Goal: Task Accomplishment & Management: Manage account settings

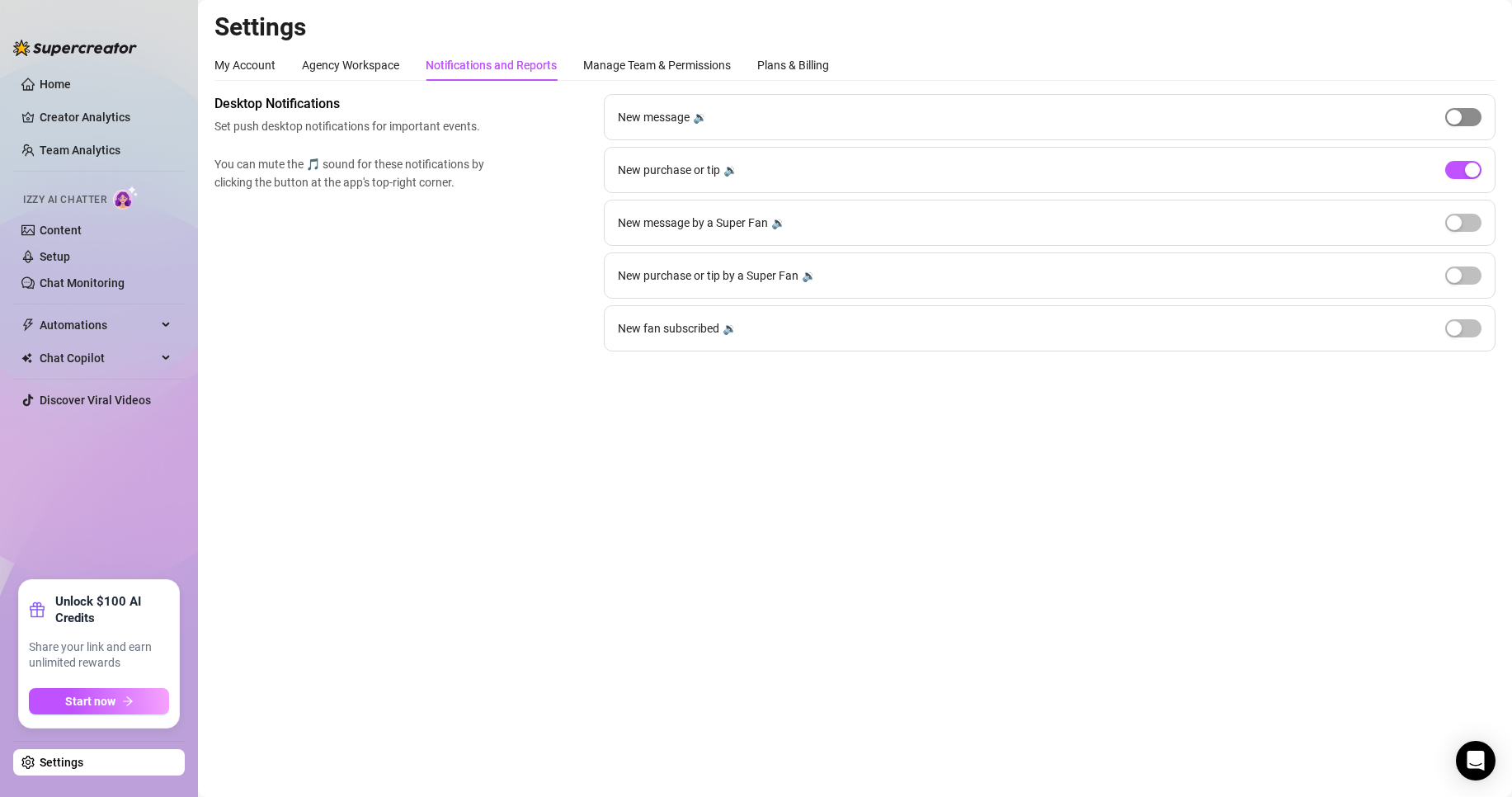
click at [1465, 121] on span "button" at bounding box center [1464, 117] width 37 height 18
click at [1465, 121] on div "button" at bounding box center [1473, 117] width 15 height 15
click at [1465, 173] on div "button" at bounding box center [1473, 170] width 15 height 15
click at [1466, 171] on span "button" at bounding box center [1464, 170] width 37 height 18
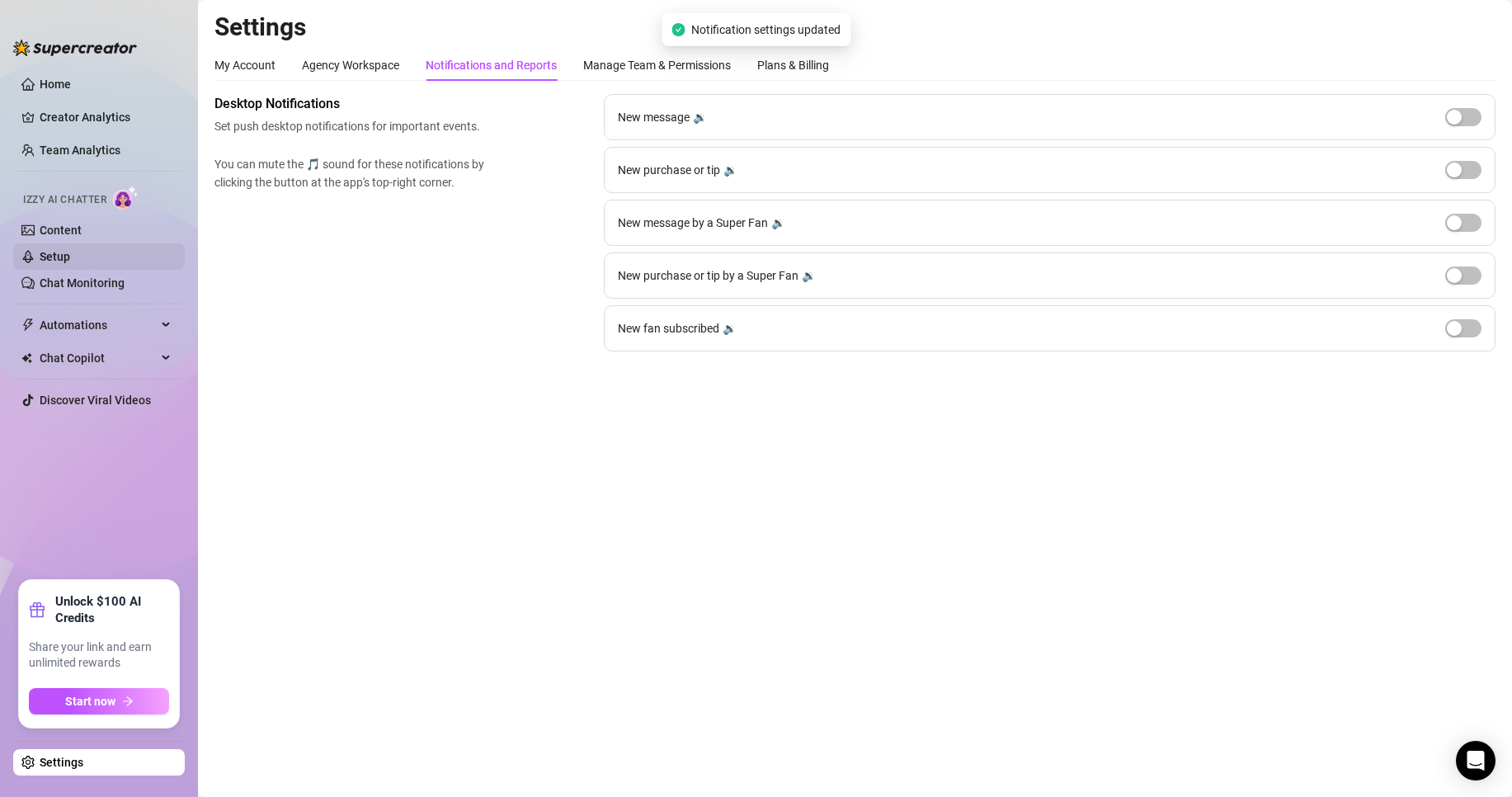
click at [70, 250] on link "Setup" at bounding box center [55, 257] width 31 height 13
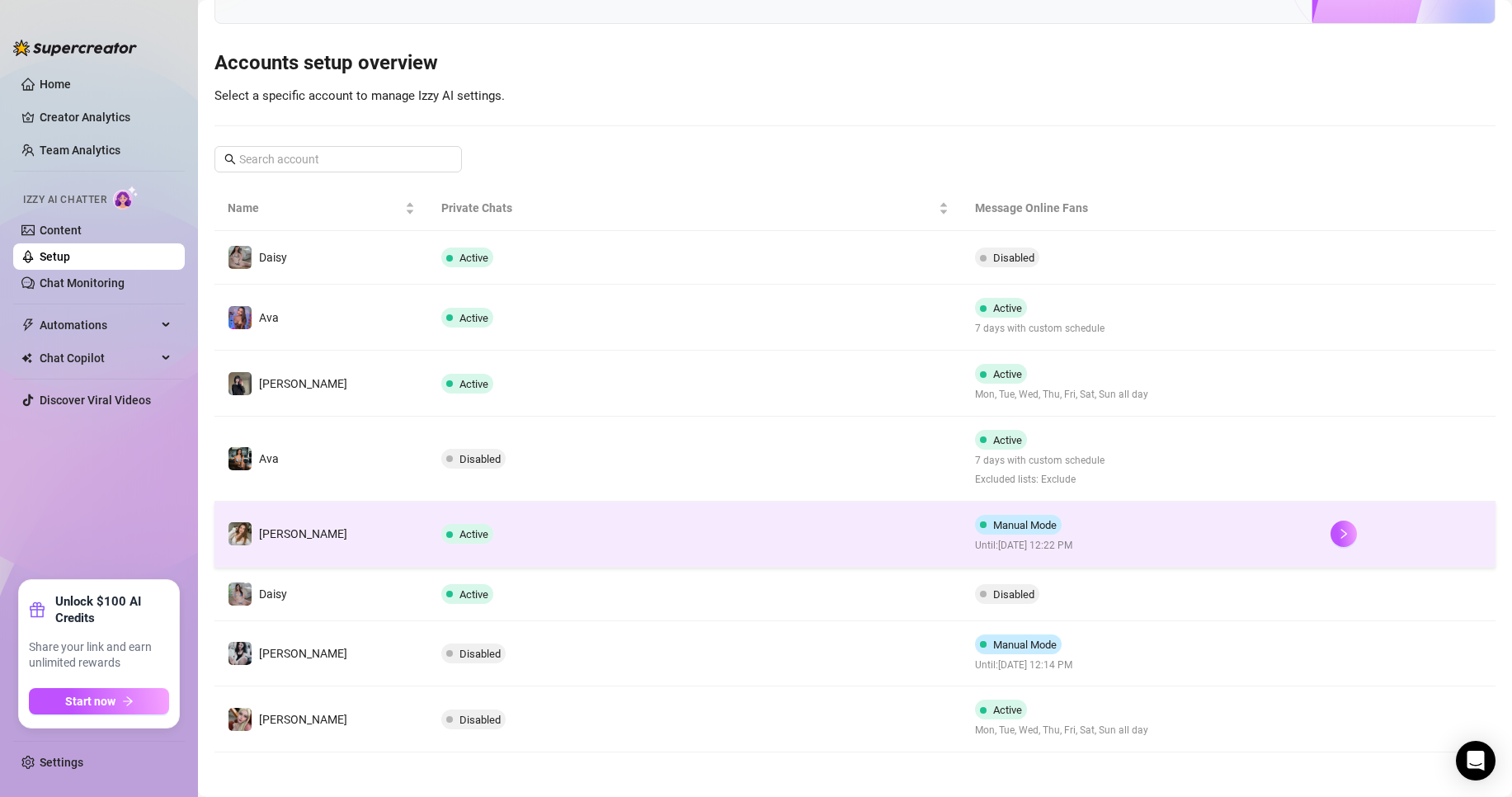
scroll to position [136, 0]
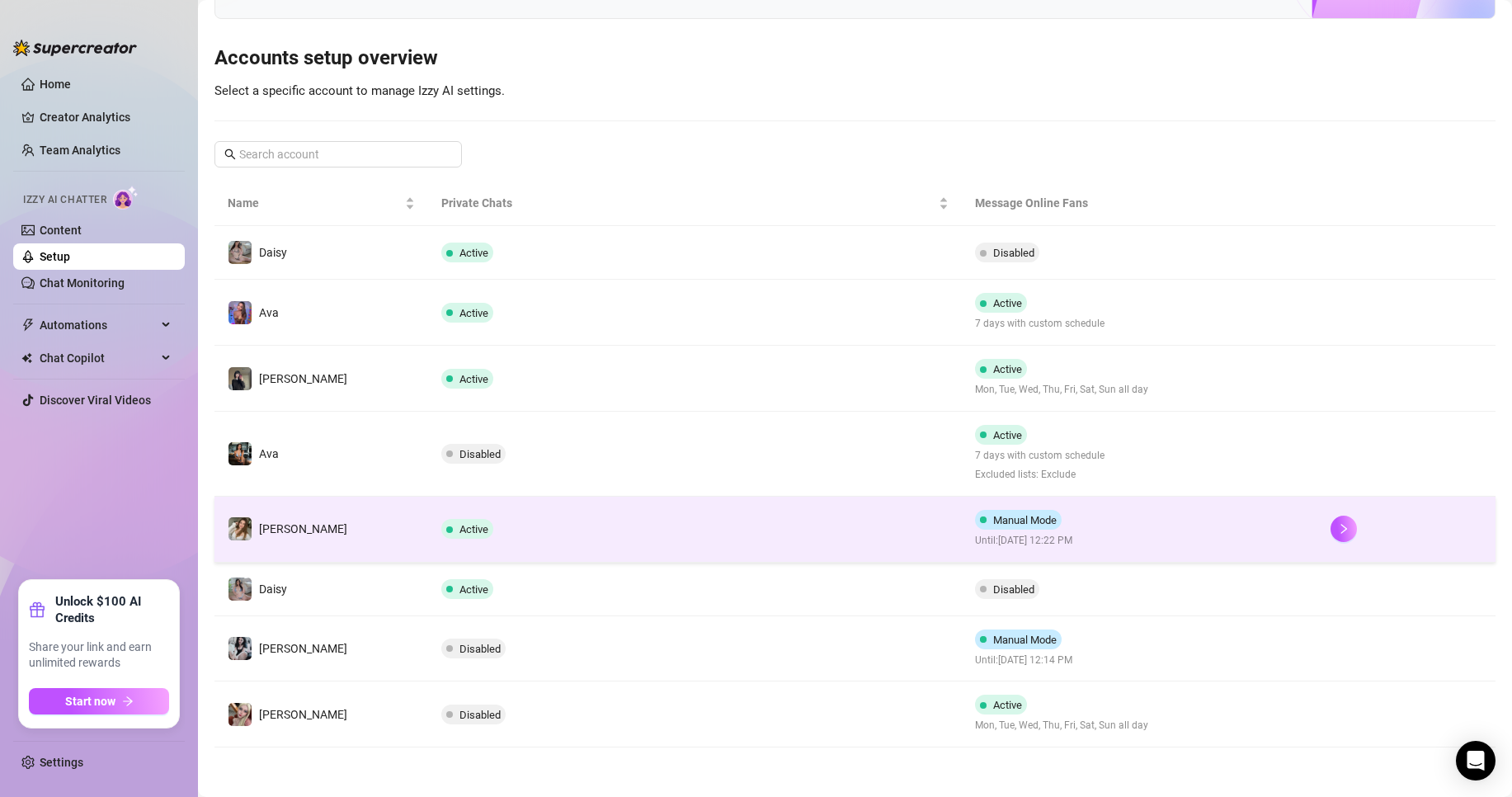
click at [1124, 535] on td "Manual Mode Until: [DATE] 12:22 PM" at bounding box center [1139, 529] width 355 height 66
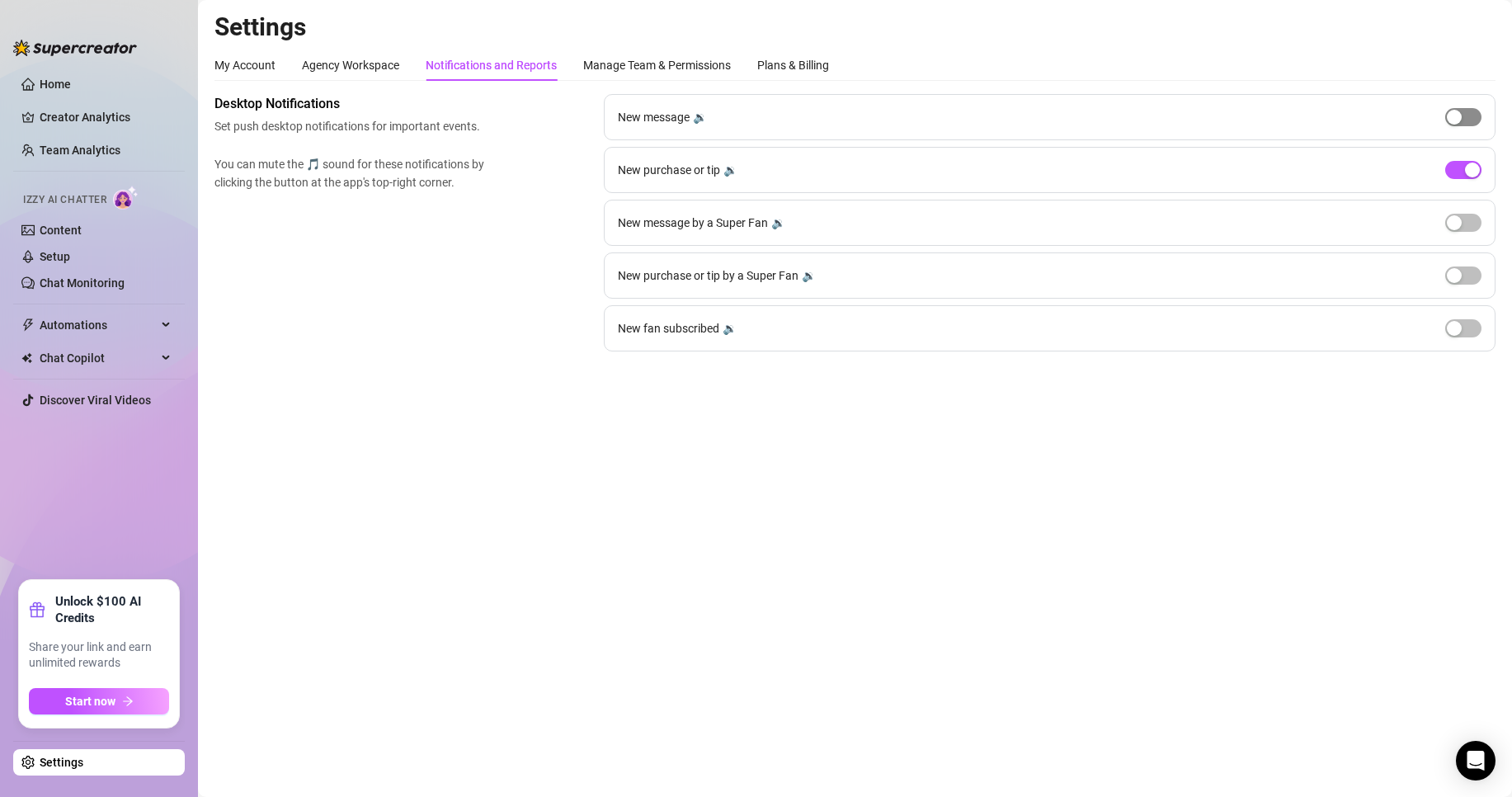
click at [1466, 113] on span "button" at bounding box center [1464, 117] width 37 height 18
click at [1466, 113] on div "button" at bounding box center [1473, 117] width 15 height 15
click at [1466, 171] on div "button" at bounding box center [1473, 170] width 15 height 15
click at [1466, 171] on button "button" at bounding box center [1464, 170] width 37 height 18
click at [96, 696] on span "Start now" at bounding box center [90, 701] width 51 height 13
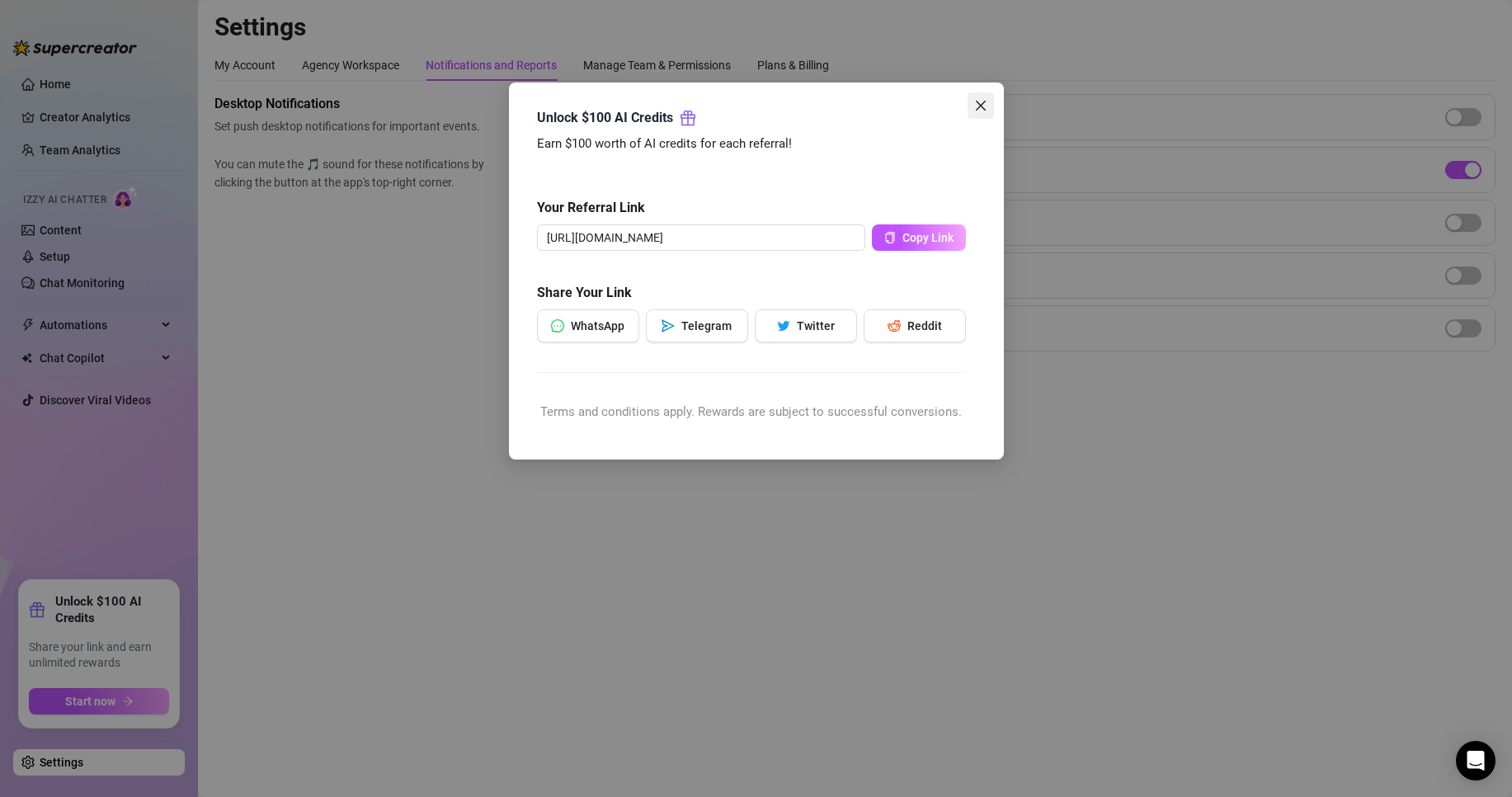
click at [977, 111] on icon "close" at bounding box center [981, 106] width 13 height 13
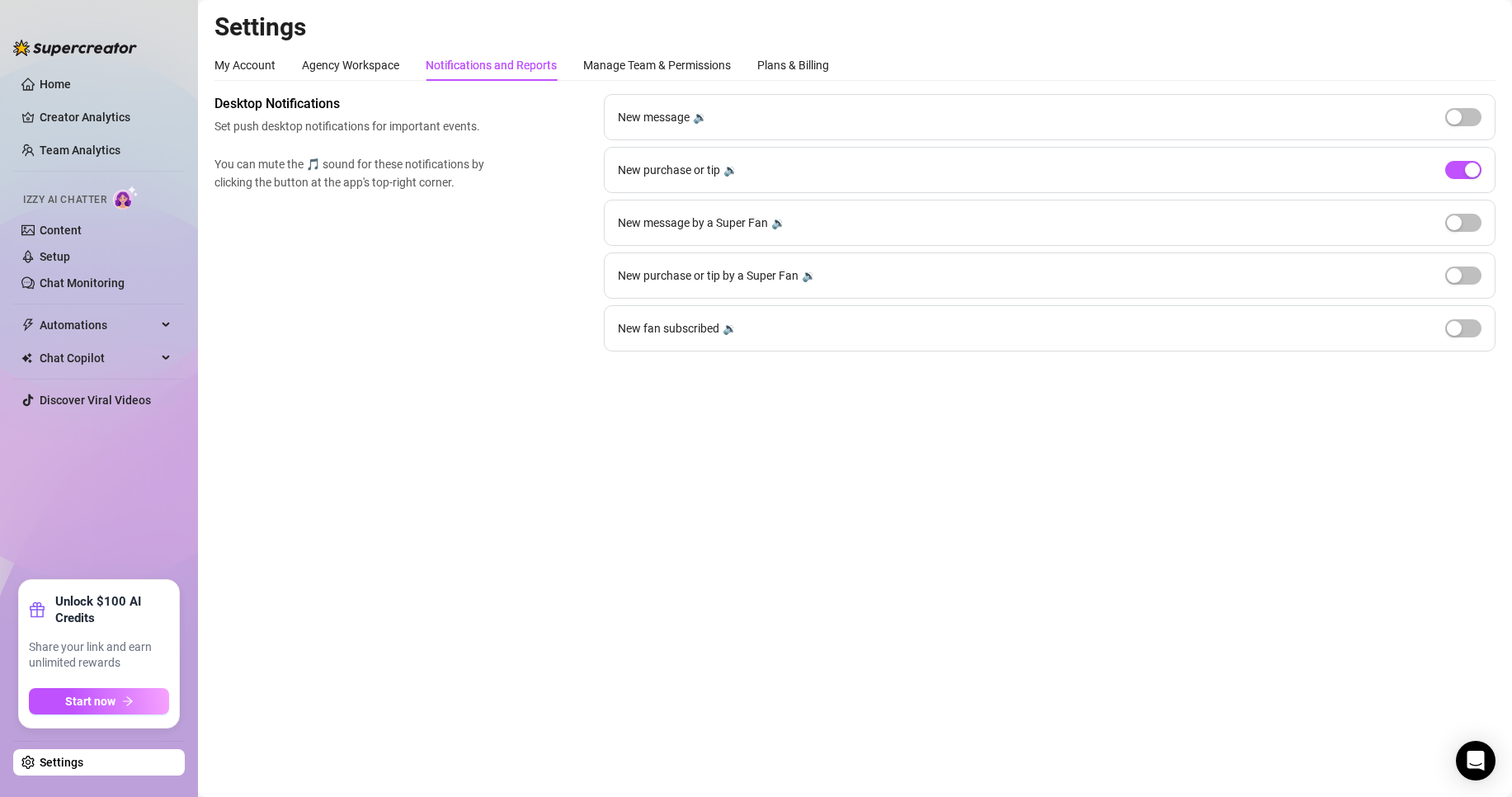
drag, startPoint x: 77, startPoint y: 745, endPoint x: 81, endPoint y: 763, distance: 18.4
click at [81, 760] on ul "Settings" at bounding box center [99, 758] width 171 height 49
click at [82, 765] on link "Settings" at bounding box center [62, 763] width 44 height 13
click at [807, 62] on div "Plans & Billing" at bounding box center [793, 65] width 72 height 18
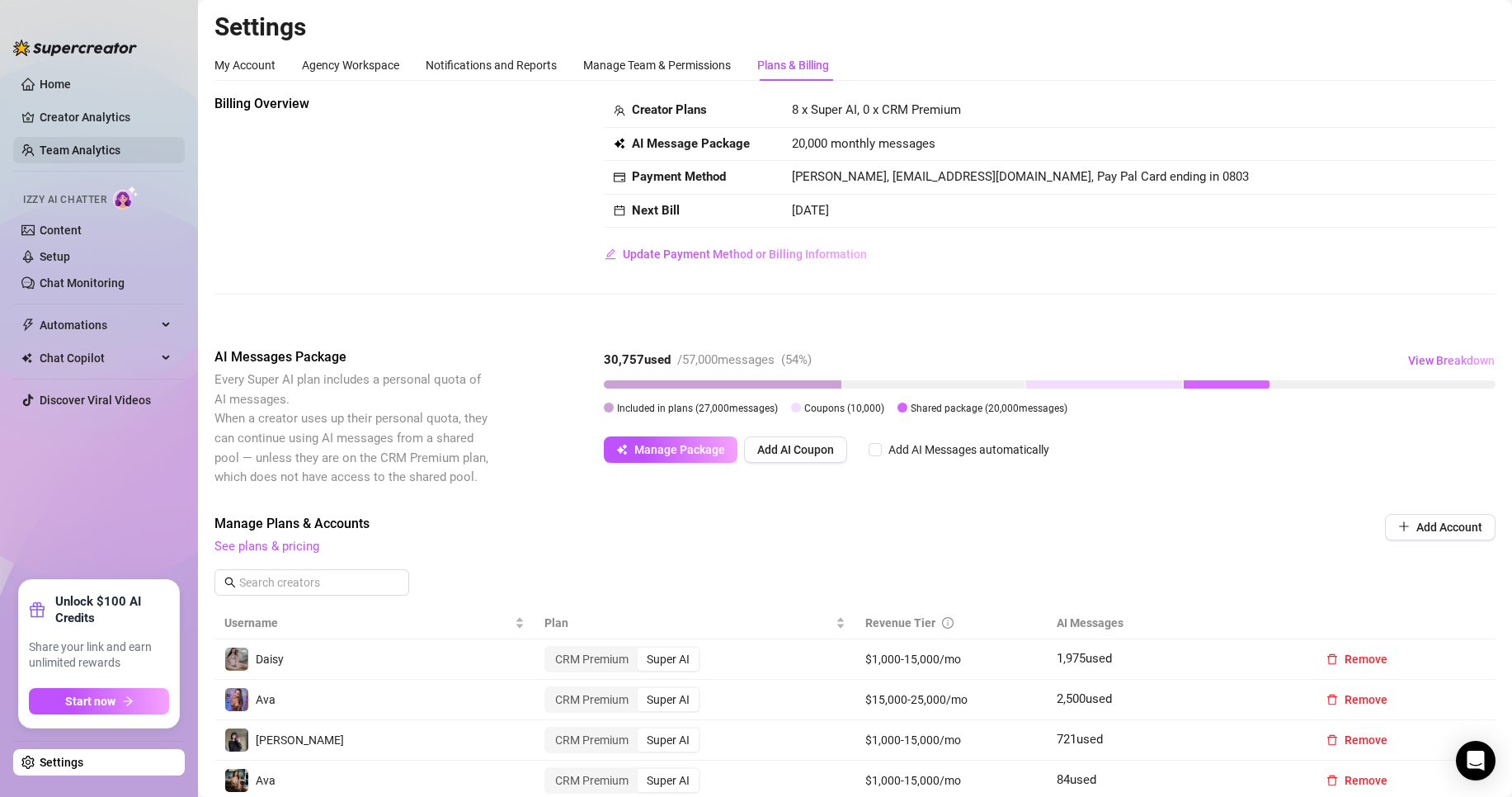
click at [84, 149] on link "Team Analytics" at bounding box center [80, 151] width 81 height 13
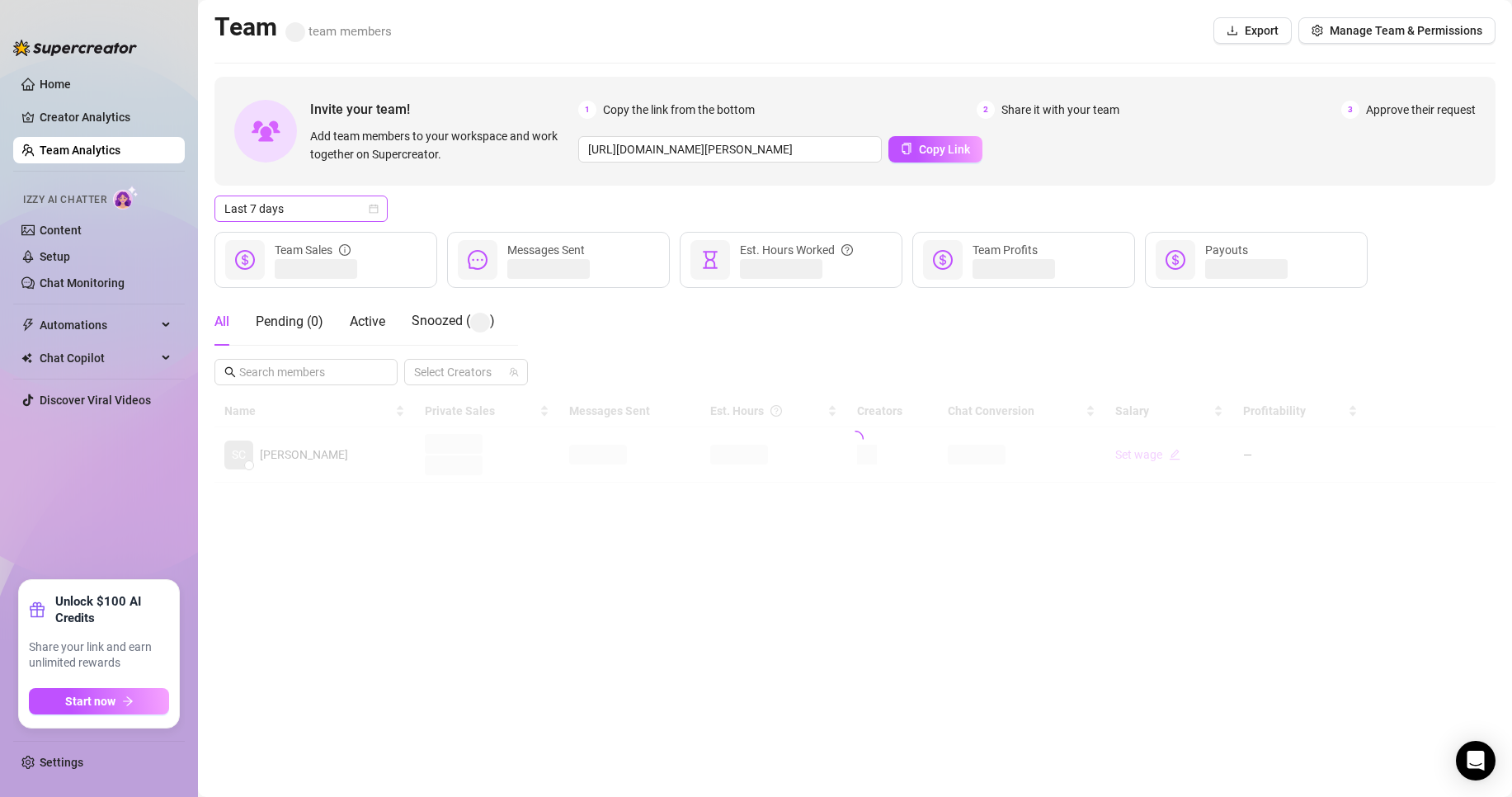
click at [343, 212] on span "Last 7 days" at bounding box center [301, 209] width 153 height 25
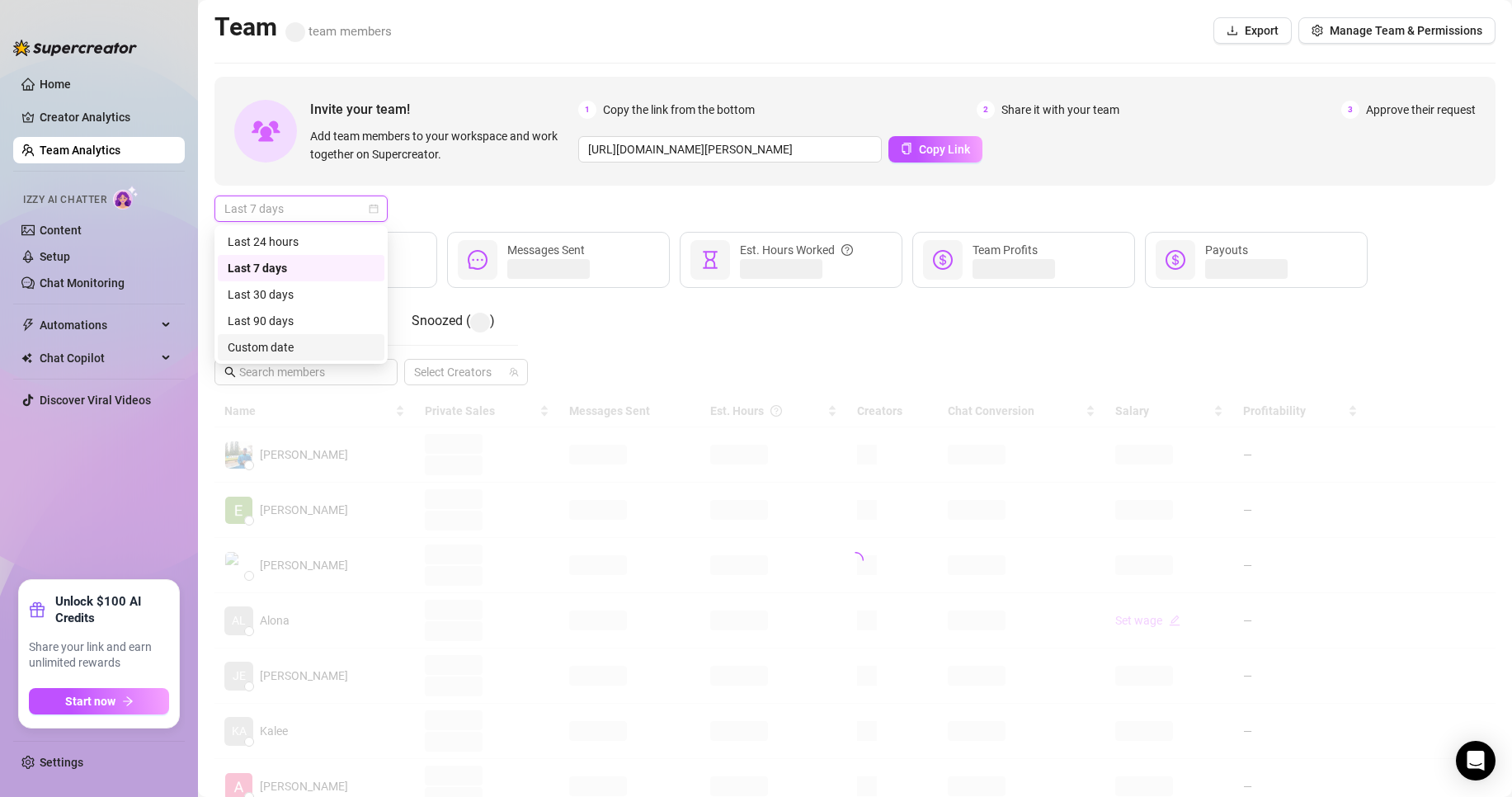
click at [344, 352] on div "Custom date" at bounding box center [301, 348] width 147 height 18
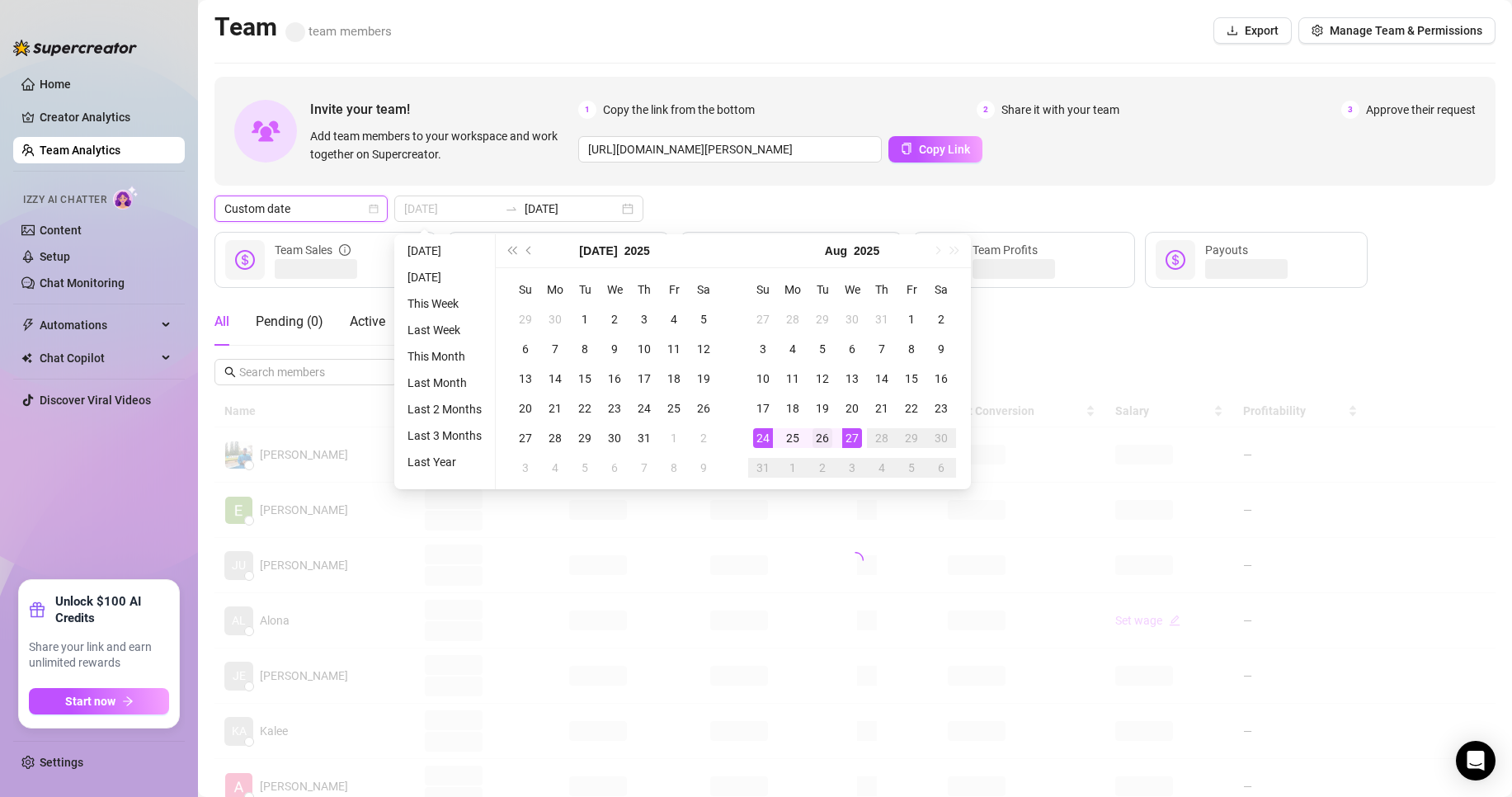
type input "2025-08-26"
click at [818, 438] on div "26" at bounding box center [823, 438] width 20 height 20
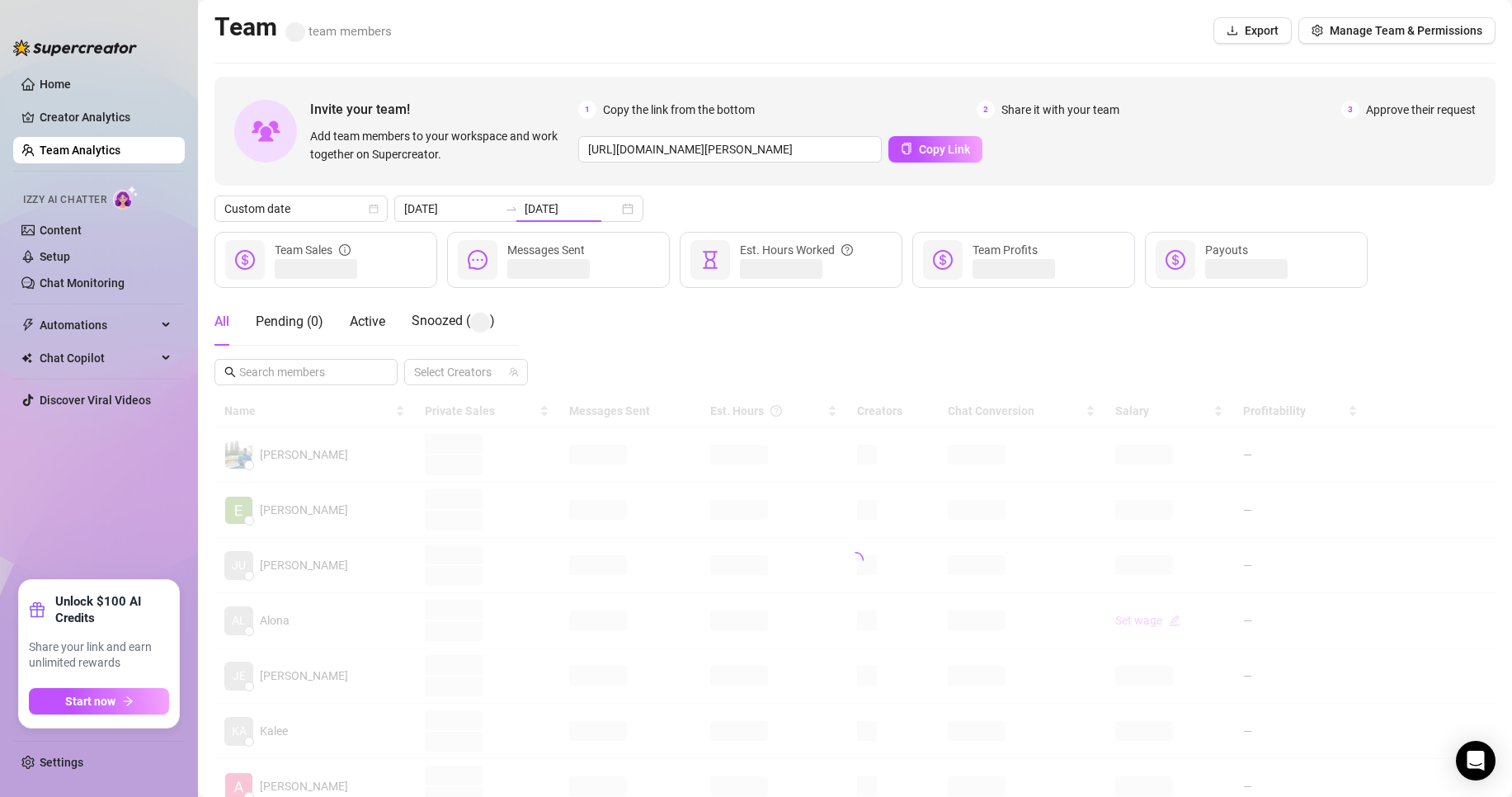
type input "2025-08-26"
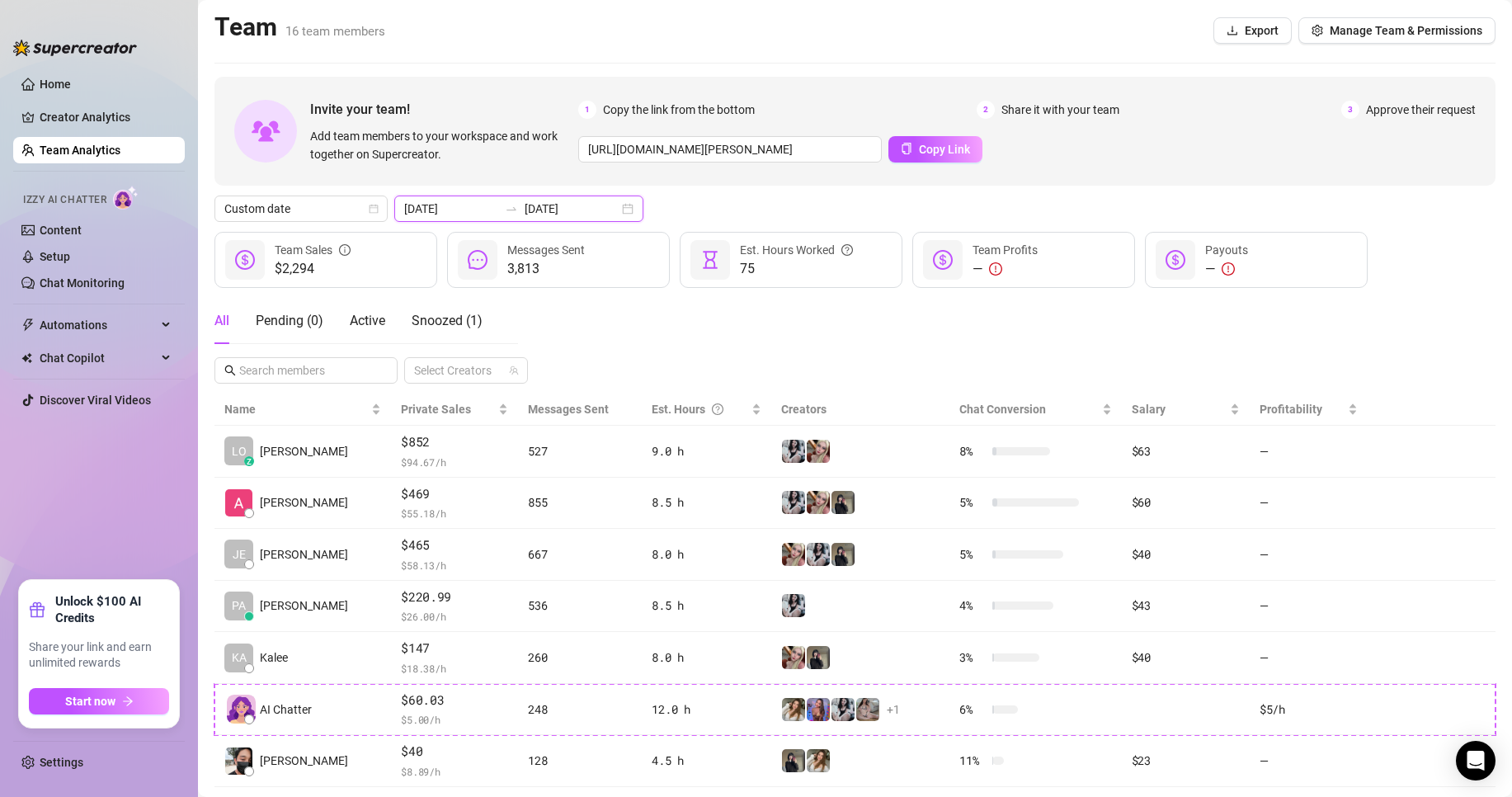
drag, startPoint x: 488, startPoint y: 215, endPoint x: 532, endPoint y: 282, distance: 80.2
click at [488, 215] on input "2025-08-26" at bounding box center [451, 209] width 94 height 18
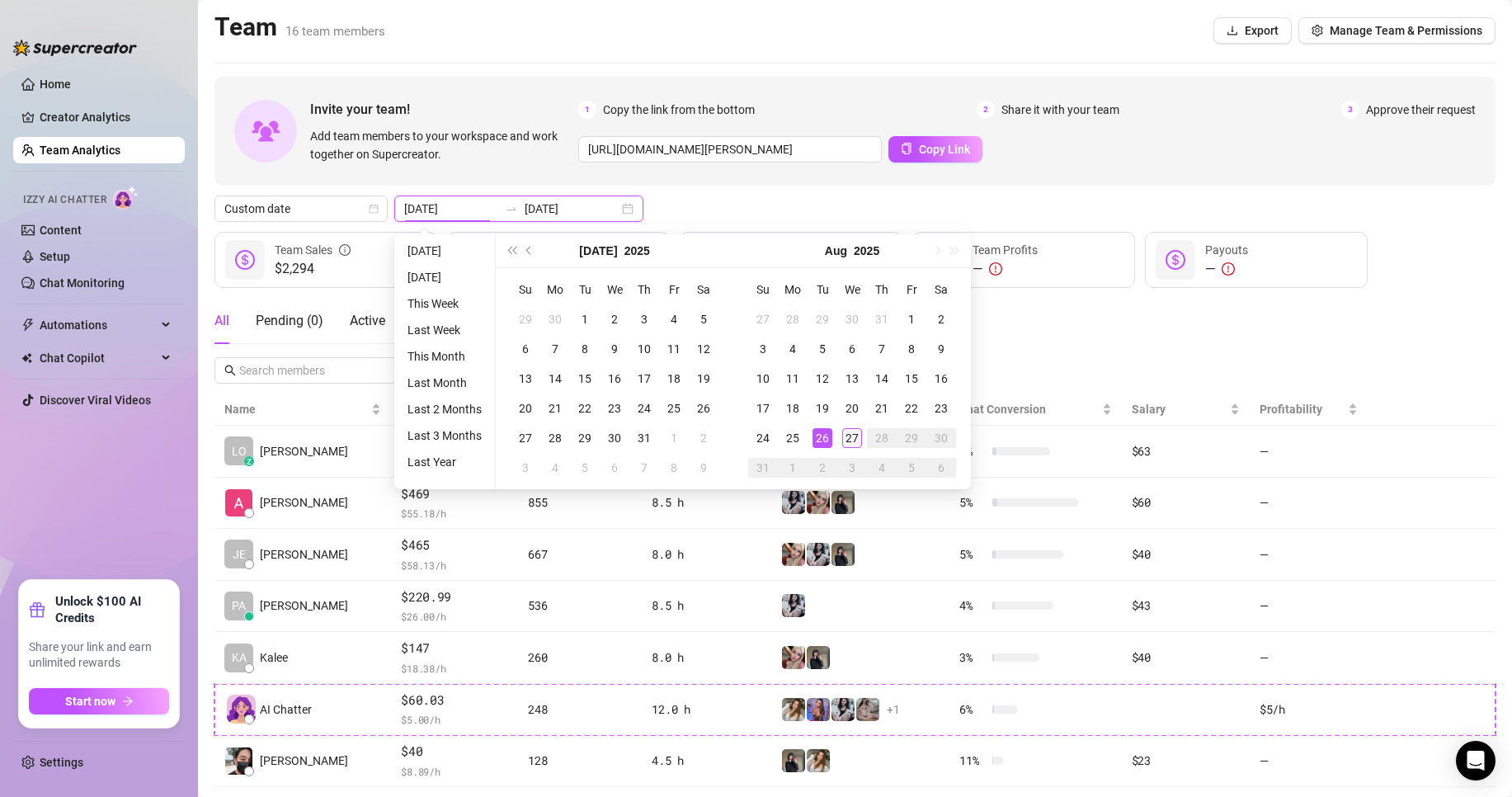
type input "2025-08-27"
click at [857, 442] on div "27" at bounding box center [852, 438] width 20 height 20
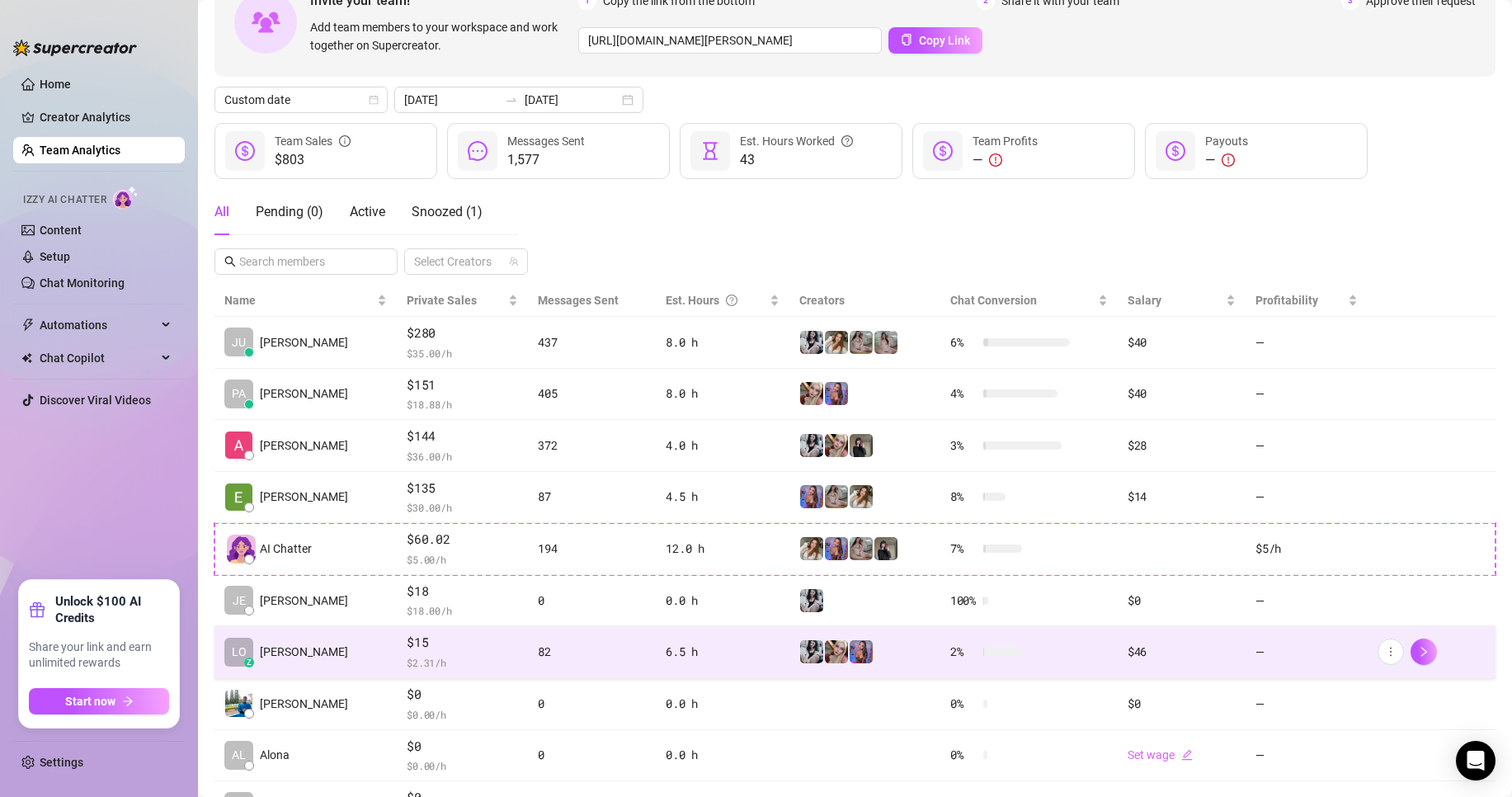
scroll to position [103, 0]
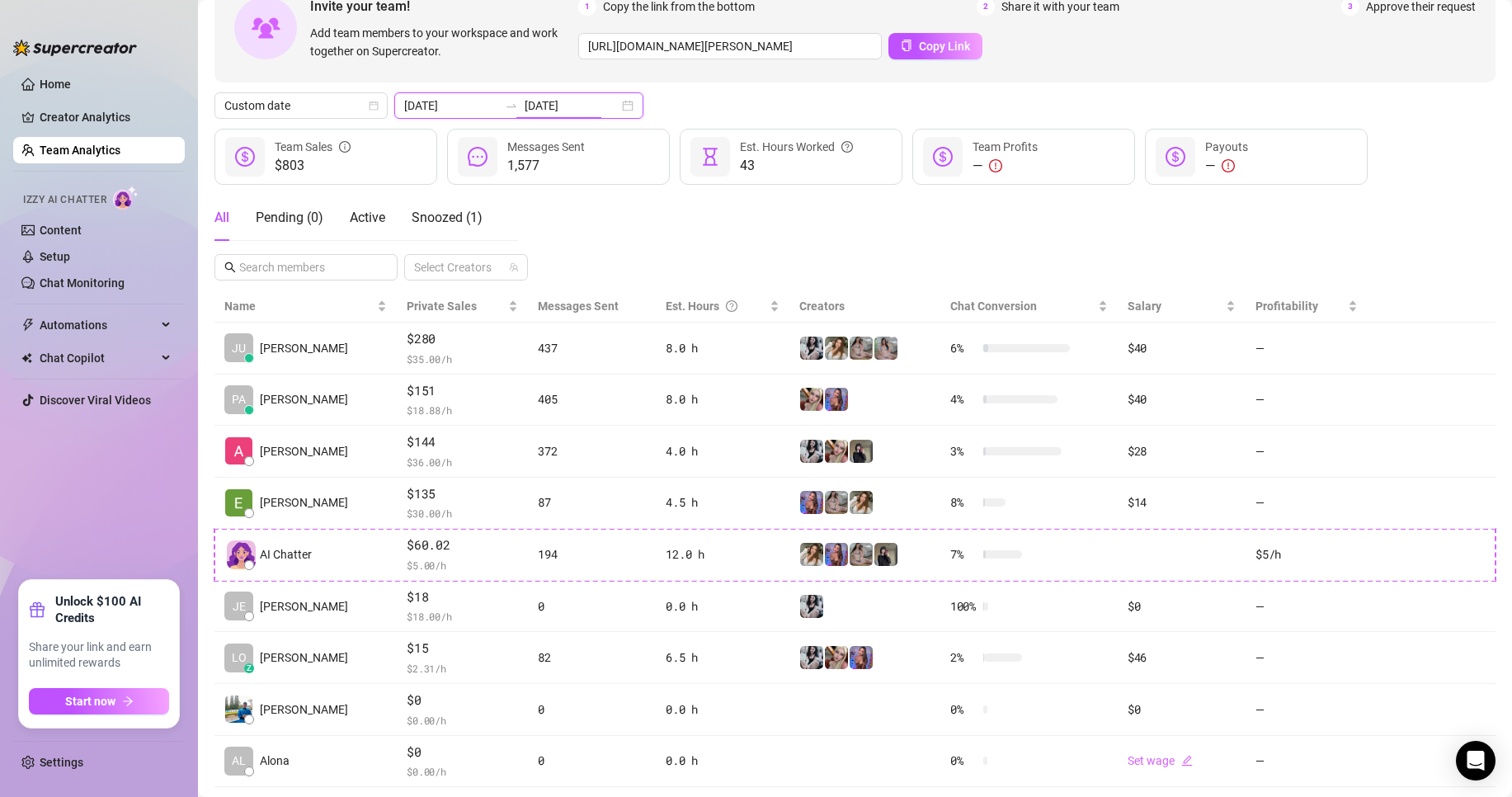
click at [555, 104] on input "2025-08-27" at bounding box center [571, 106] width 94 height 18
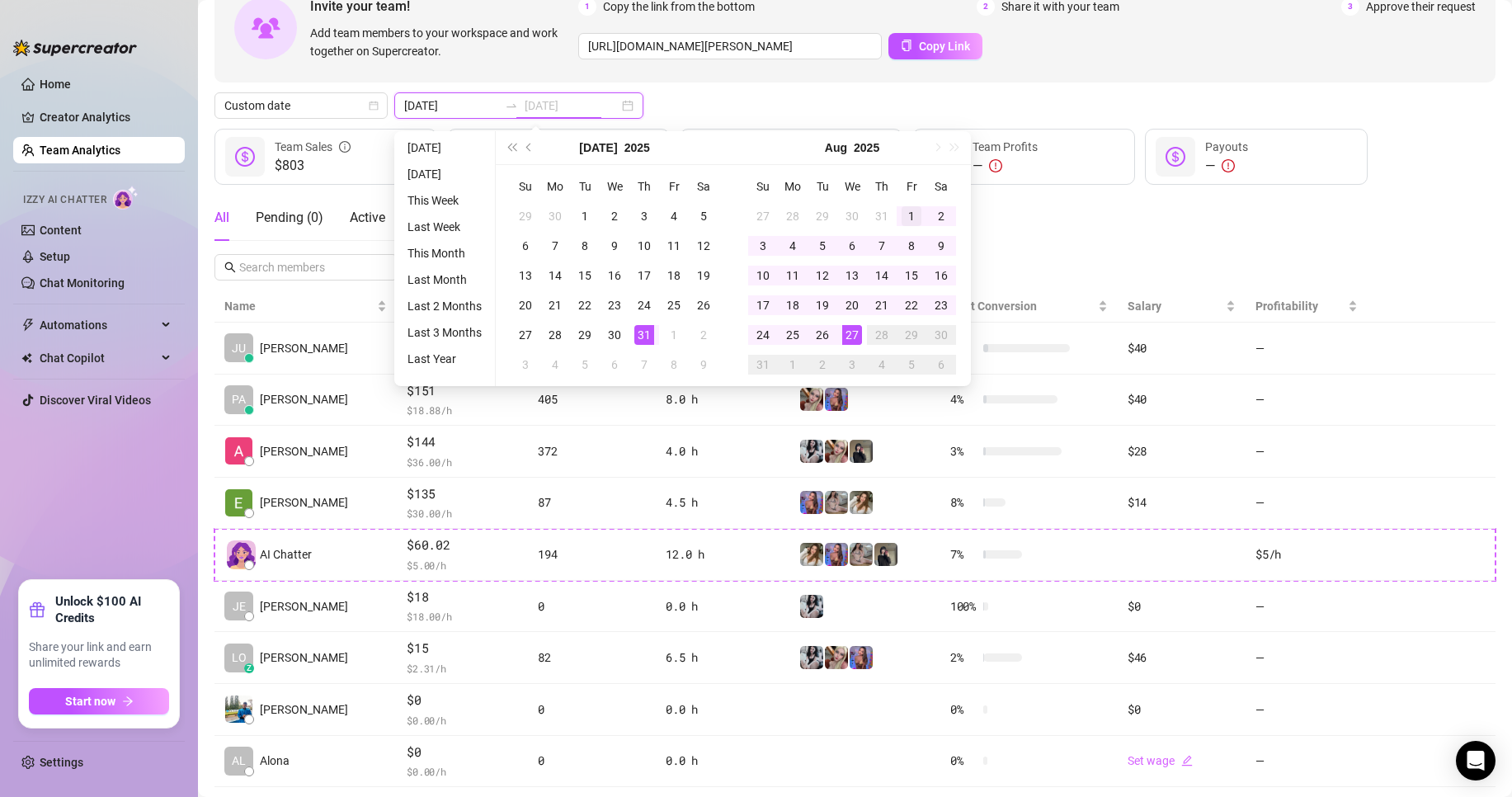
type input "2025-08-01"
click at [912, 212] on div "1" at bounding box center [912, 216] width 20 height 20
click at [847, 338] on div "27" at bounding box center [852, 335] width 20 height 20
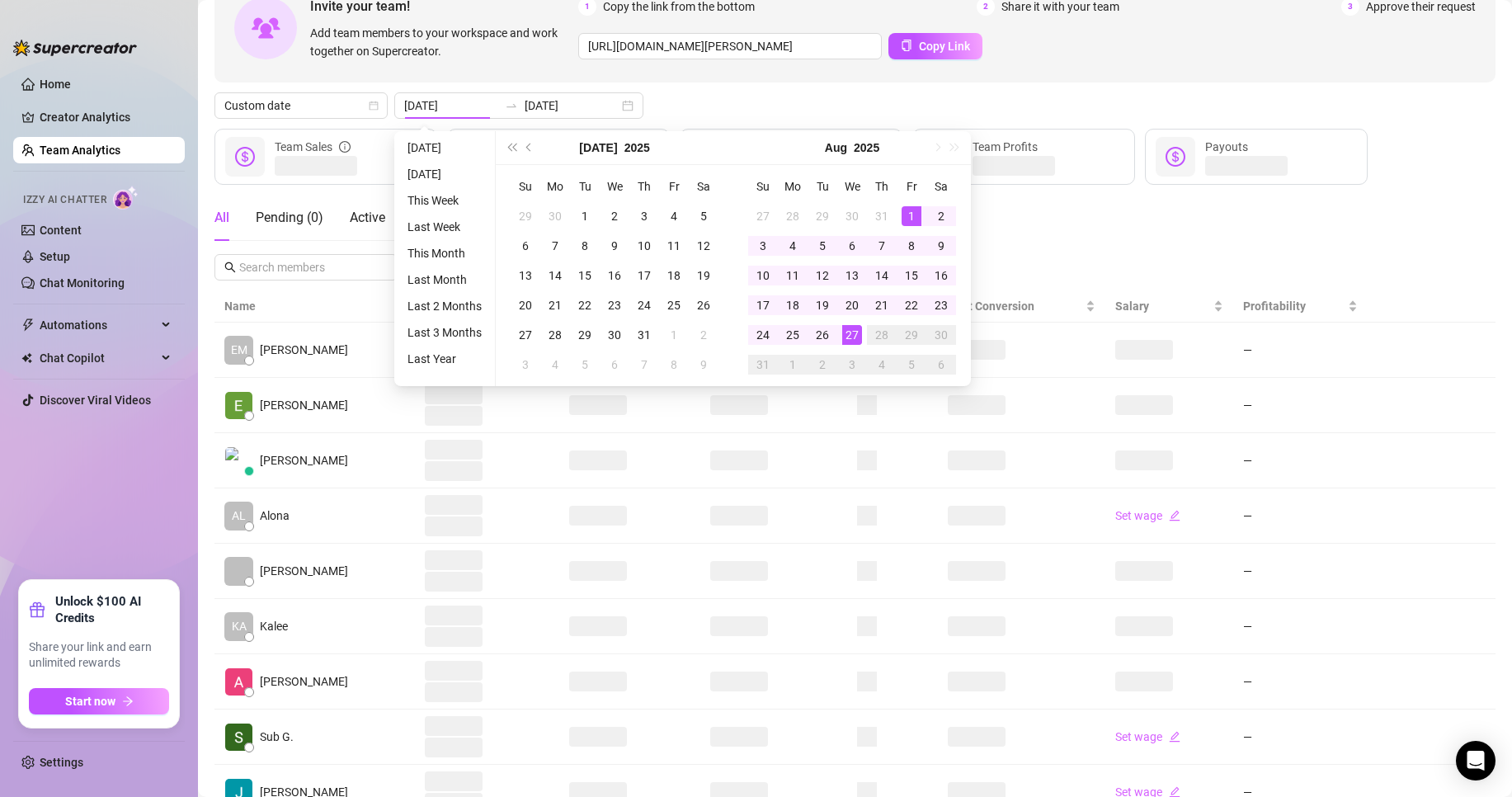
type input "2025-08-01"
type input "2025-08-27"
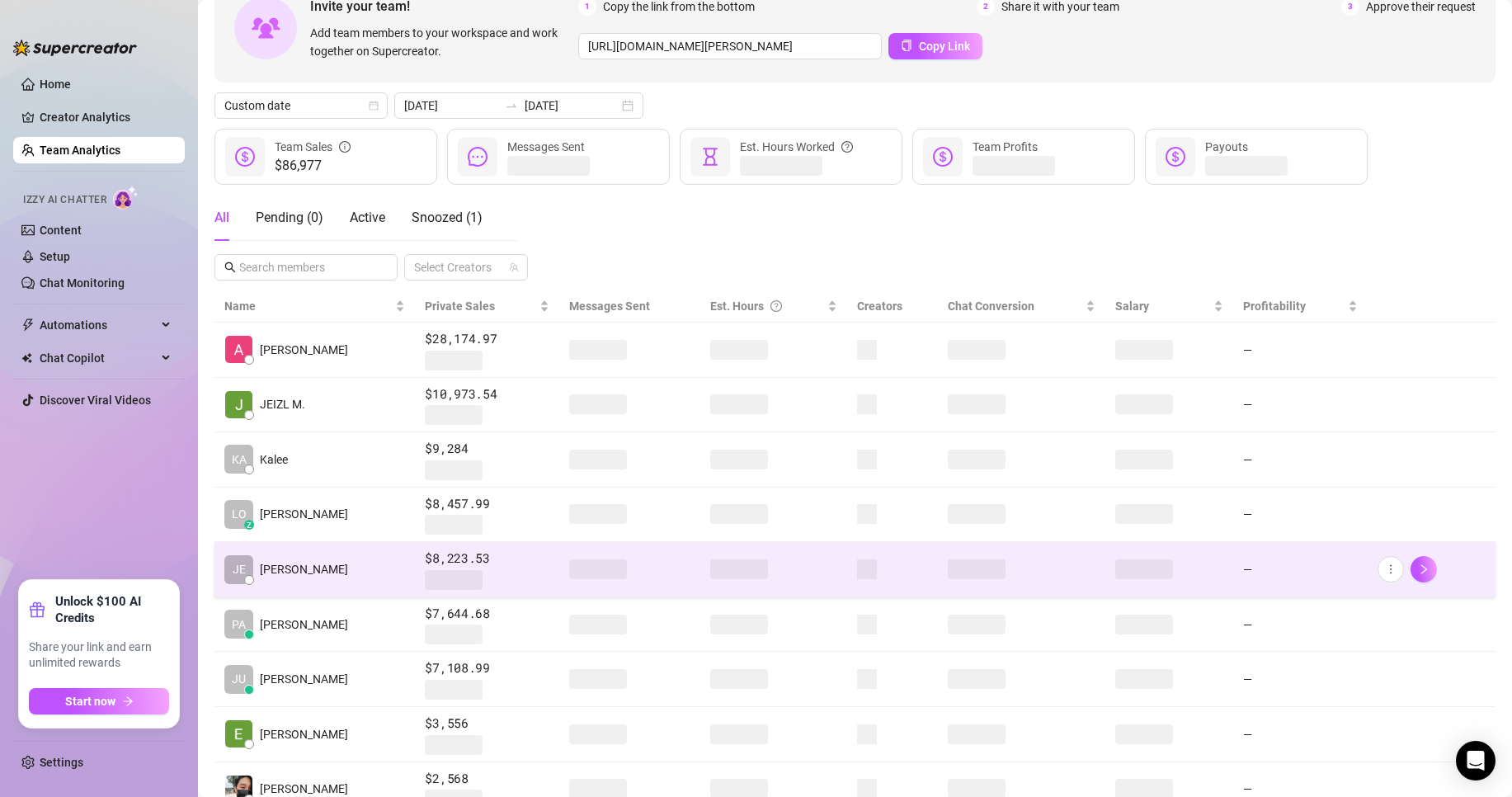
scroll to position [241, 0]
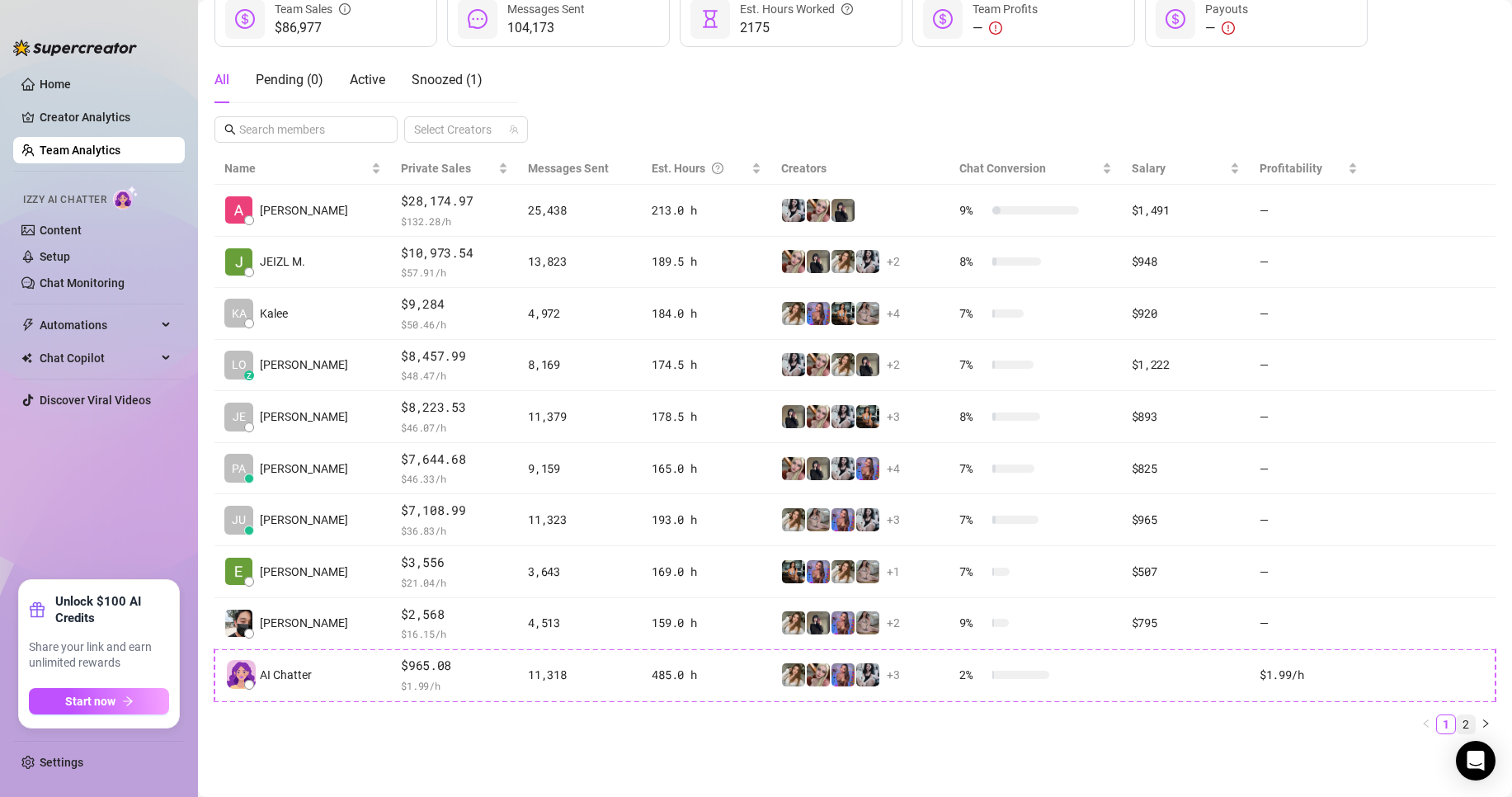
click at [1457, 725] on link "2" at bounding box center [1466, 725] width 18 height 18
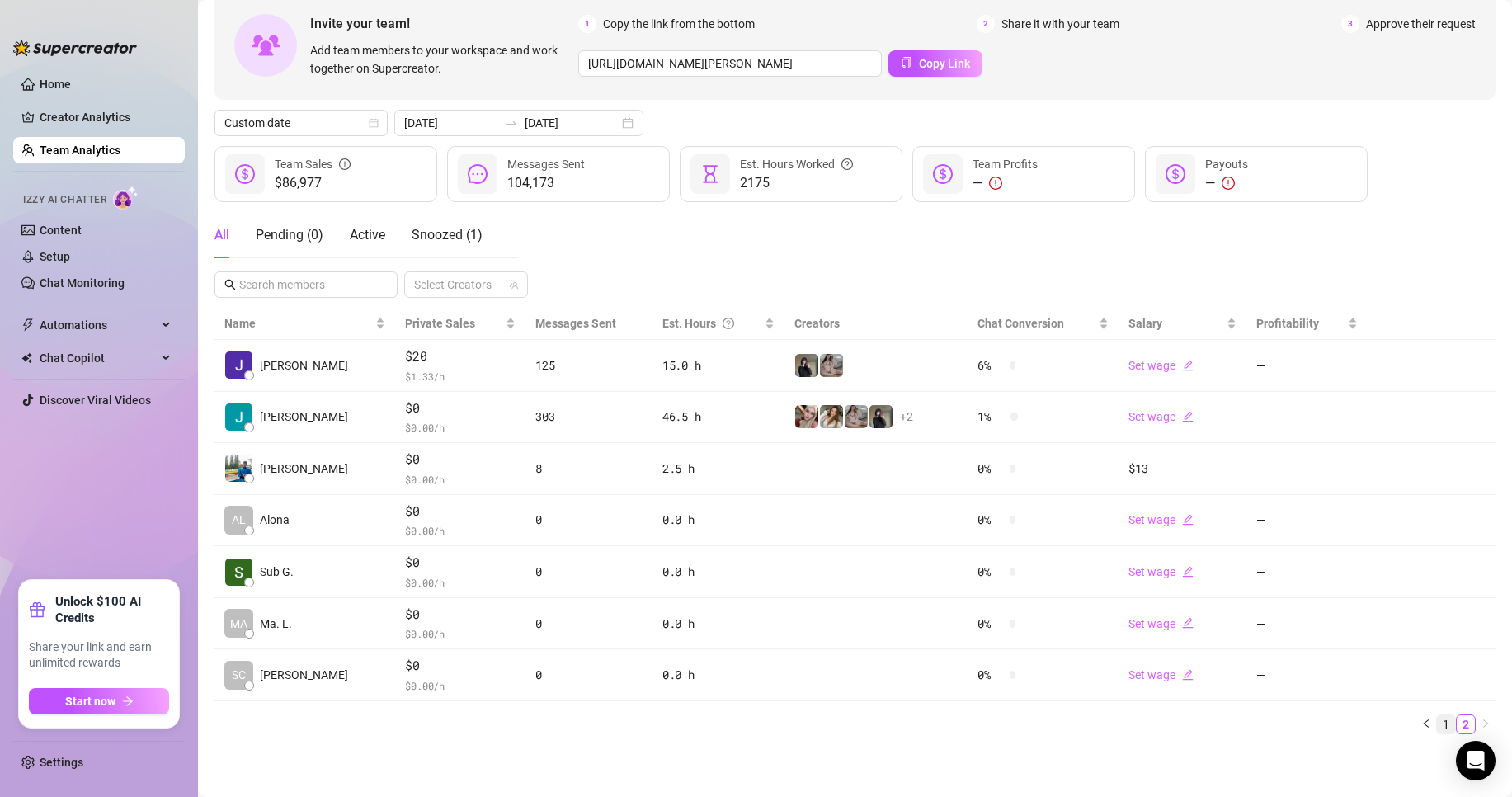
click at [1437, 728] on link "1" at bounding box center [1446, 725] width 18 height 18
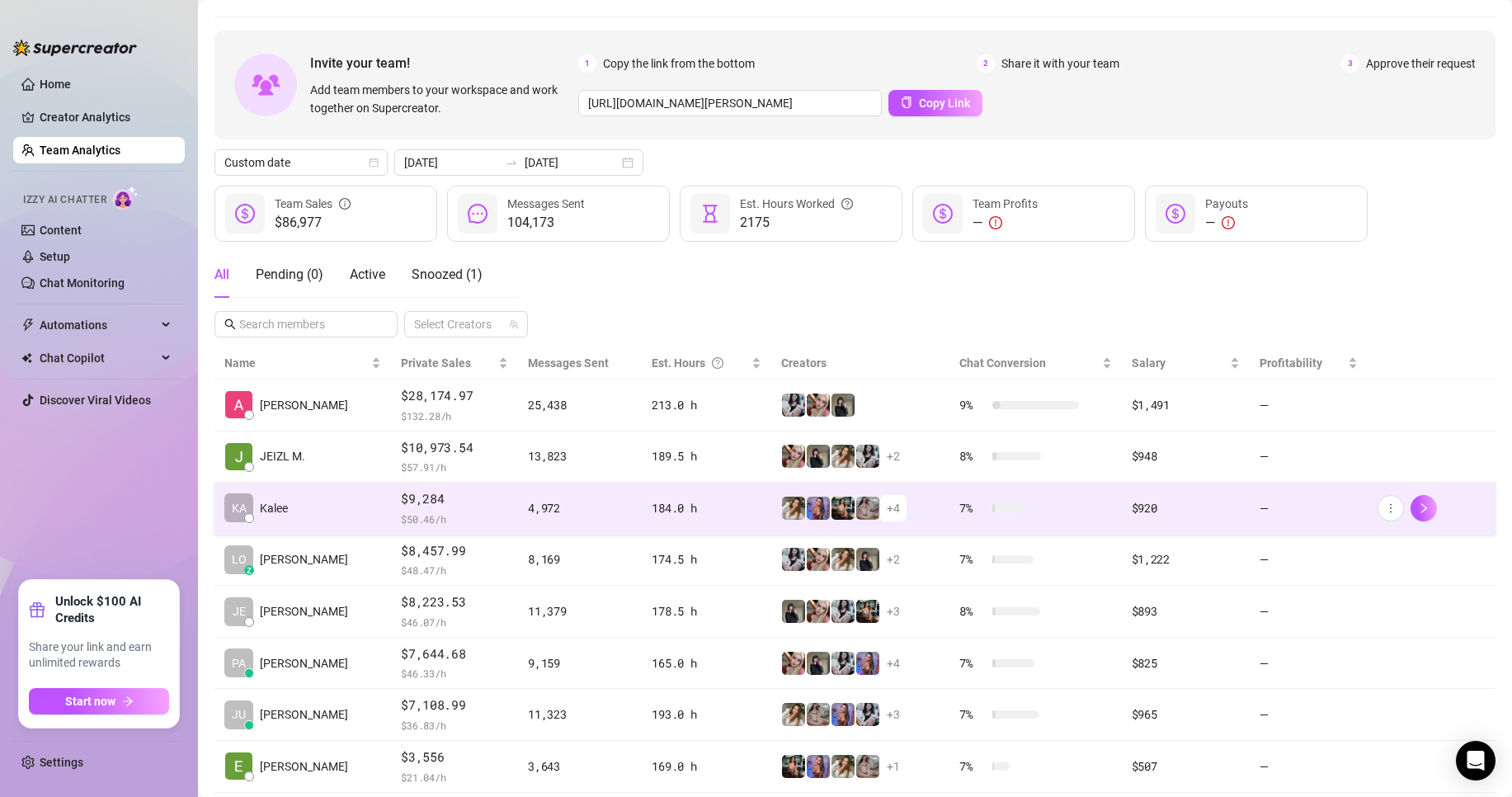
scroll to position [0, 0]
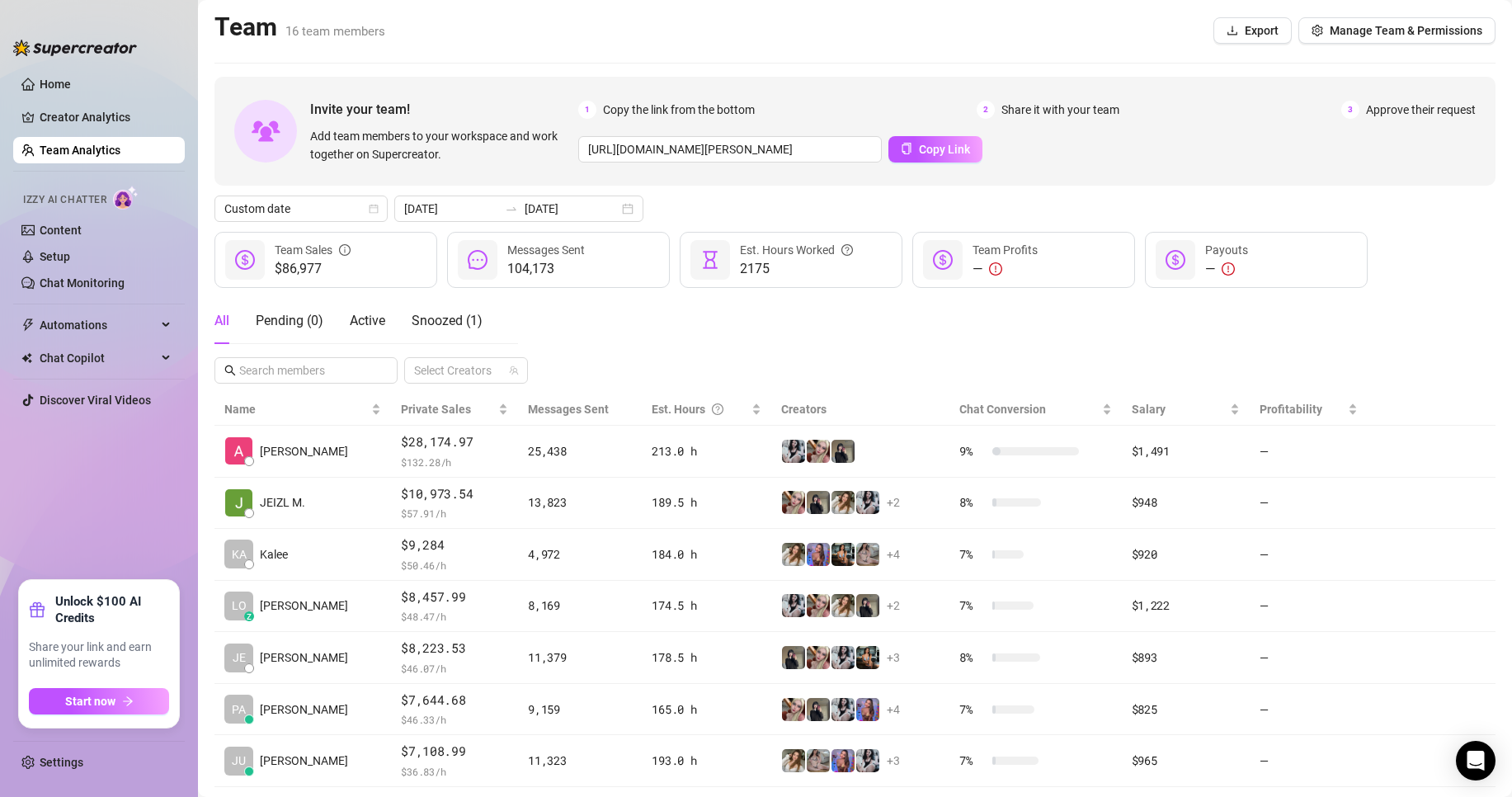
click at [78, 144] on link "Team Analytics" at bounding box center [80, 151] width 81 height 13
click at [83, 756] on link "Settings" at bounding box center [62, 763] width 44 height 13
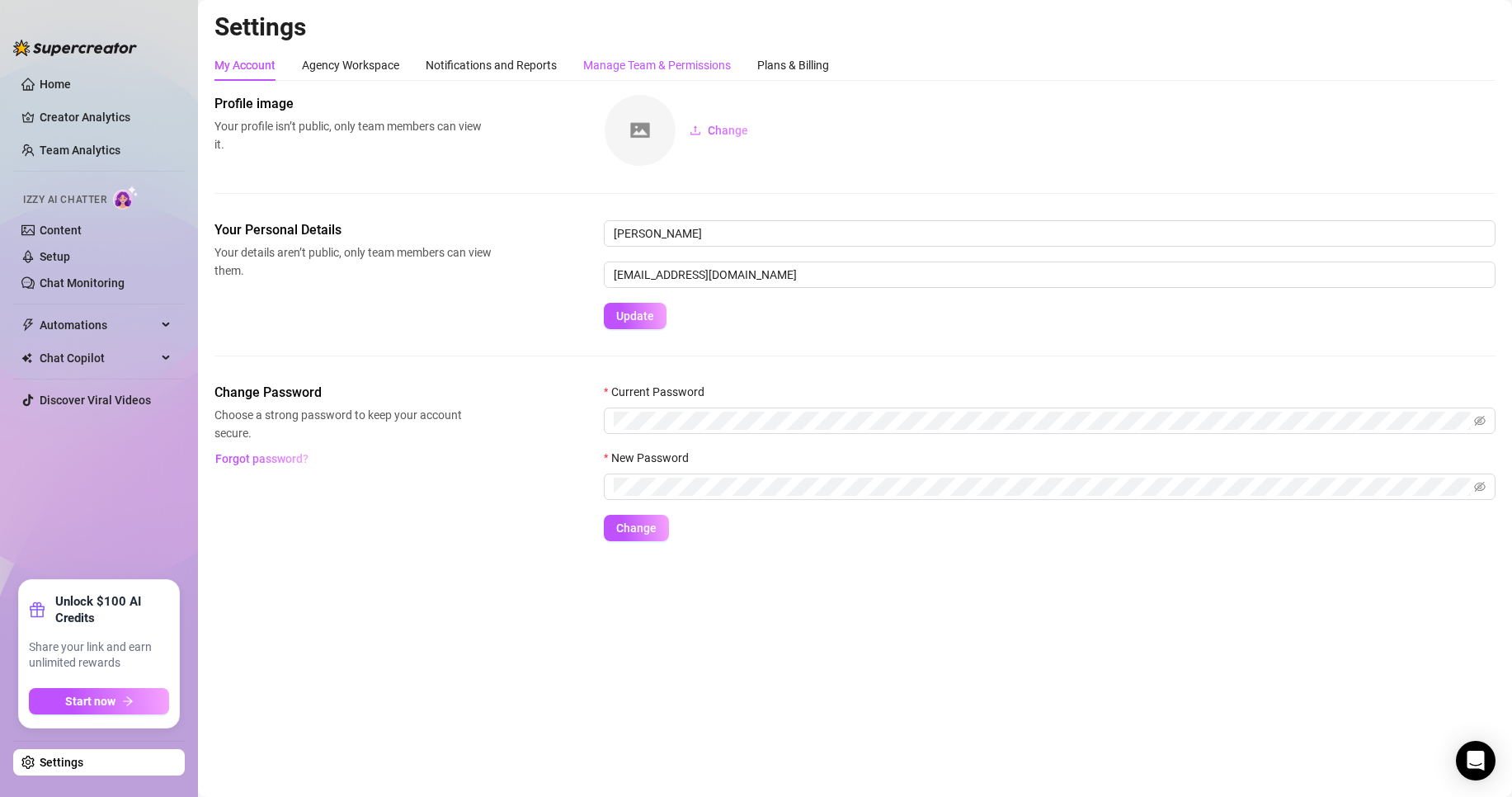
click at [669, 71] on div "Manage Team & Permissions" at bounding box center [657, 65] width 148 height 18
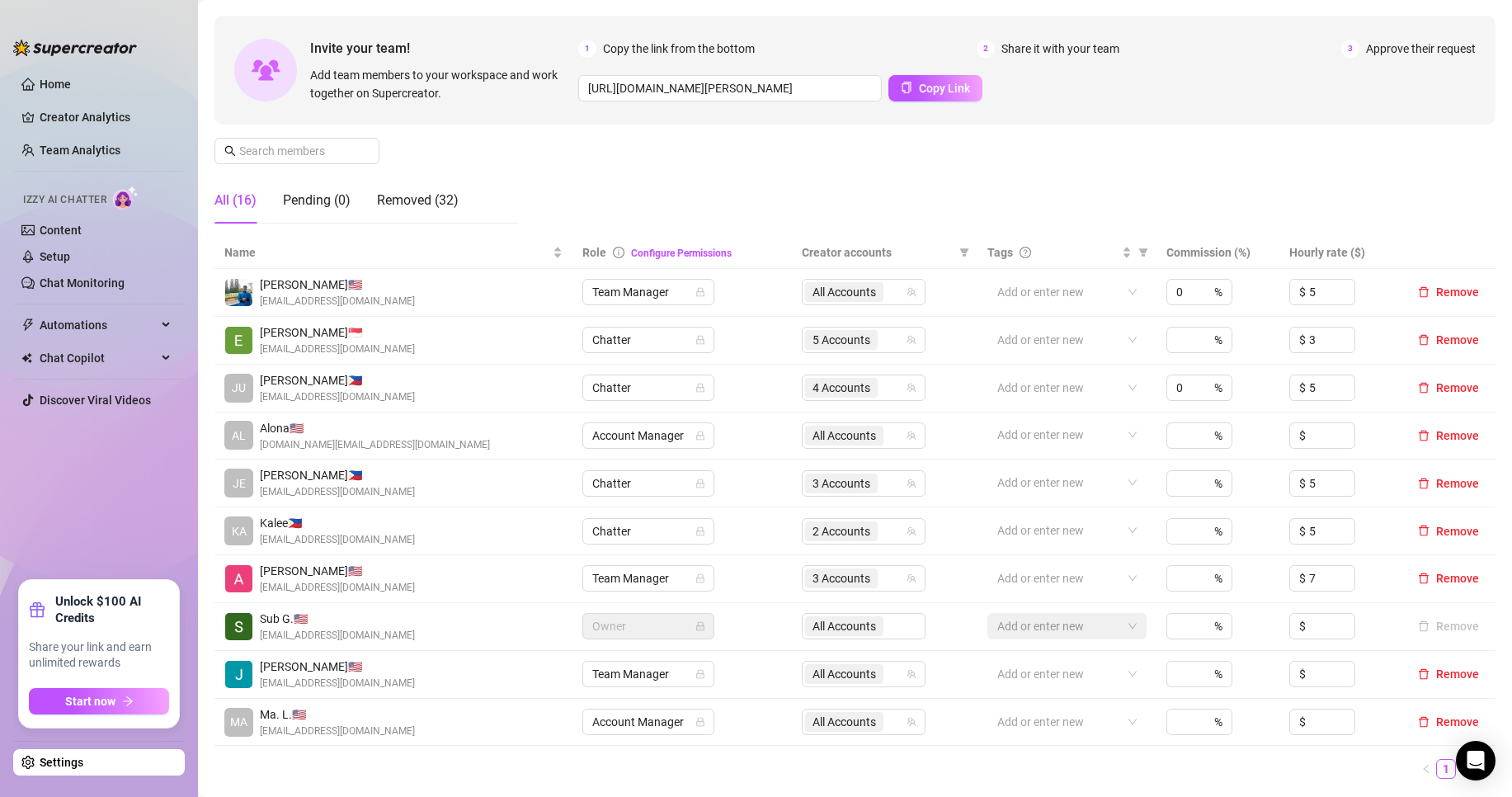
scroll to position [138, 0]
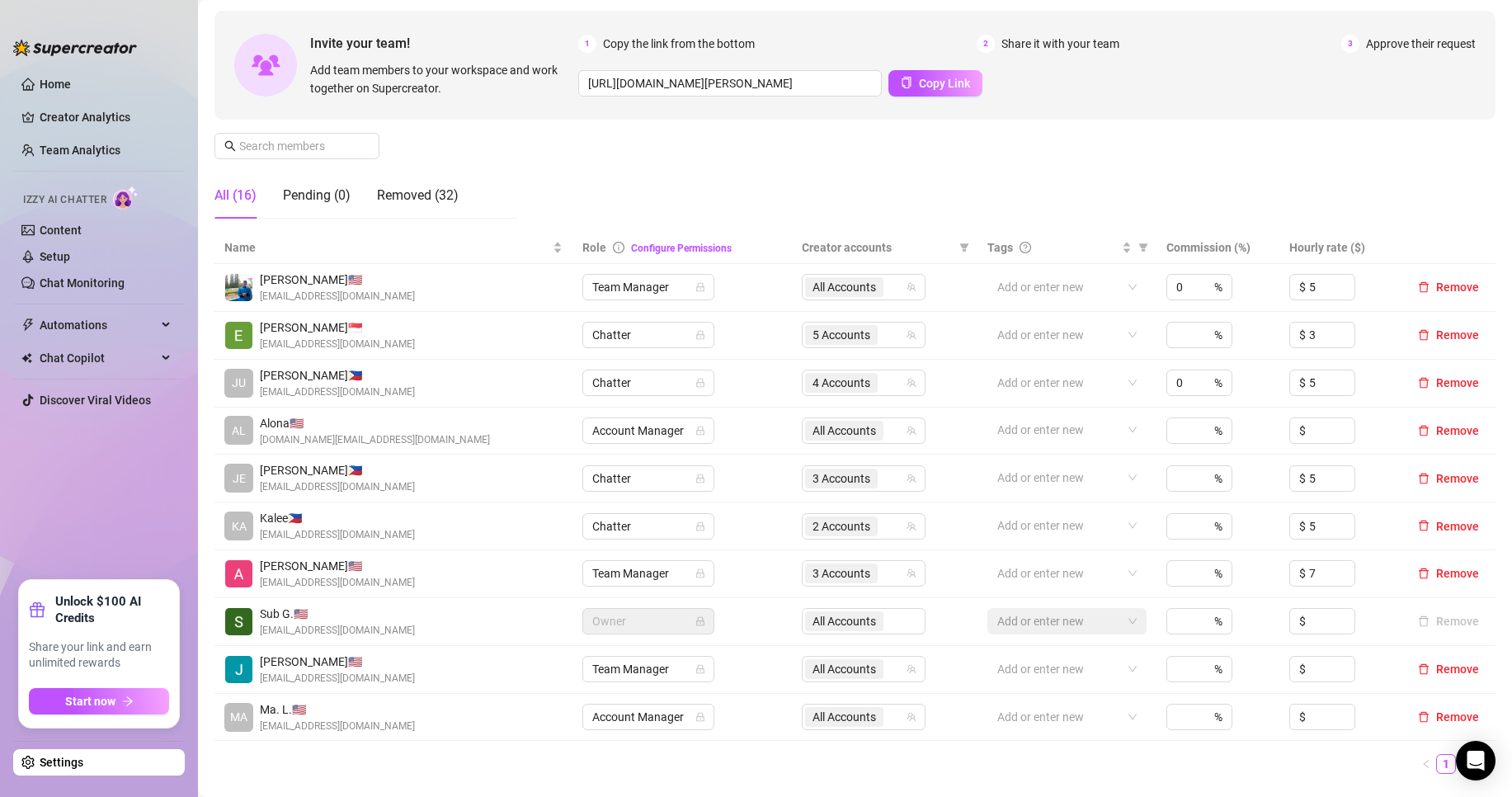
drag, startPoint x: 1444, startPoint y: 760, endPoint x: 1449, endPoint y: 742, distance: 18.7
click at [1448, 744] on div "Name Role Configure Permissions Creator accounts Tags Commission (%) Hourly rat…" at bounding box center [855, 503] width 1281 height 542
click at [1457, 765] on link "2" at bounding box center [1466, 765] width 18 height 18
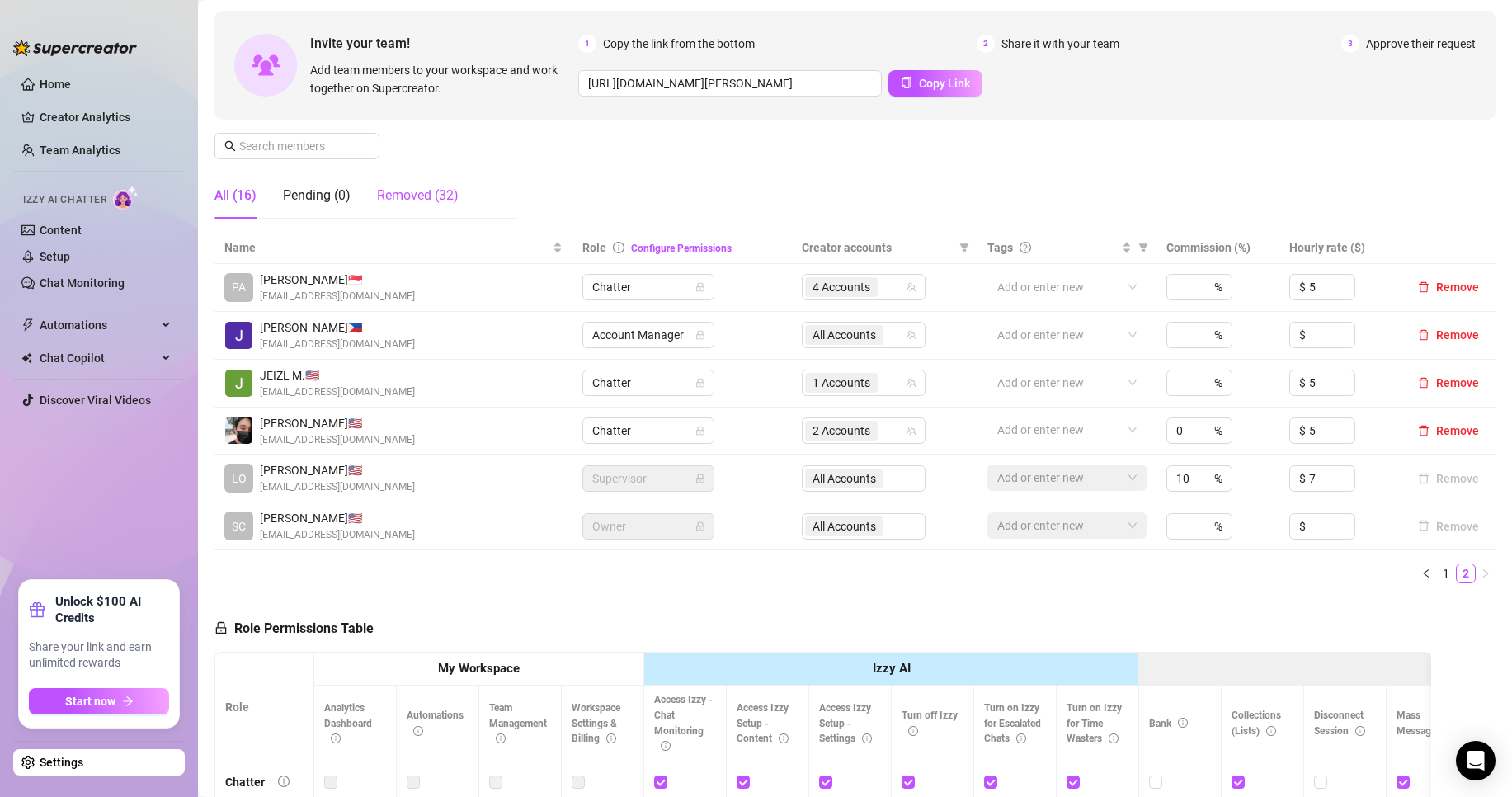
click at [434, 197] on div "Removed (32)" at bounding box center [418, 196] width 82 height 20
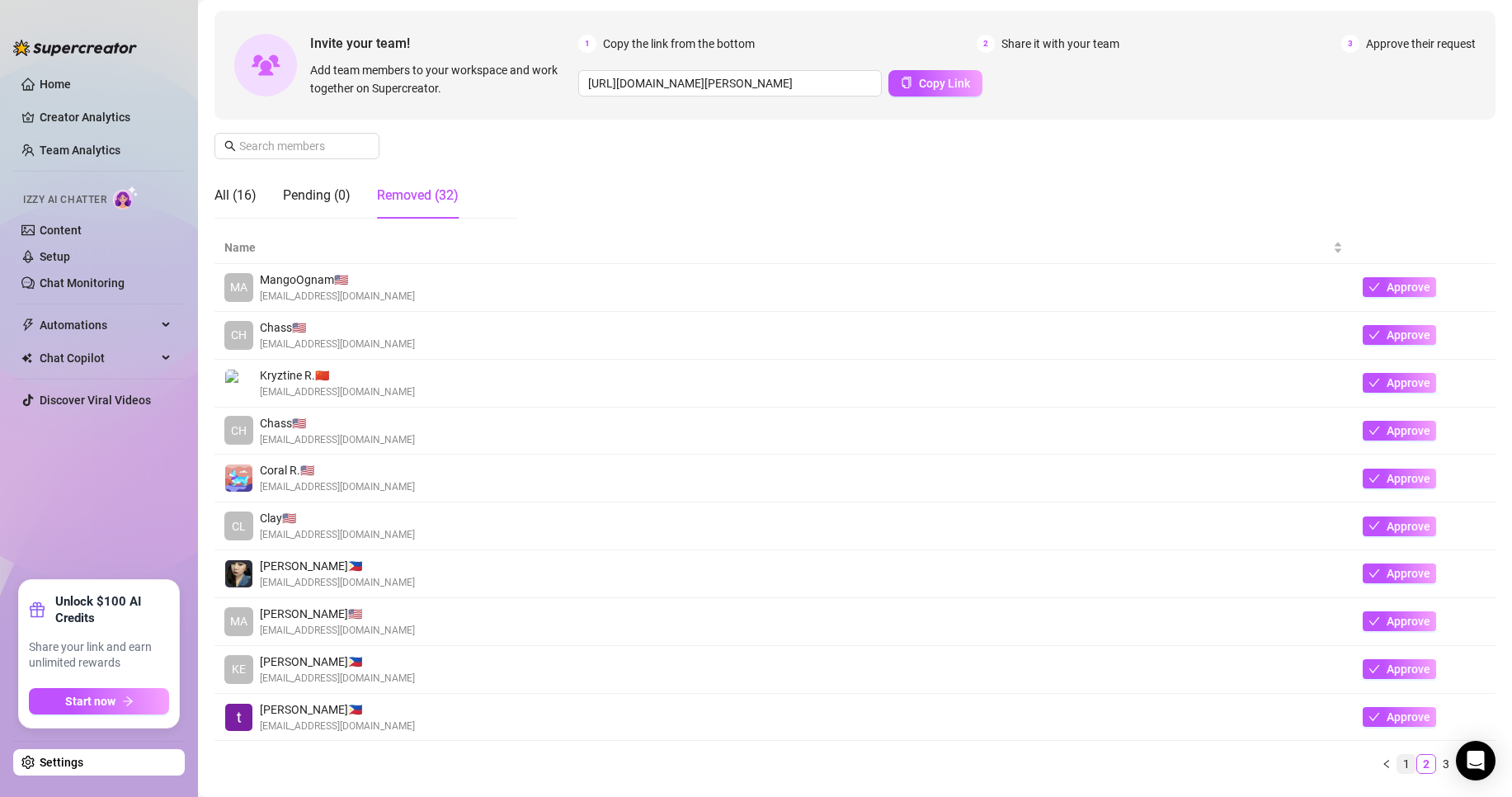
click at [1397, 762] on link "1" at bounding box center [1406, 765] width 18 height 18
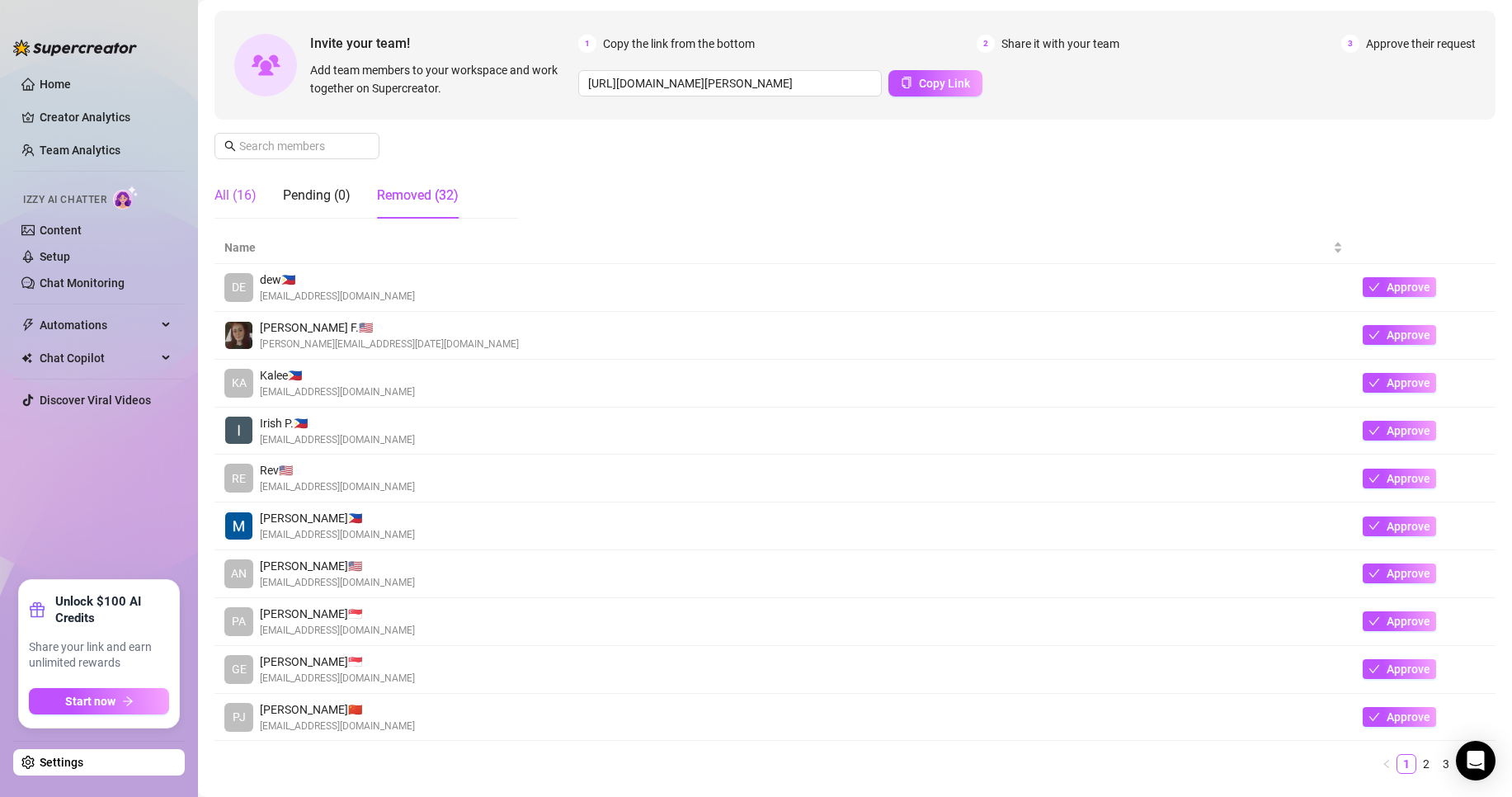
click at [246, 191] on div "All (16)" at bounding box center [235, 196] width 42 height 20
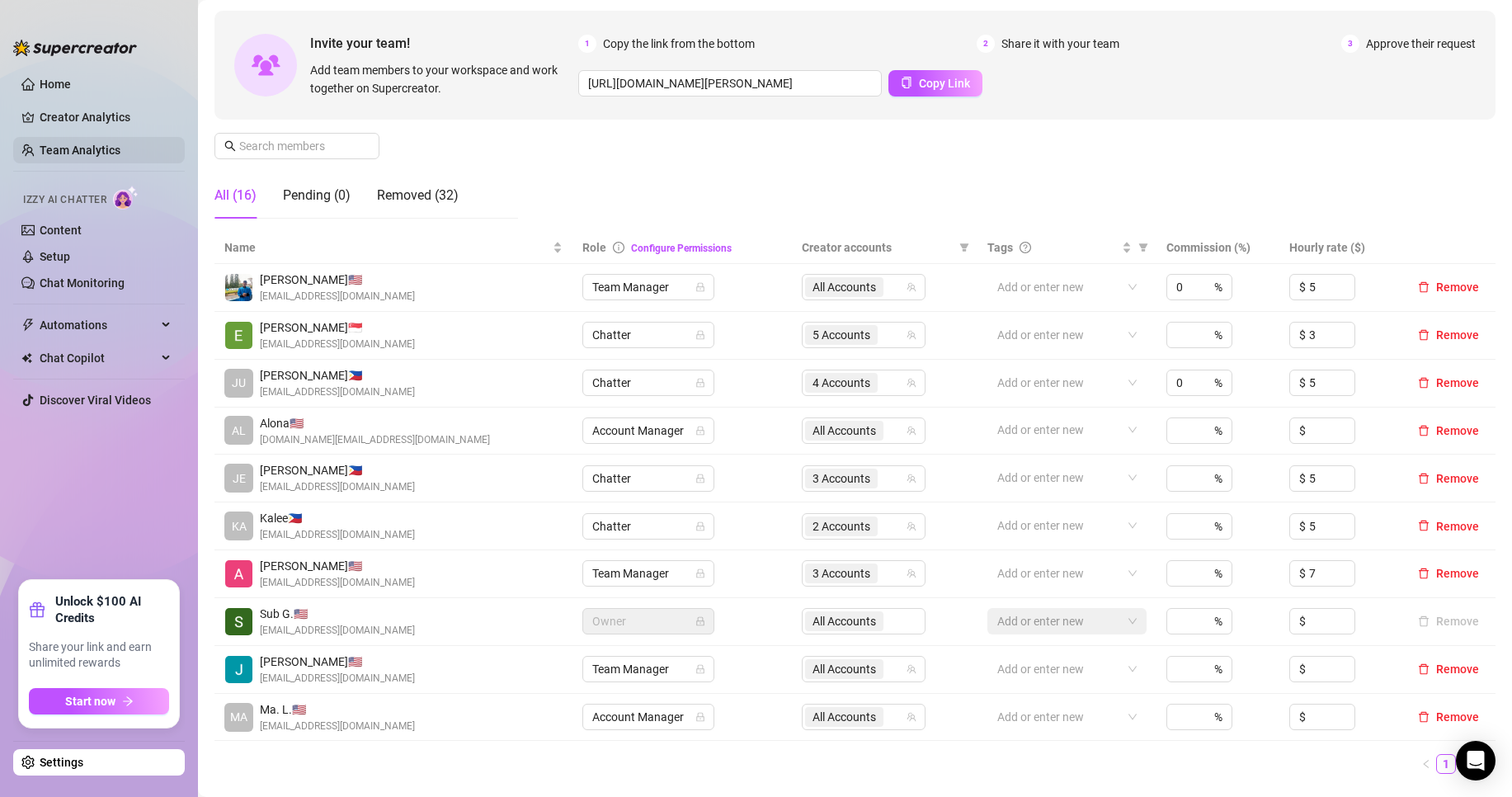
click at [96, 156] on link "Team Analytics" at bounding box center [80, 151] width 81 height 13
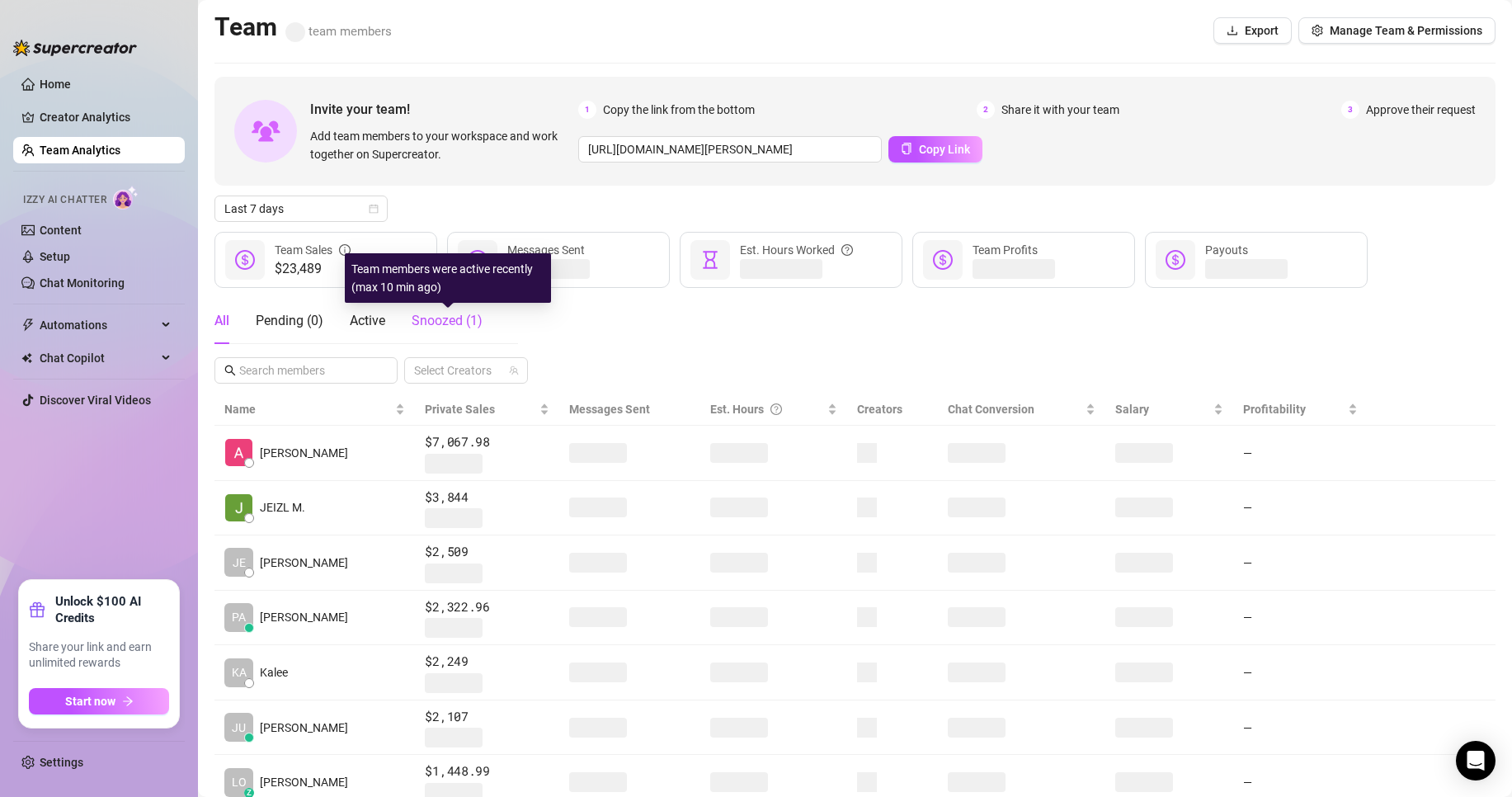
click at [469, 321] on span "Snoozed ( 1 )" at bounding box center [447, 320] width 71 height 16
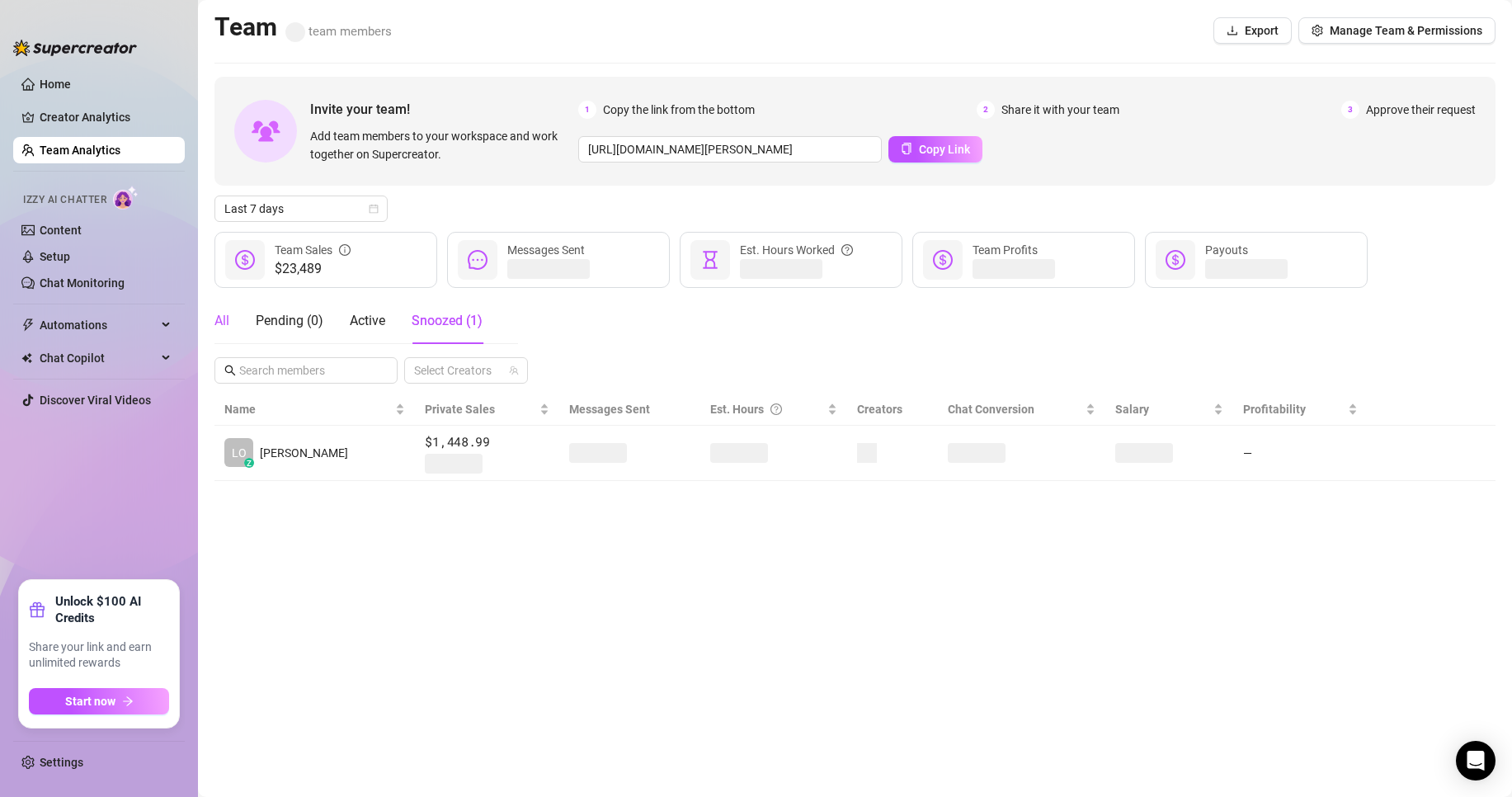
click at [224, 329] on div "All" at bounding box center [222, 321] width 15 height 20
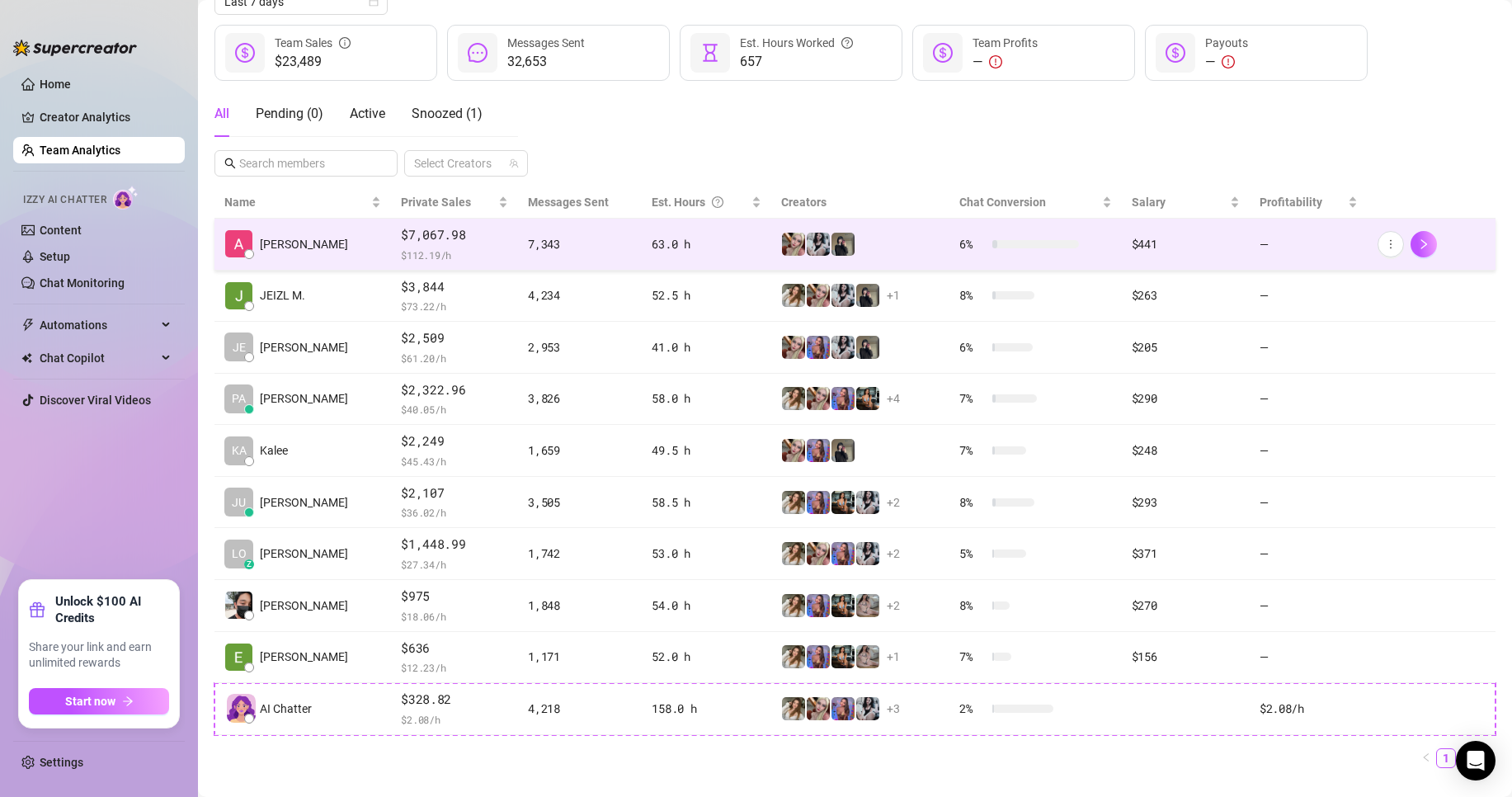
scroll to position [241, 0]
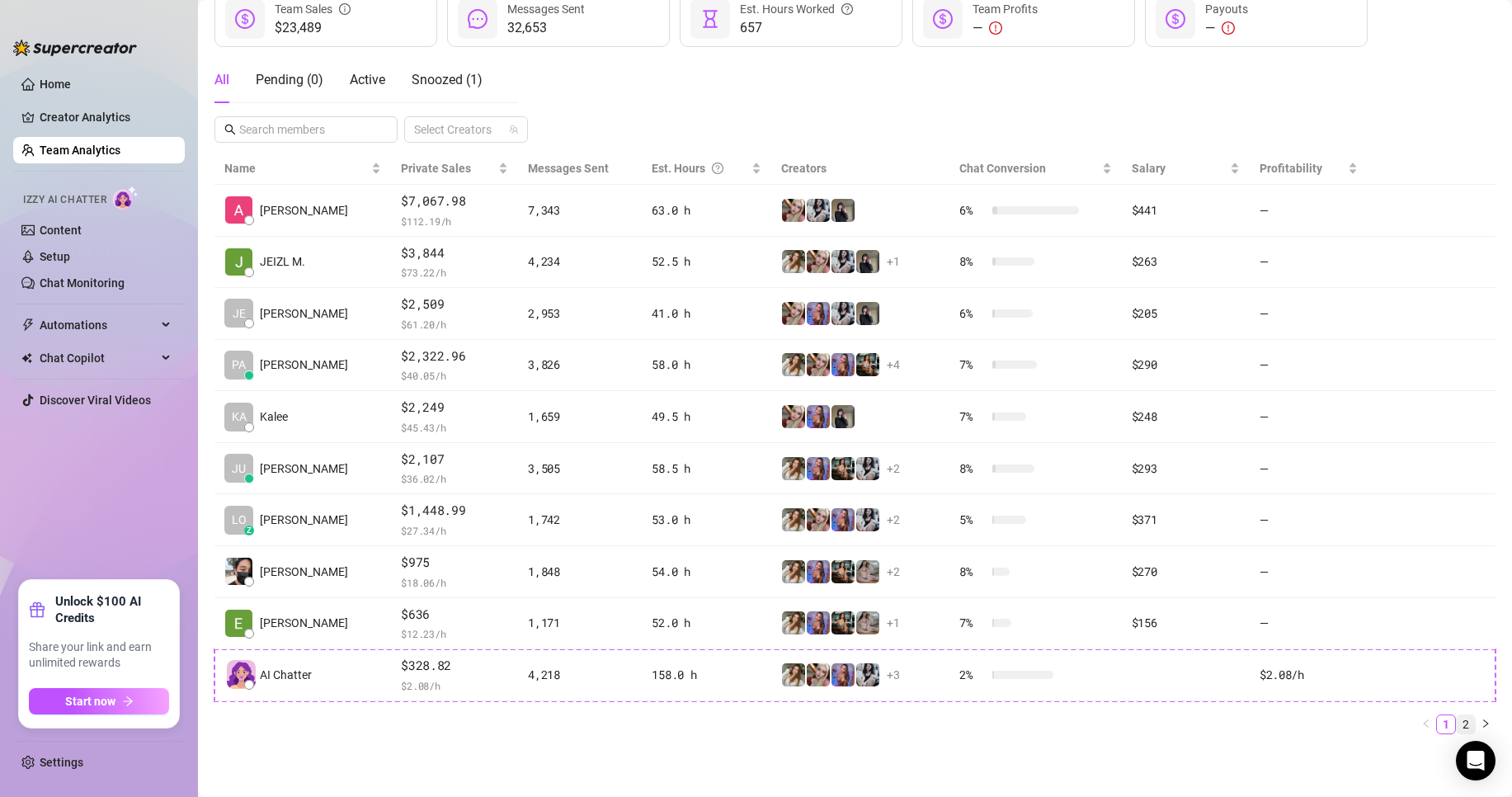
click at [1457, 725] on link "2" at bounding box center [1466, 725] width 18 height 18
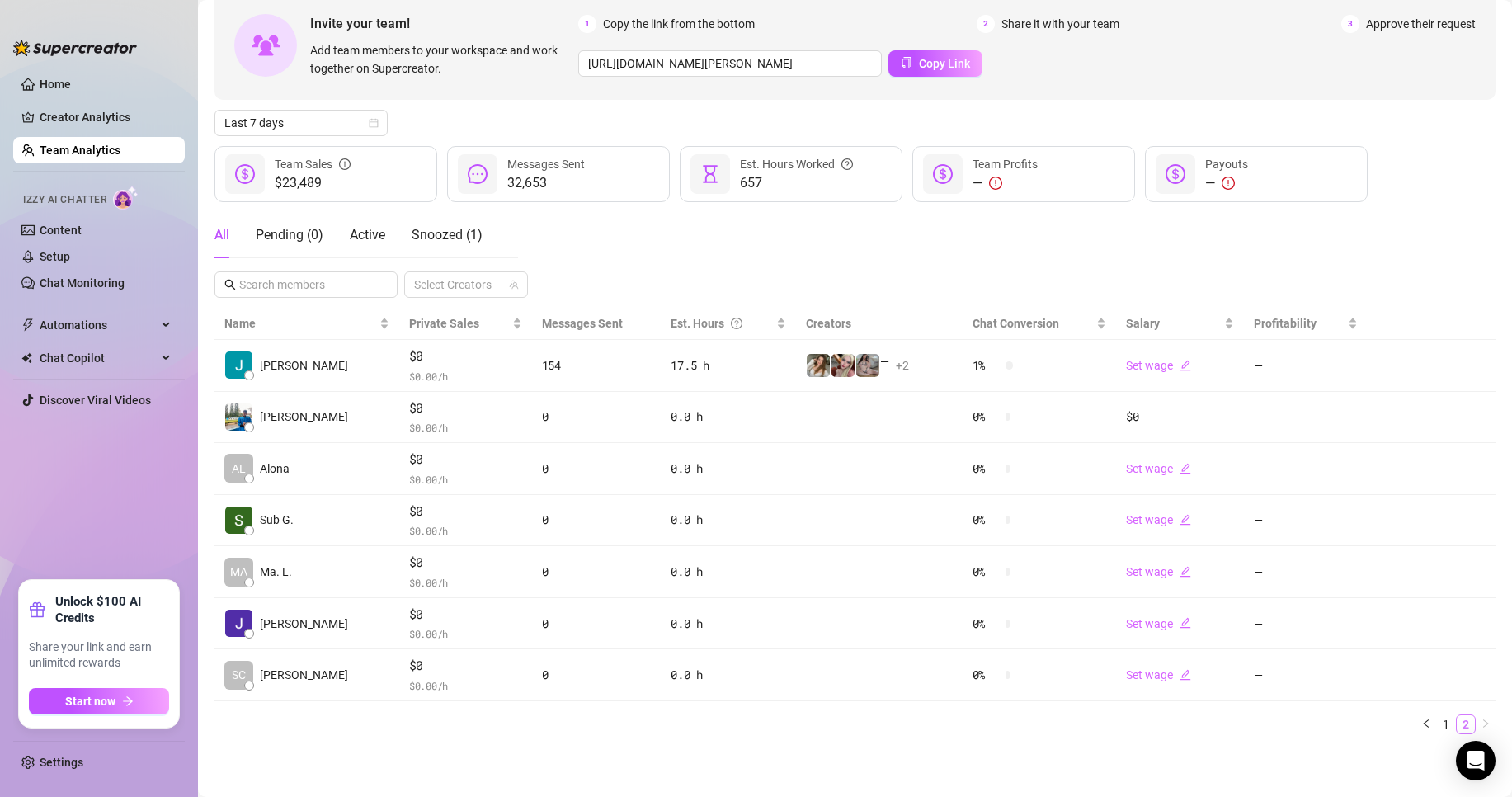
scroll to position [86, 0]
click at [1441, 721] on li "1" at bounding box center [1446, 725] width 20 height 20
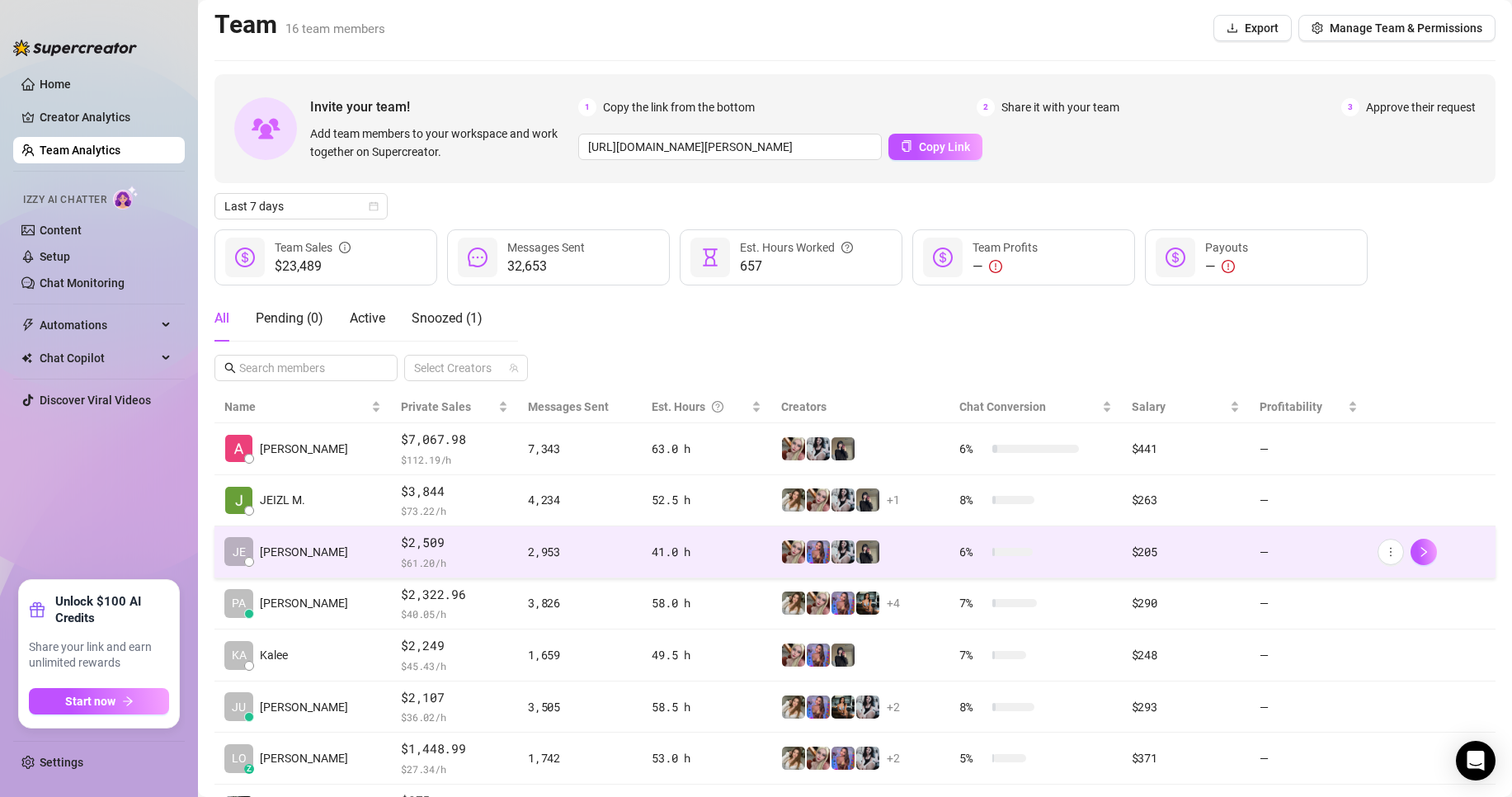
scroll to position [0, 0]
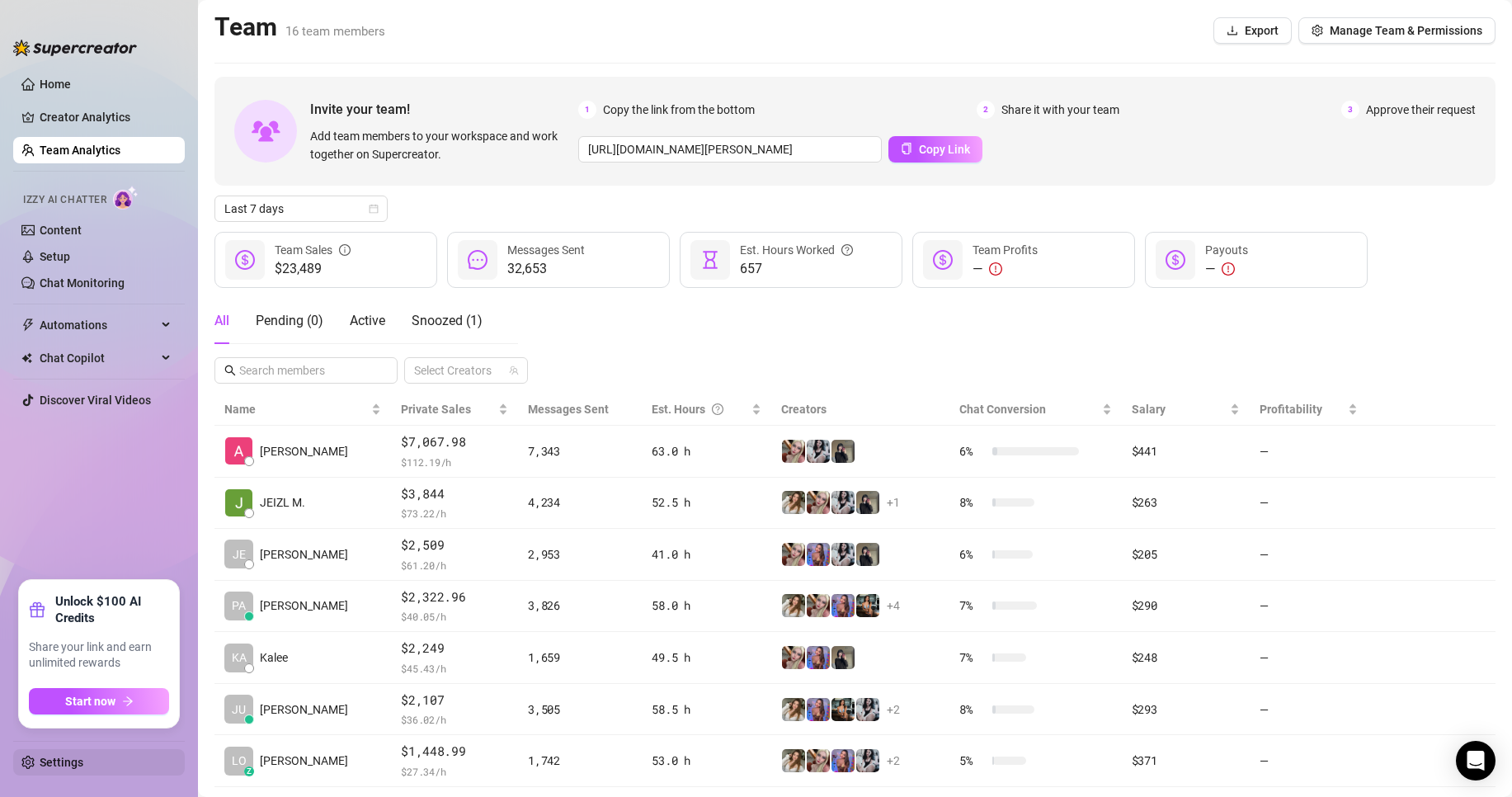
click at [82, 760] on link "Settings" at bounding box center [62, 763] width 44 height 13
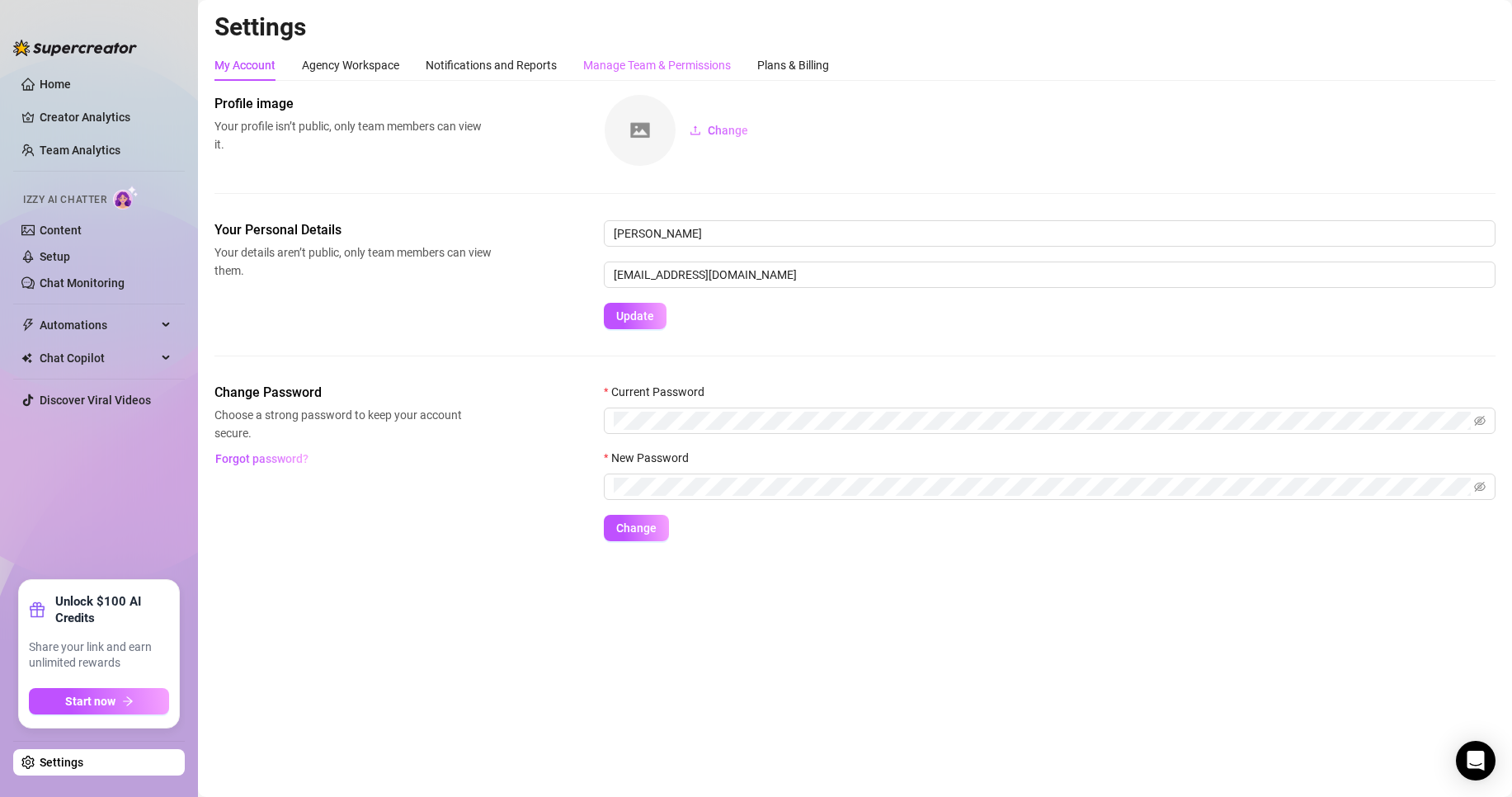
click at [672, 74] on div "Manage Team & Permissions" at bounding box center [657, 66] width 148 height 32
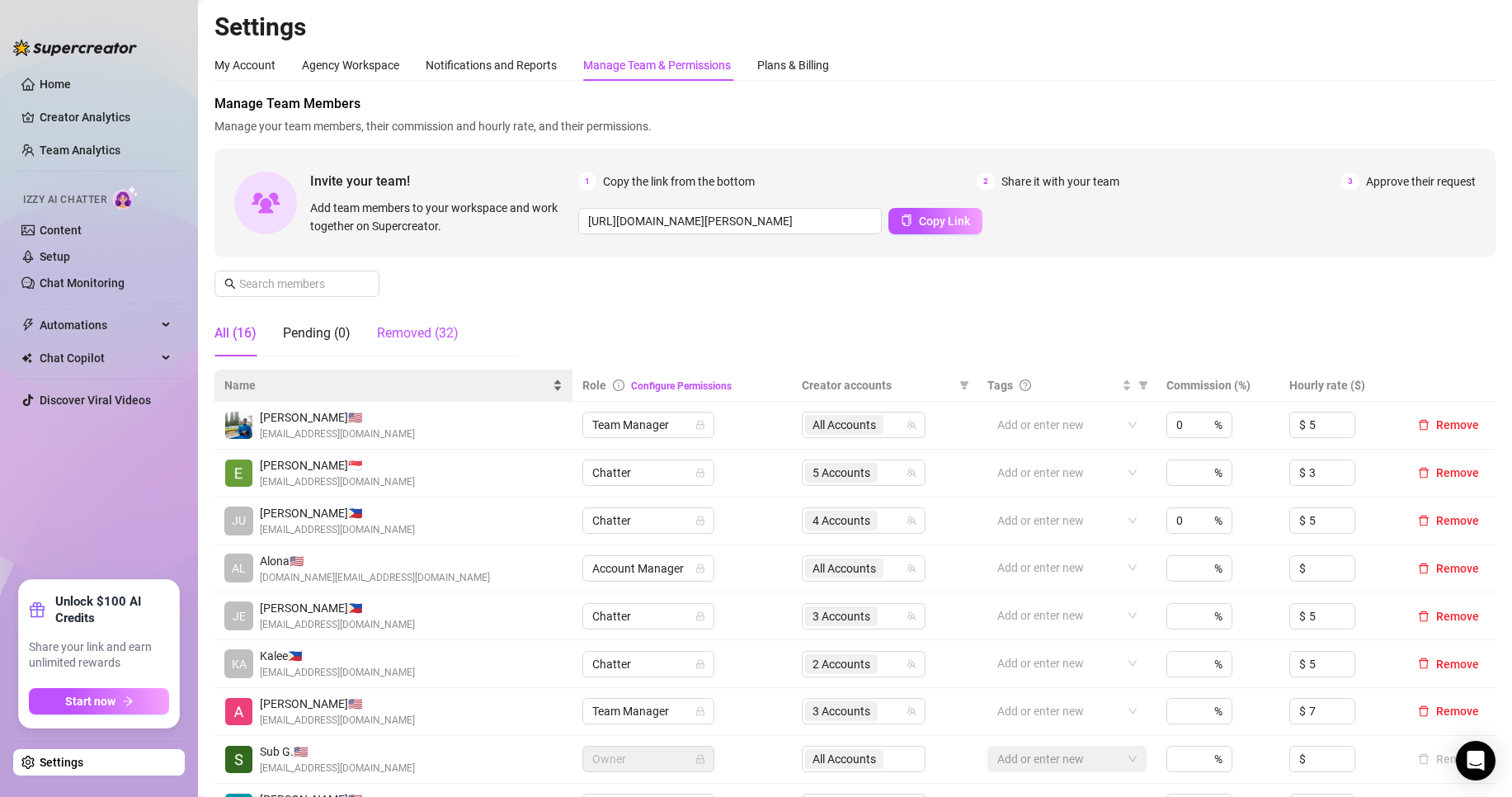
click at [440, 334] on div "Removed (32)" at bounding box center [418, 334] width 82 height 20
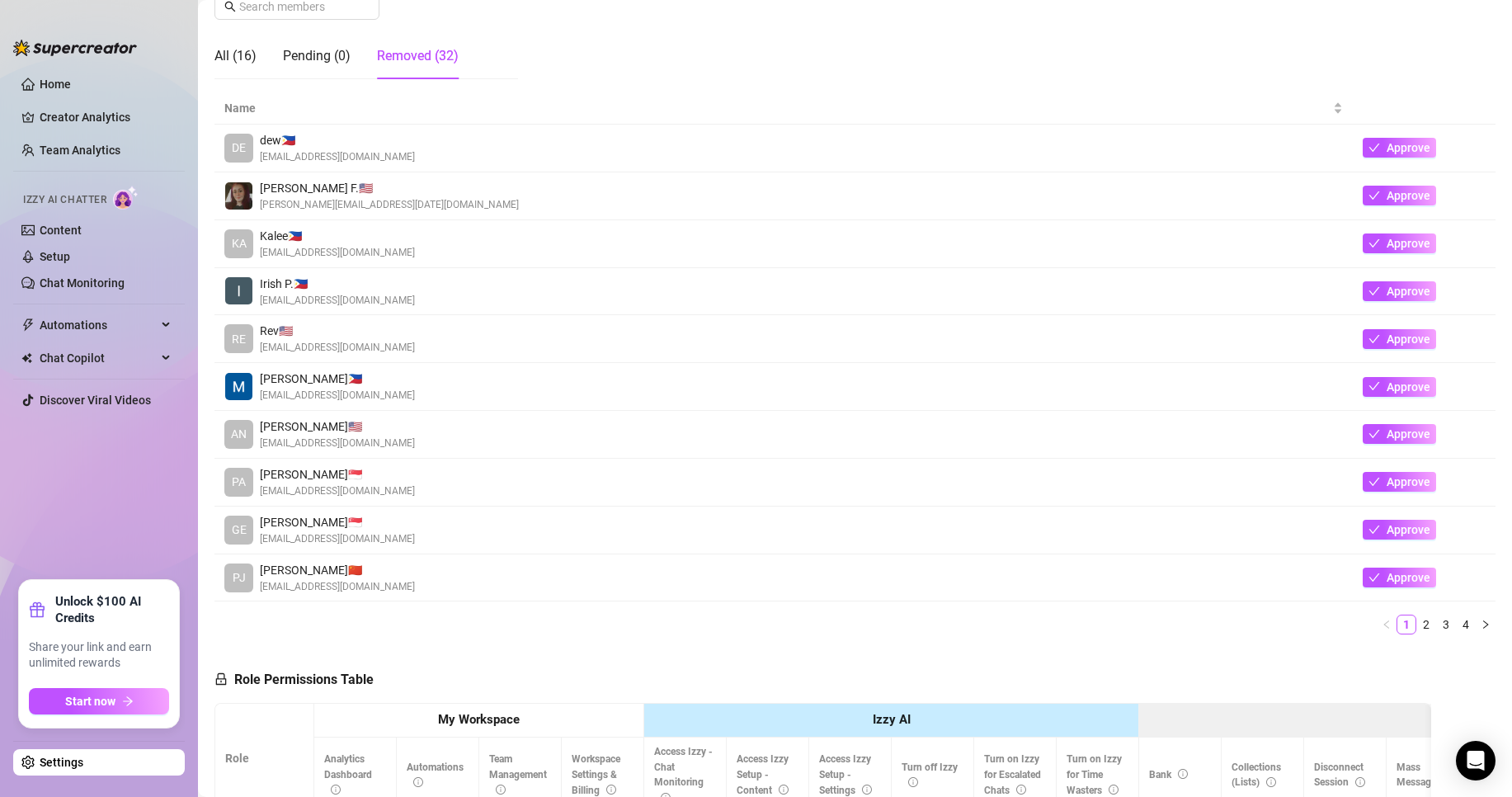
scroll to position [275, 0]
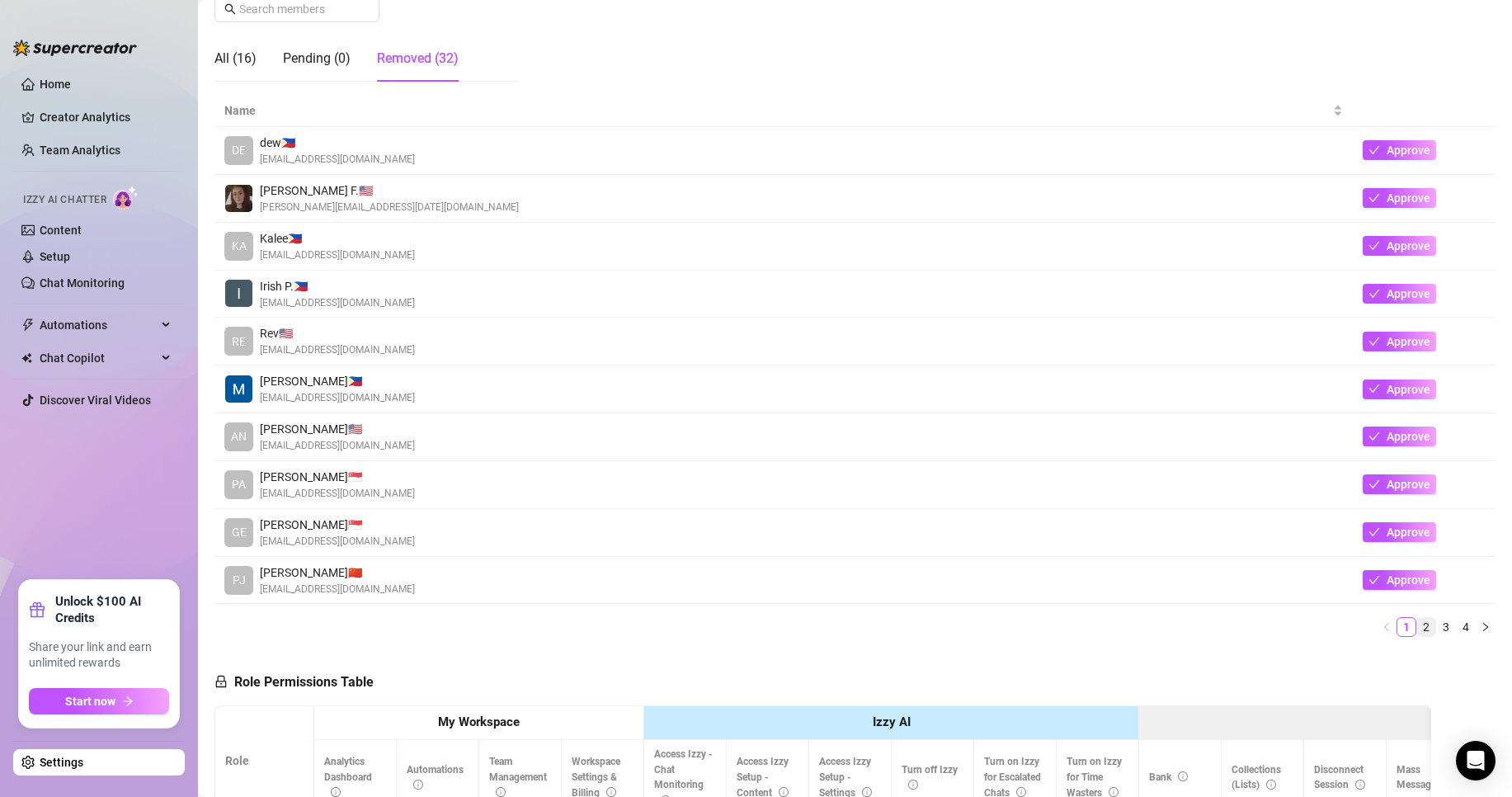
click at [1417, 628] on link "2" at bounding box center [1426, 627] width 18 height 18
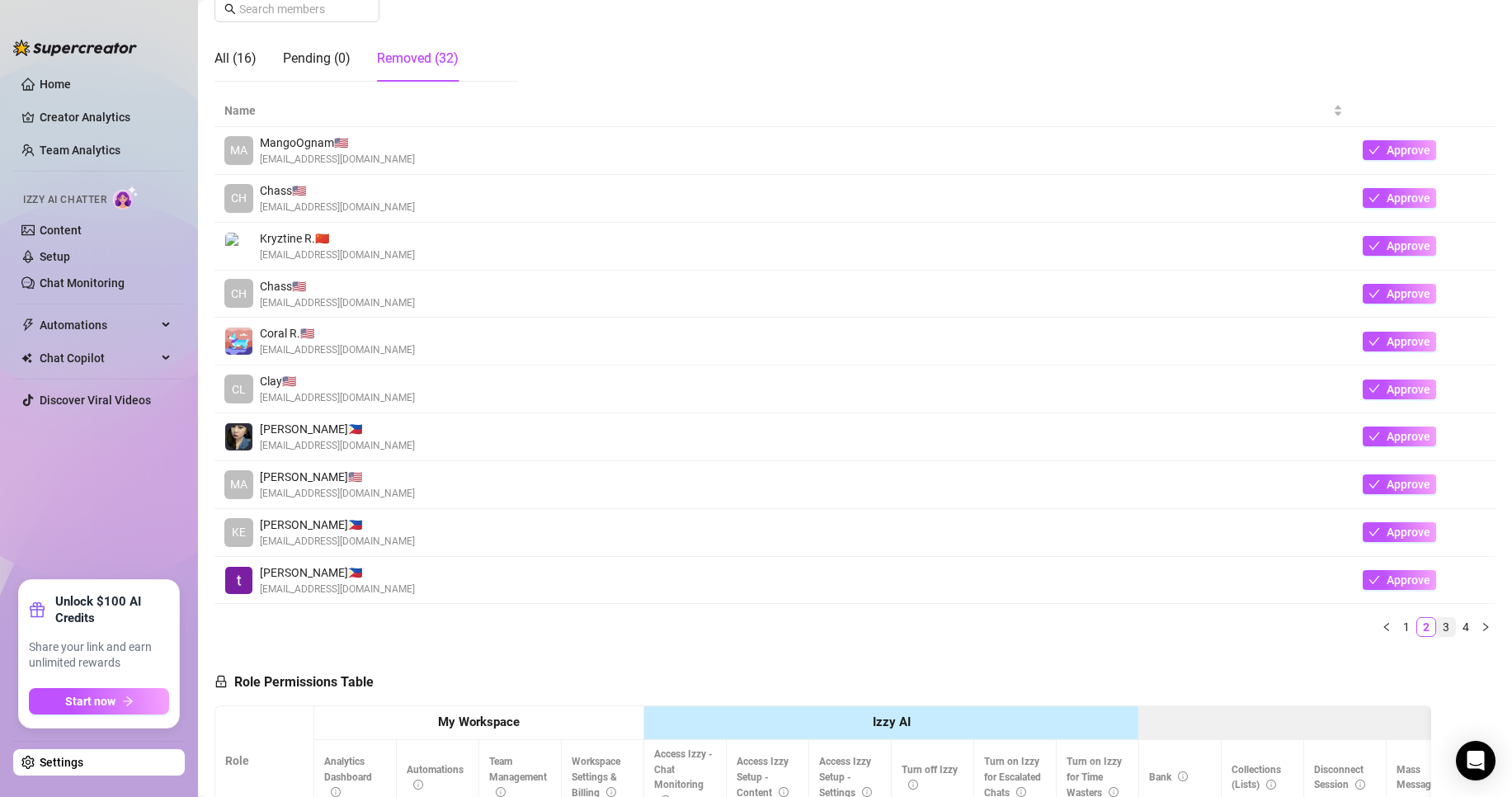
click at [1437, 621] on link "3" at bounding box center [1446, 627] width 18 height 18
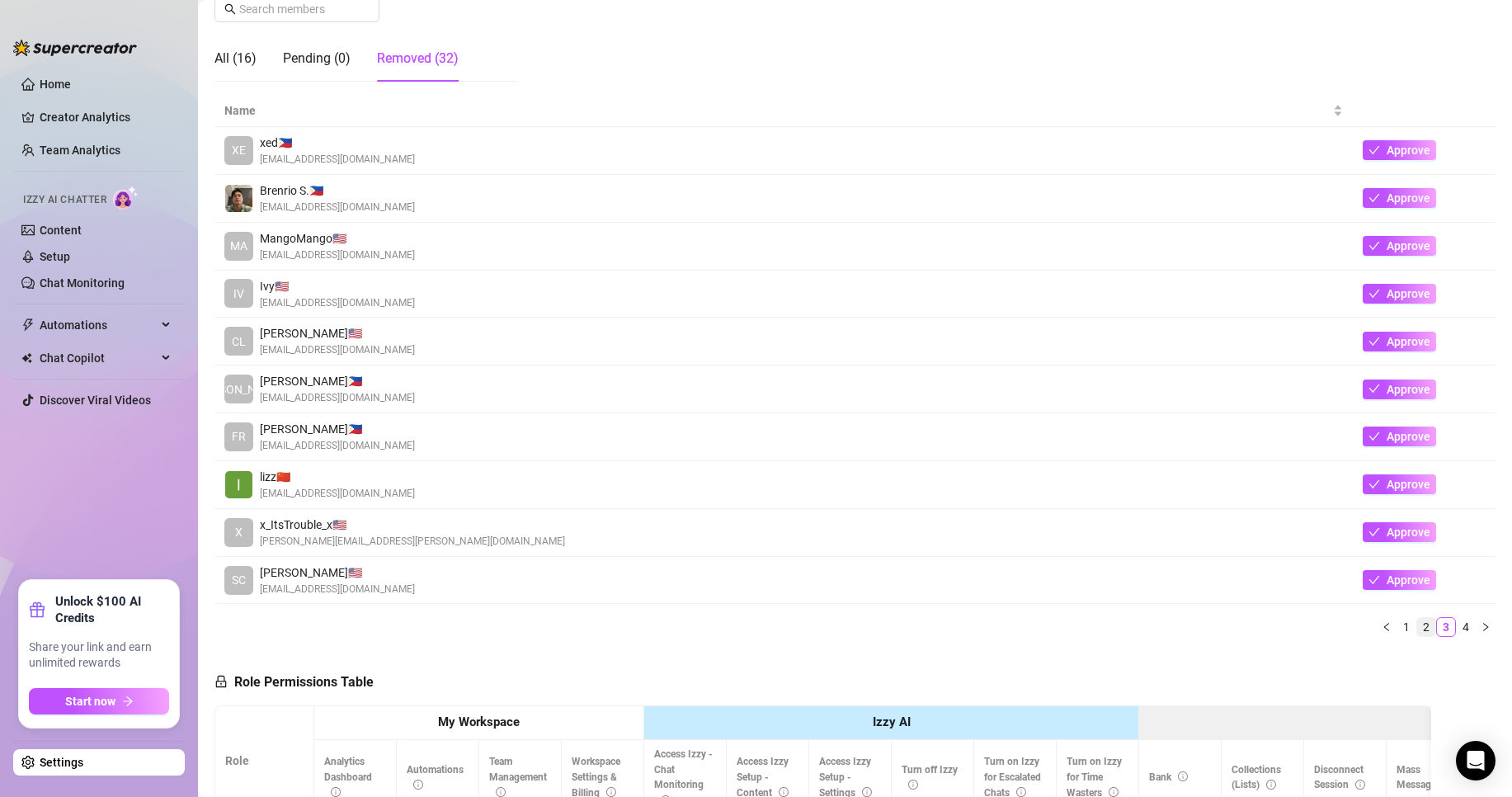
click at [1417, 626] on link "2" at bounding box center [1426, 627] width 18 height 18
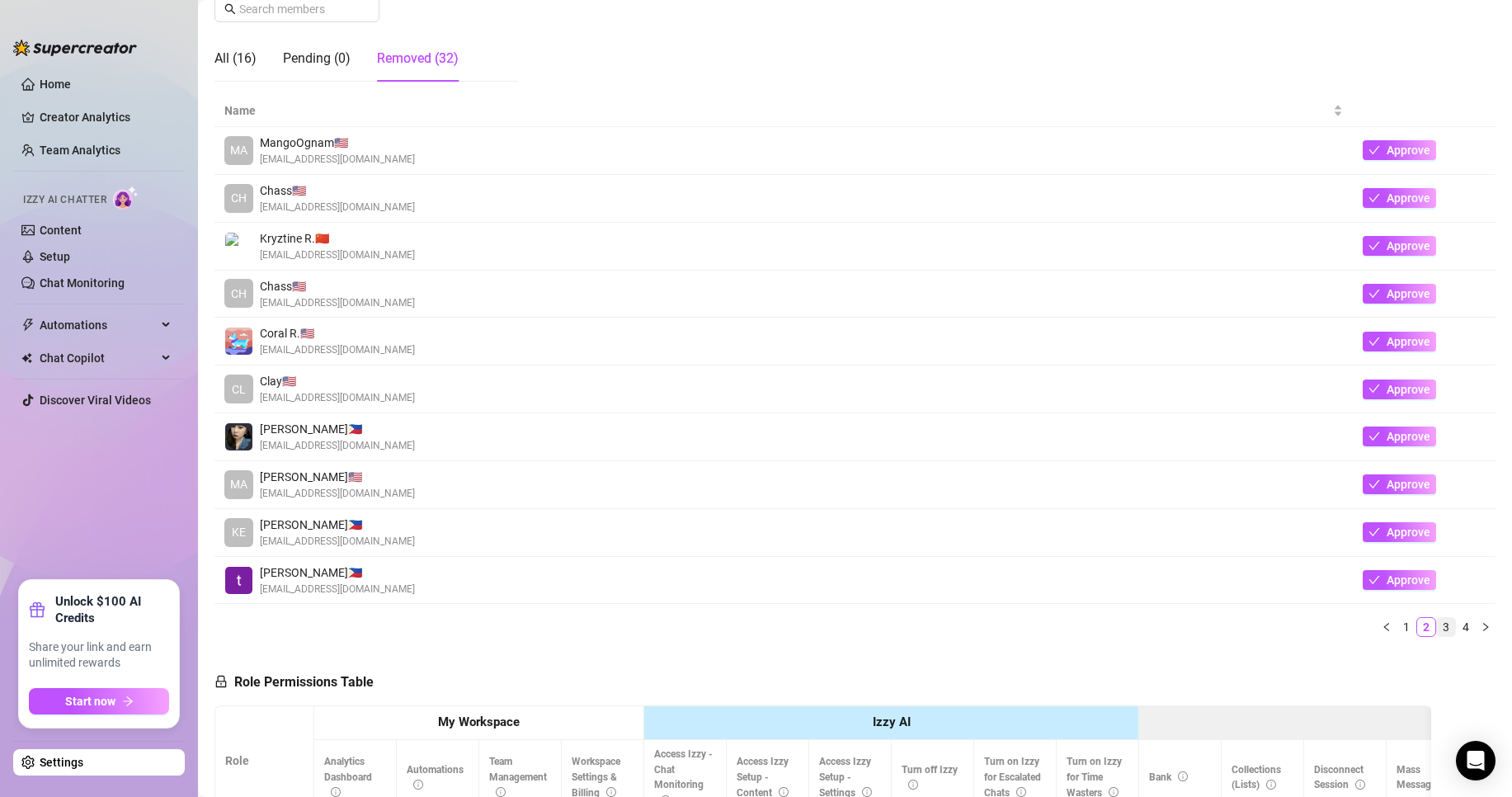
click at [1437, 625] on link "3" at bounding box center [1446, 627] width 18 height 18
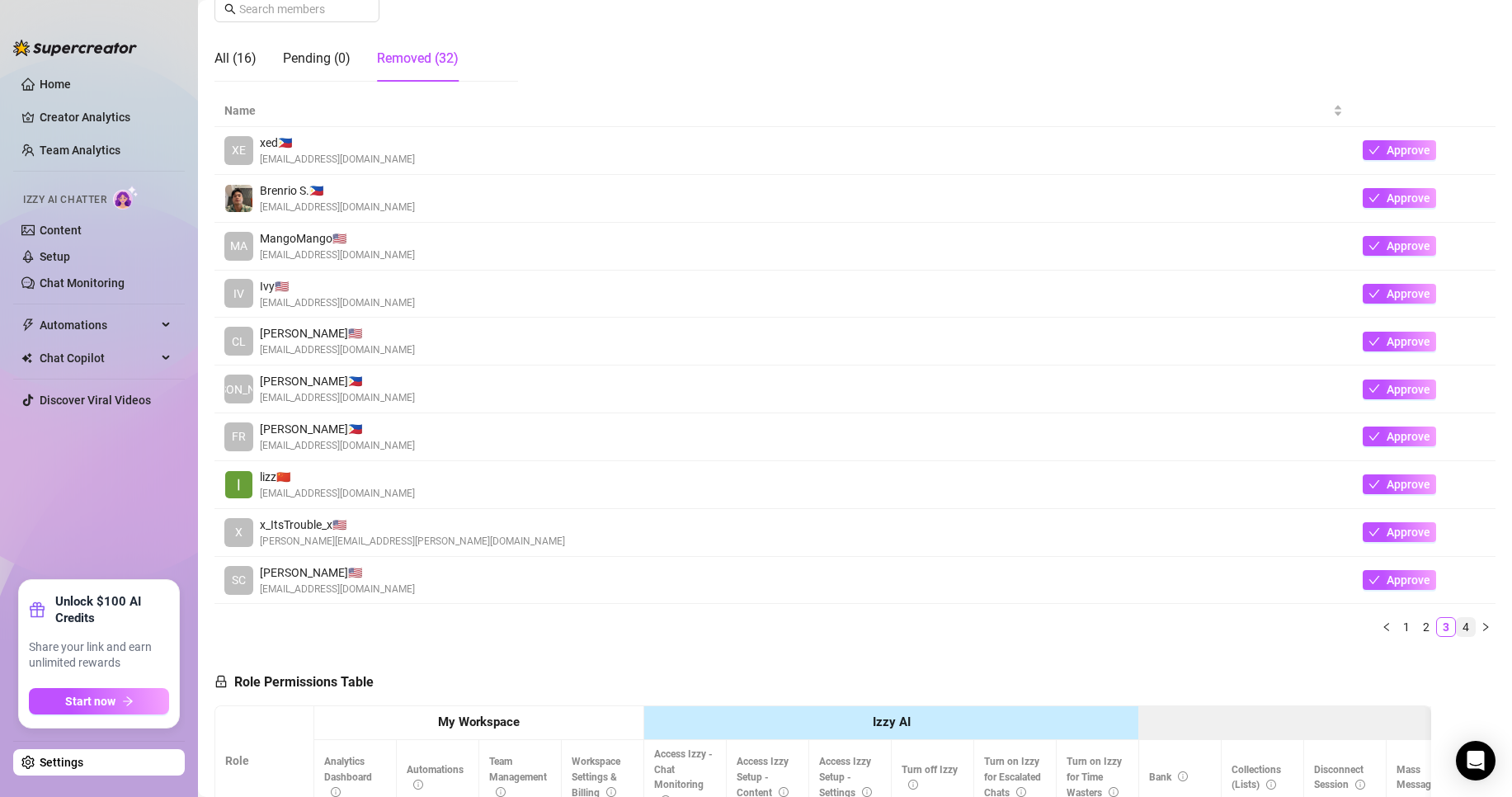
click at [1457, 623] on link "4" at bounding box center [1466, 627] width 18 height 18
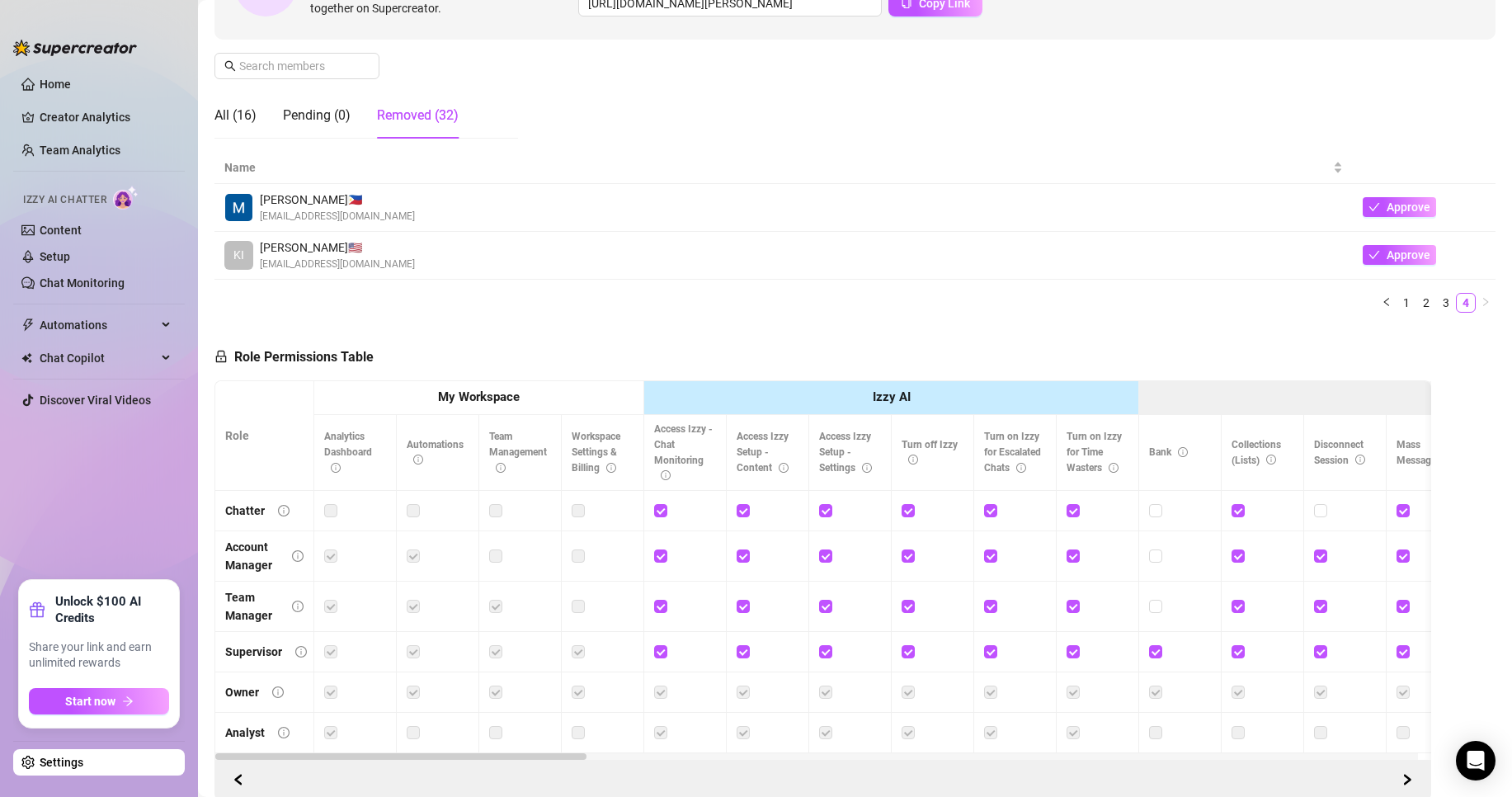
scroll to position [138, 0]
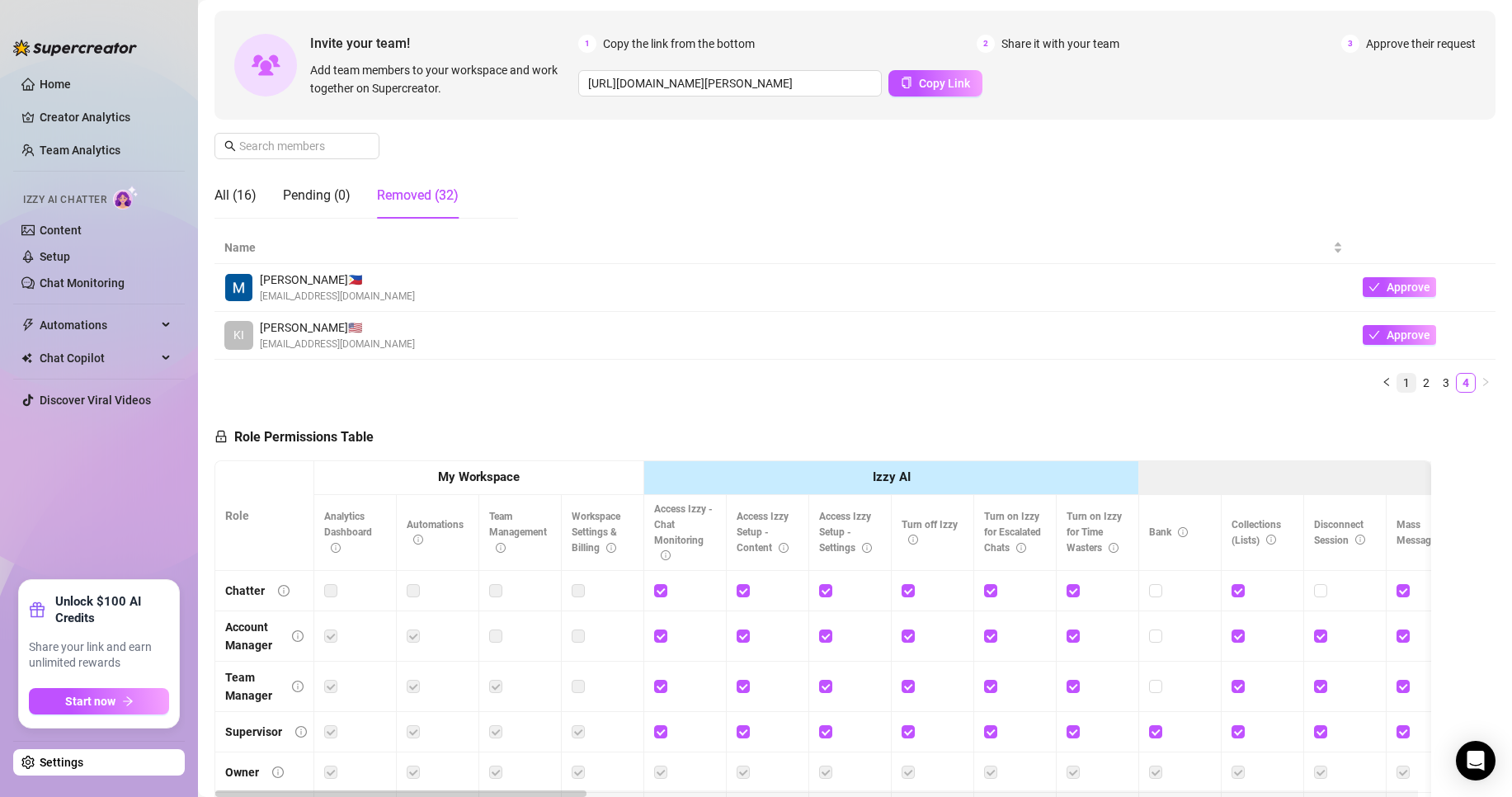
click at [1397, 390] on link "1" at bounding box center [1406, 383] width 18 height 18
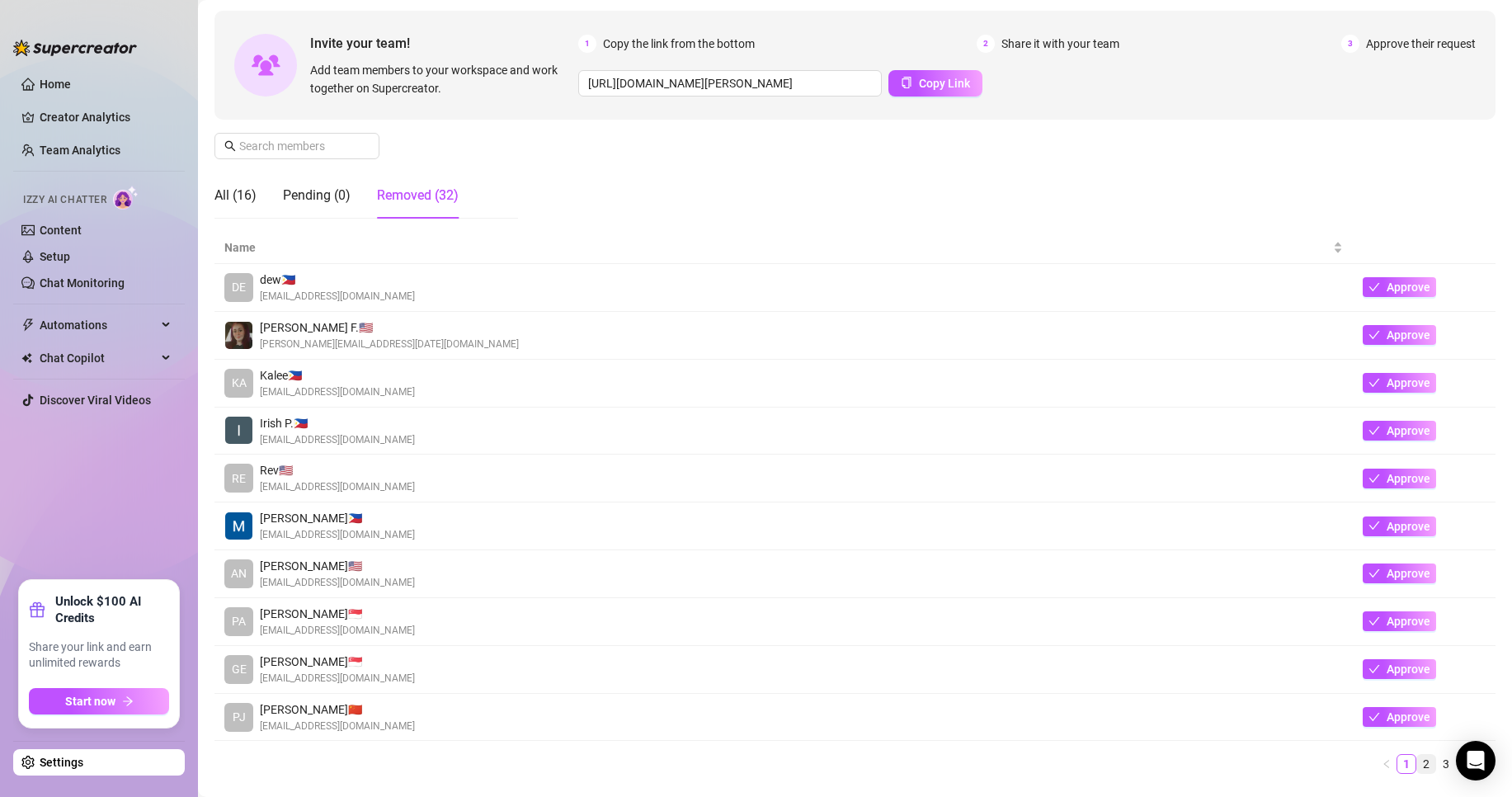
click at [1417, 768] on link "2" at bounding box center [1426, 765] width 18 height 18
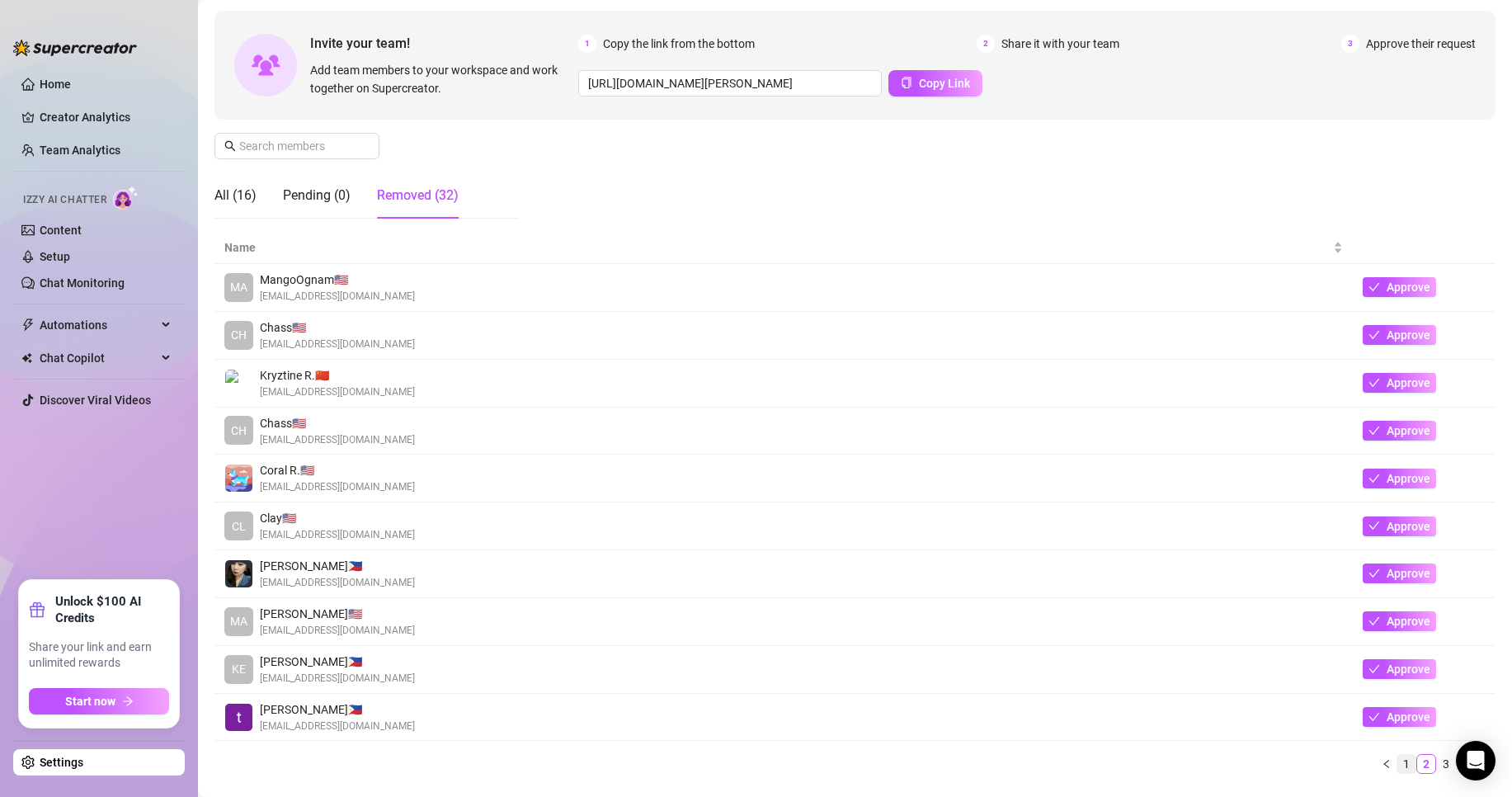
click at [1397, 763] on link "1" at bounding box center [1406, 765] width 18 height 18
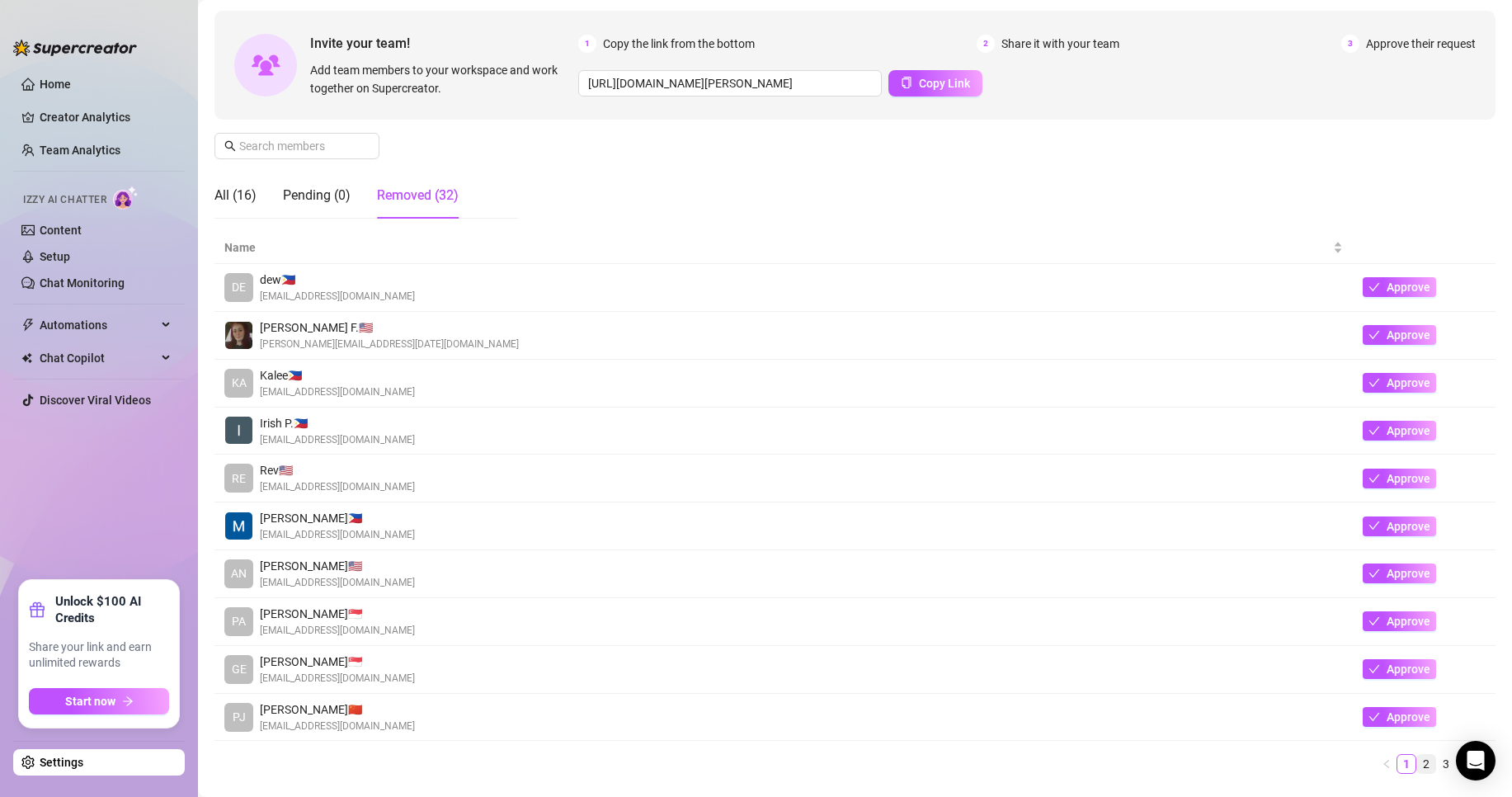
click at [1417, 764] on link "2" at bounding box center [1426, 765] width 18 height 18
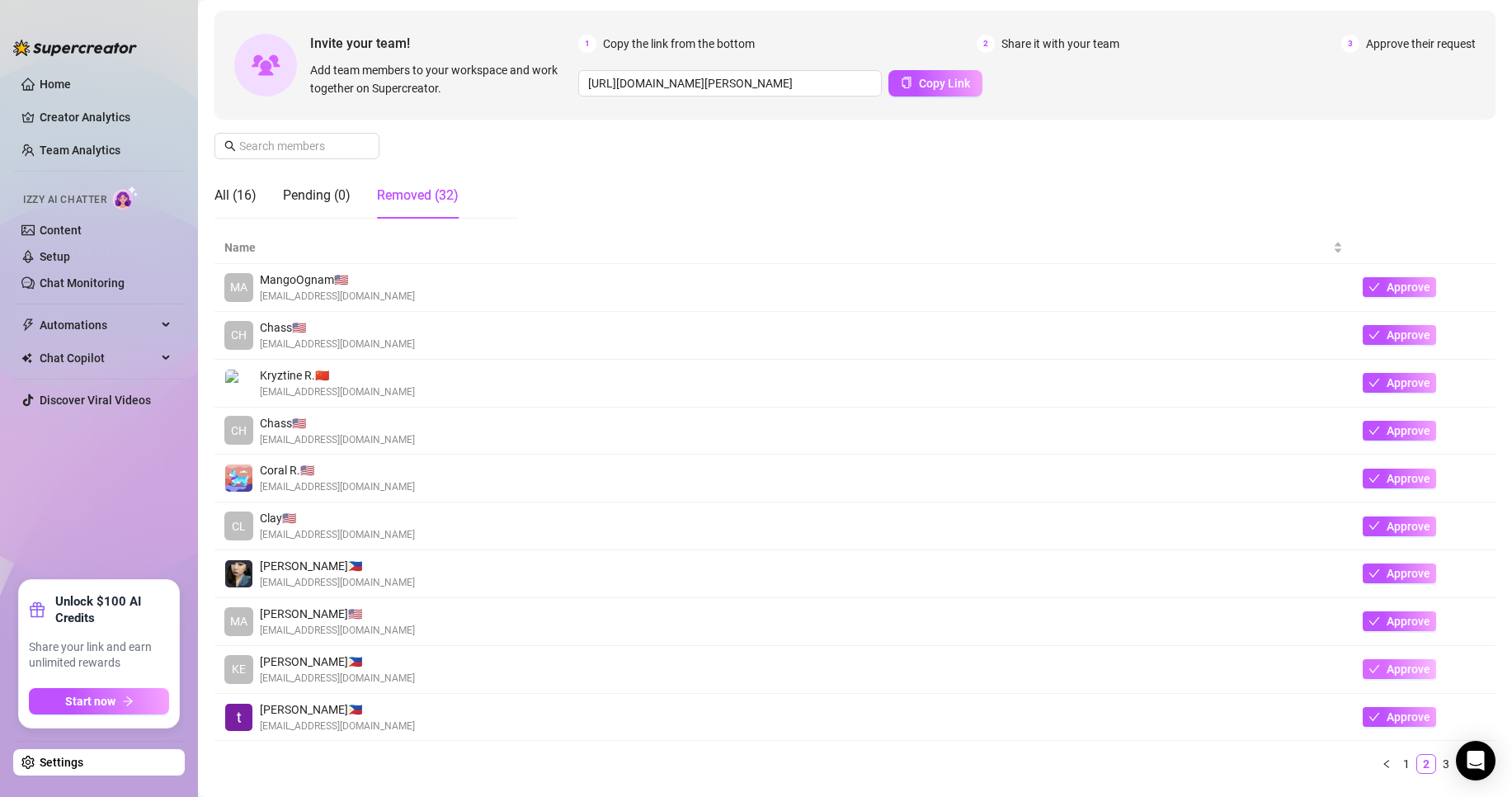
click at [1368, 666] on icon "check" at bounding box center [1374, 669] width 12 height 12
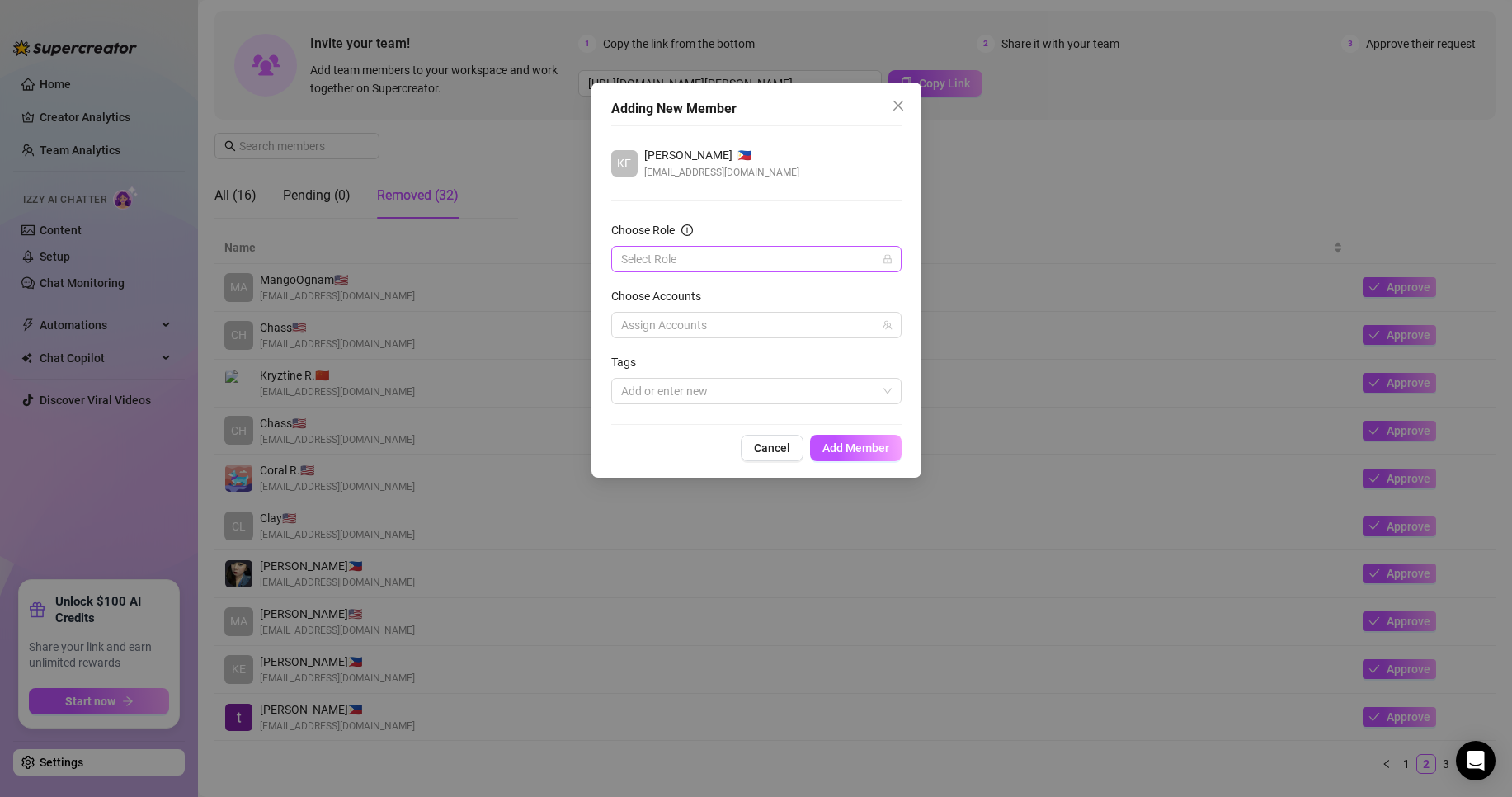
click at [734, 268] on input "Choose Role" at bounding box center [749, 260] width 255 height 25
click at [737, 295] on div "Chatter" at bounding box center [756, 292] width 264 height 18
click at [759, 316] on div at bounding box center [748, 325] width 266 height 23
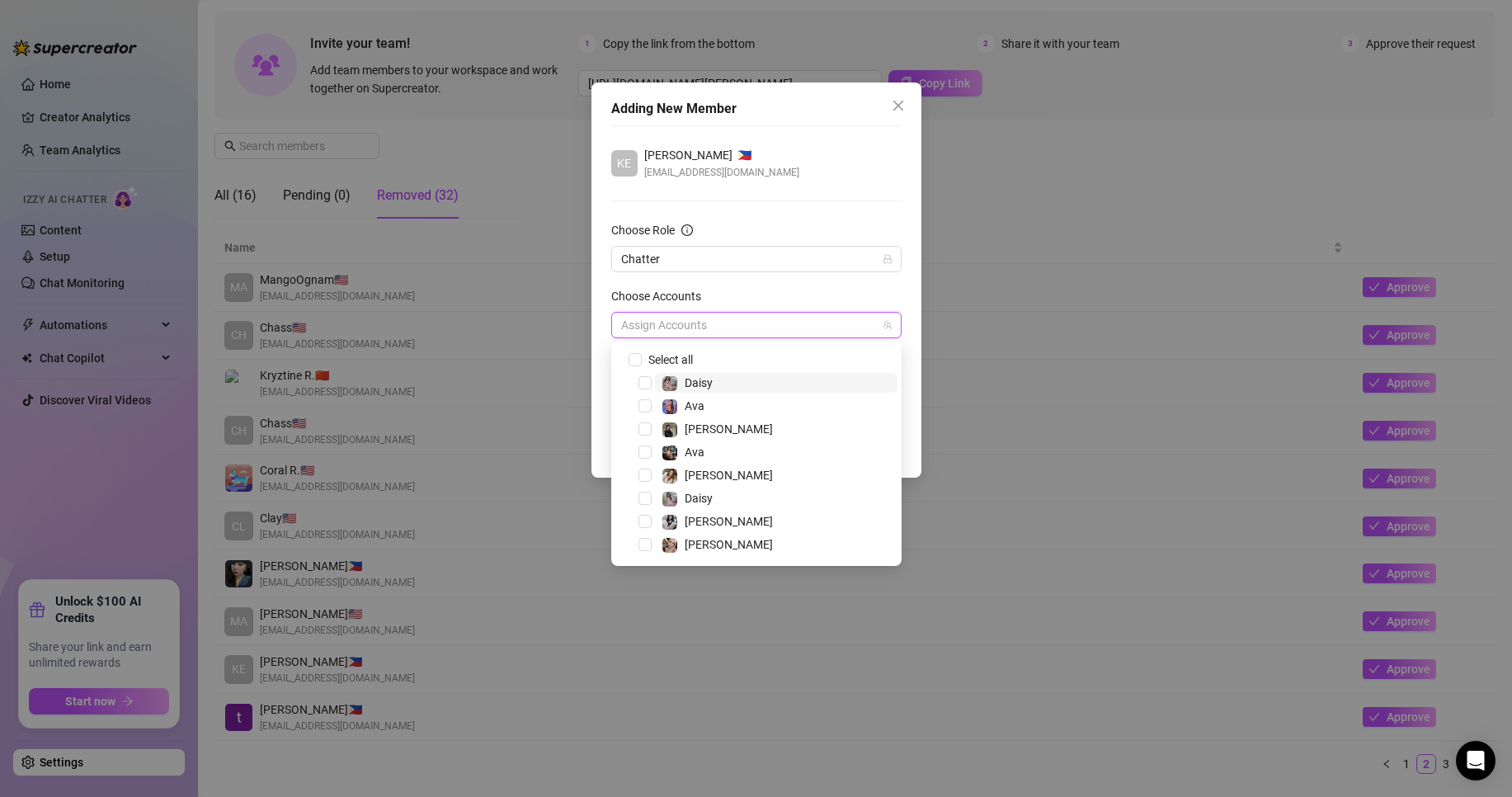
click at [716, 375] on span "Daisy" at bounding box center [777, 383] width 243 height 20
click at [726, 398] on span "Ava" at bounding box center [777, 406] width 243 height 20
click at [729, 452] on span "Ava" at bounding box center [777, 453] width 243 height 20
click at [736, 496] on span "Daisy" at bounding box center [777, 498] width 243 height 20
click at [746, 471] on span "[PERSON_NAME]" at bounding box center [777, 475] width 243 height 20
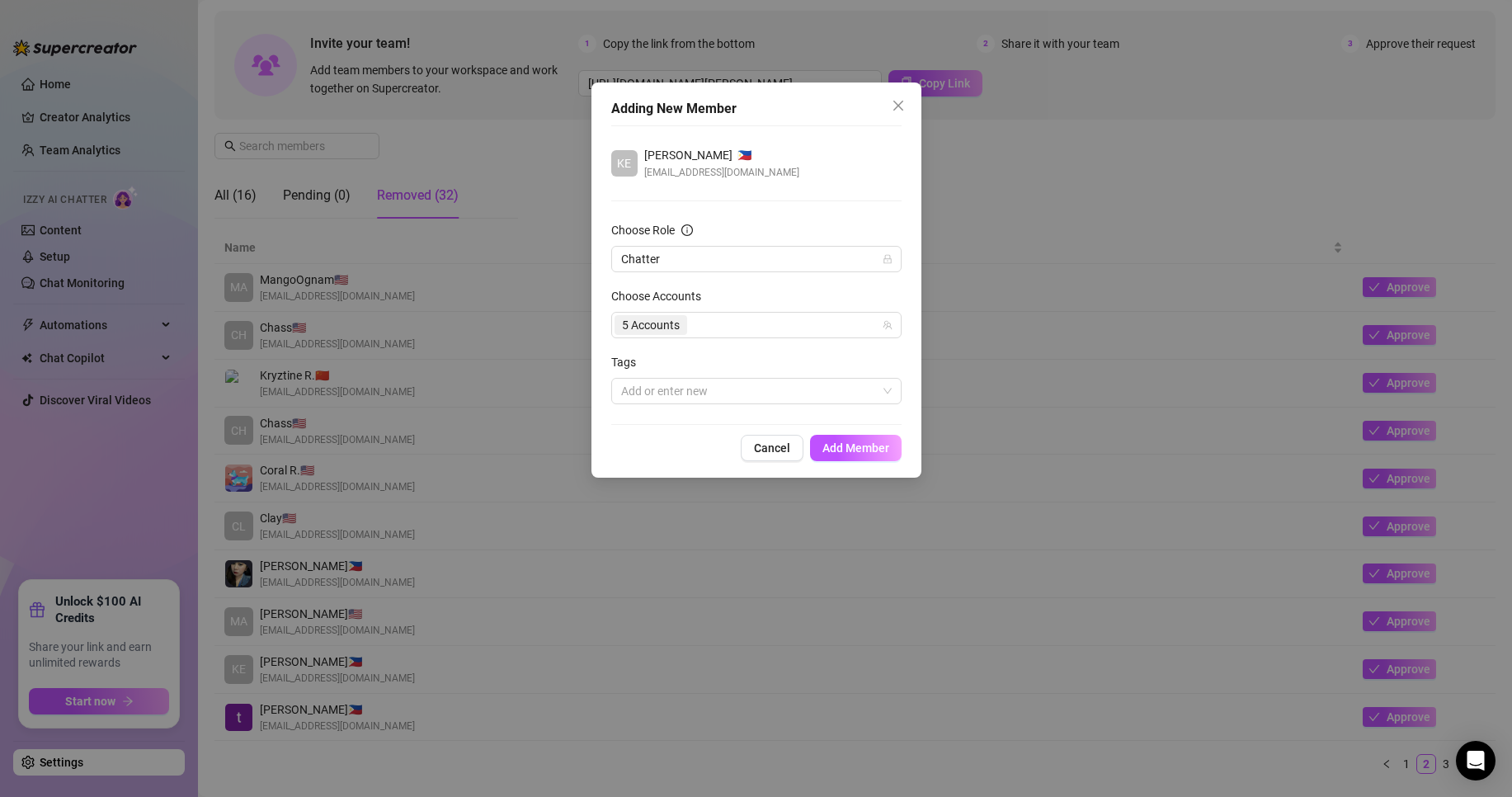
click at [803, 299] on div "Choose Accounts" at bounding box center [756, 299] width 290 height 25
click at [788, 394] on div at bounding box center [748, 391] width 266 height 23
click at [788, 393] on div at bounding box center [748, 391] width 266 height 23
click at [841, 447] on span "Add Member" at bounding box center [856, 448] width 67 height 13
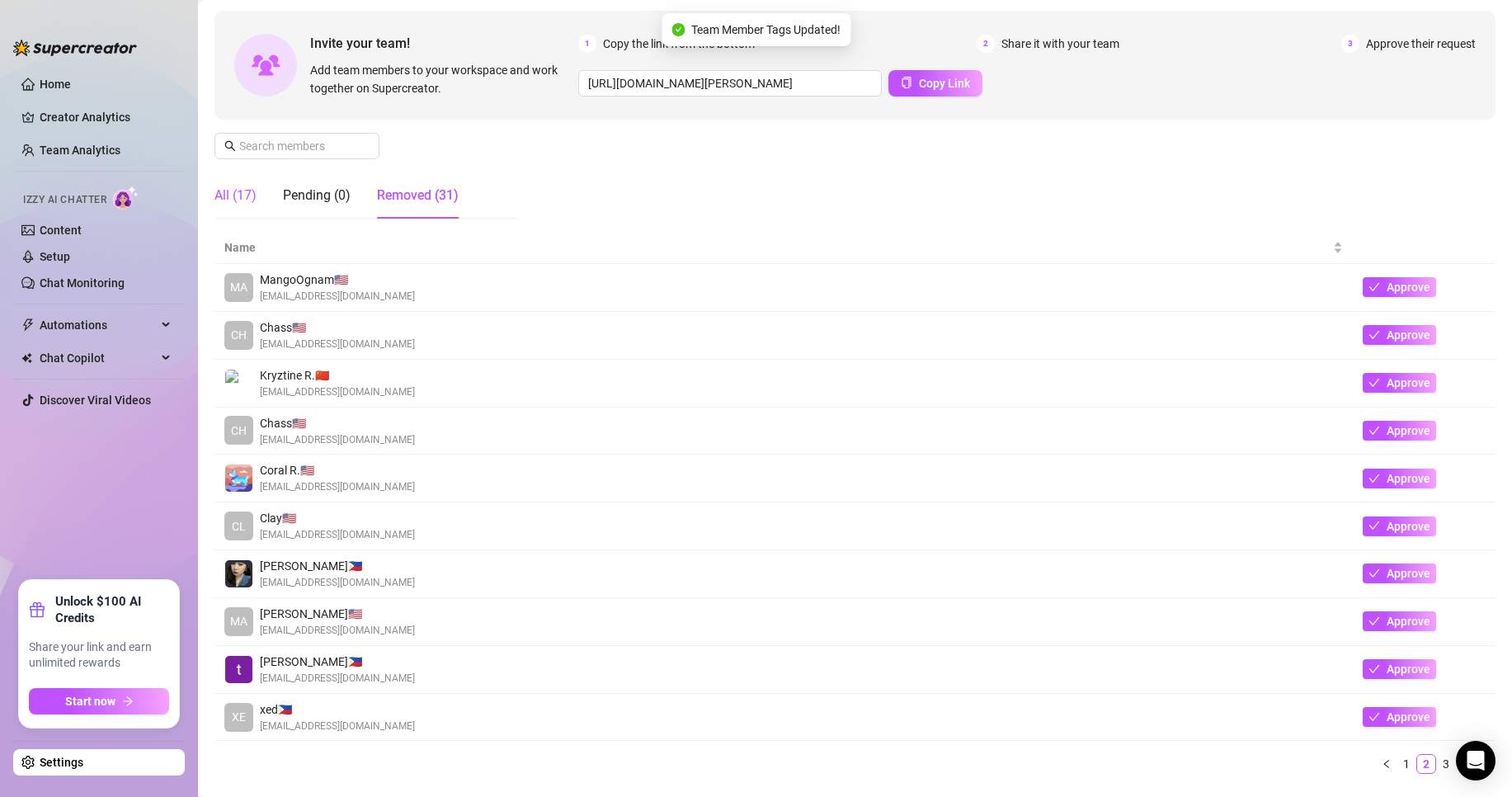
click at [236, 195] on div "All (17)" at bounding box center [235, 196] width 42 height 20
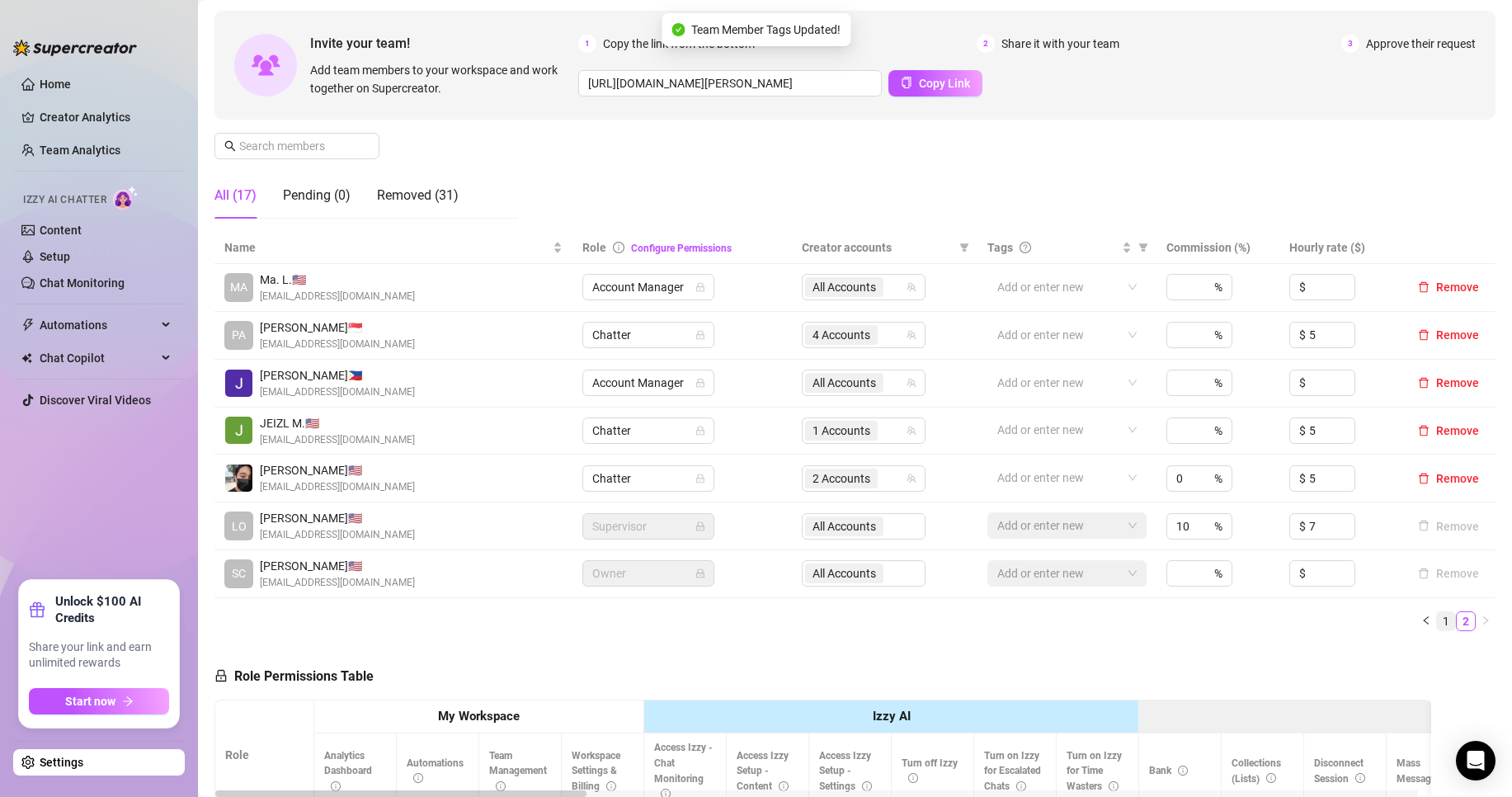
click at [1437, 621] on link "1" at bounding box center [1446, 621] width 18 height 18
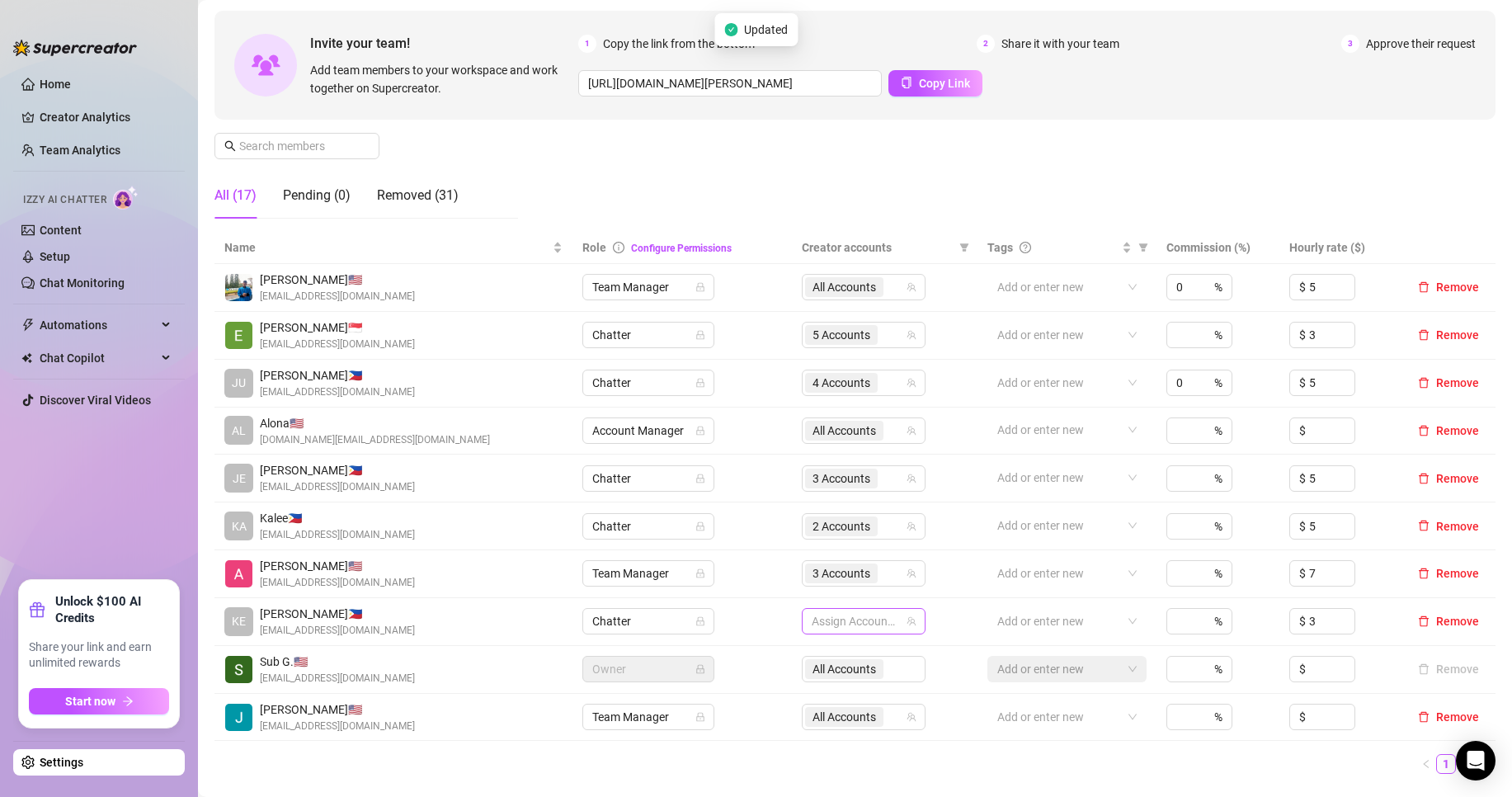
click at [870, 618] on div at bounding box center [855, 621] width 100 height 23
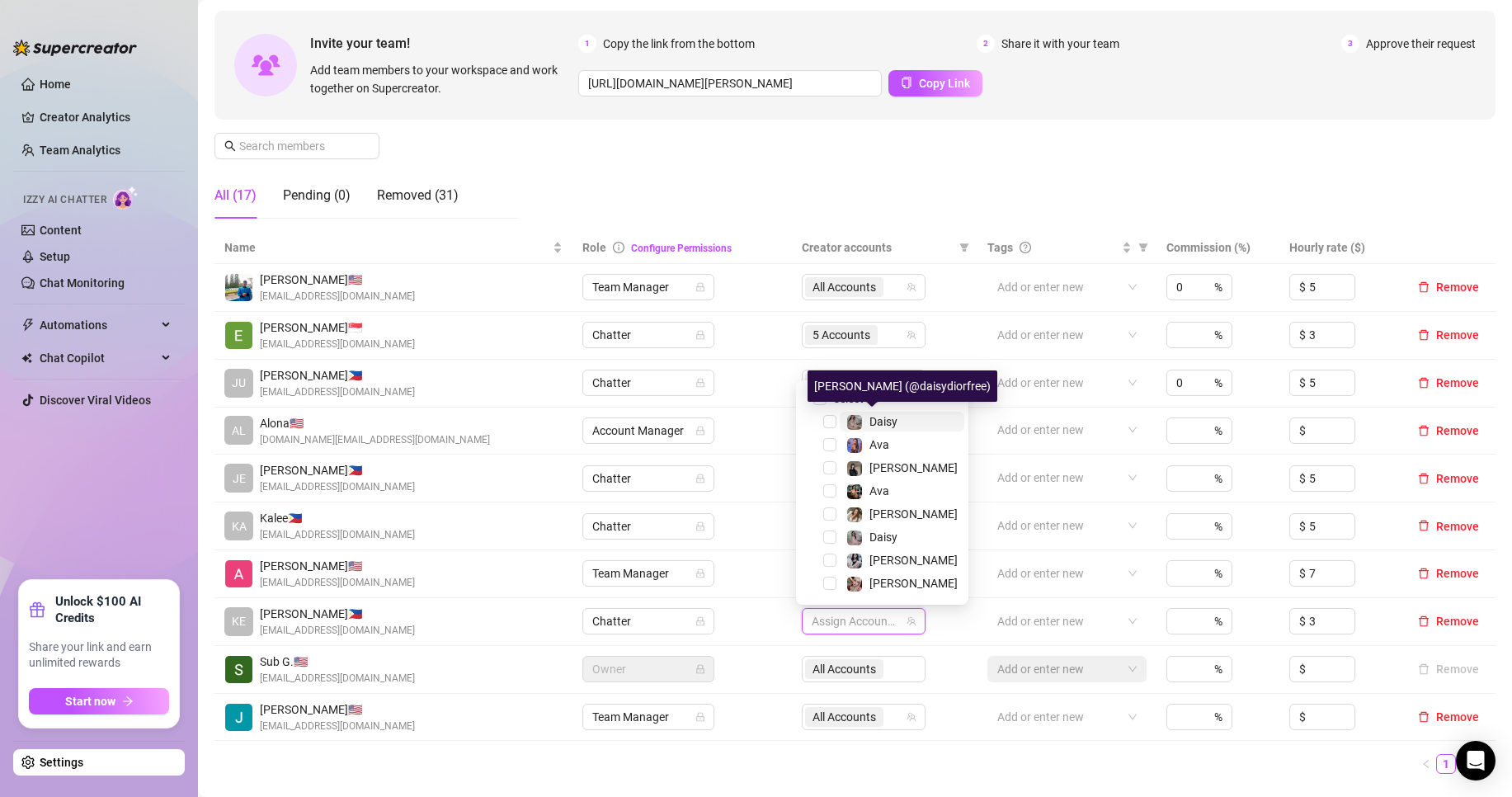
click at [890, 412] on div "Daisy" at bounding box center [883, 422] width 28 height 20
click at [891, 442] on span "Ava" at bounding box center [902, 445] width 125 height 20
click at [897, 493] on span "Ava" at bounding box center [902, 491] width 125 height 20
click at [907, 512] on span "[PERSON_NAME]" at bounding box center [902, 514] width 125 height 20
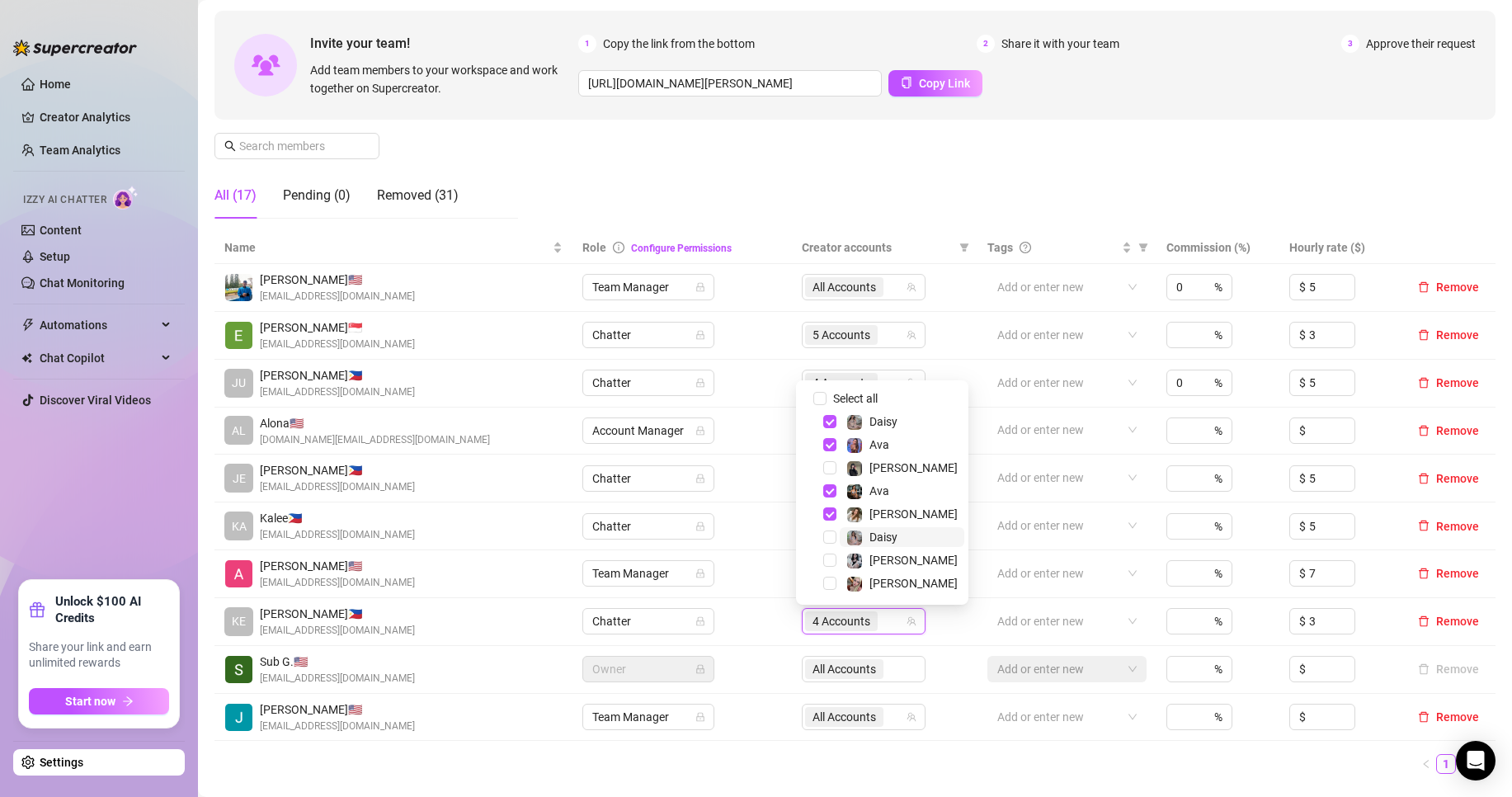
click at [898, 540] on span "Daisy" at bounding box center [902, 537] width 125 height 20
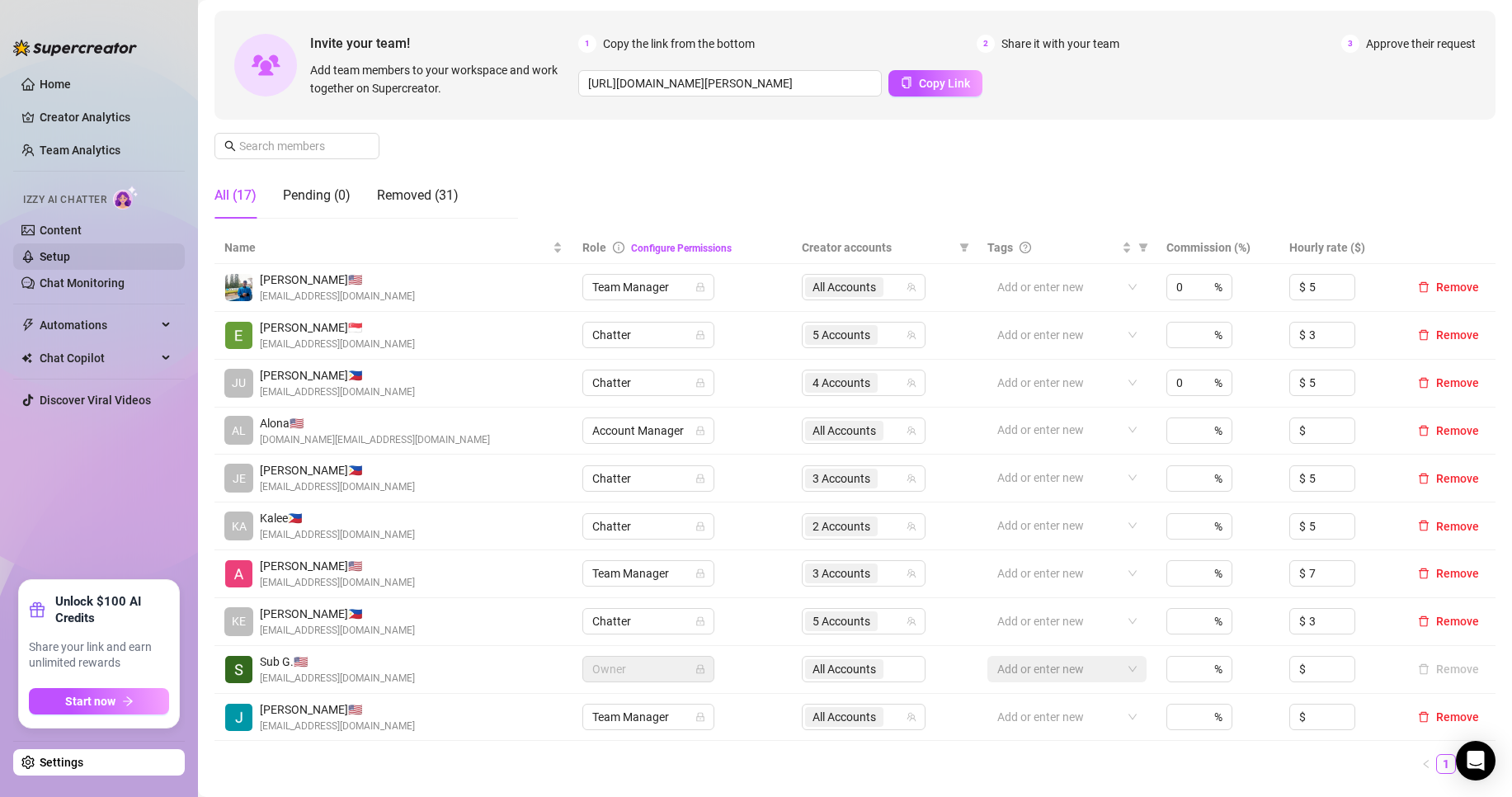
click at [70, 263] on link "Setup" at bounding box center [55, 257] width 31 height 13
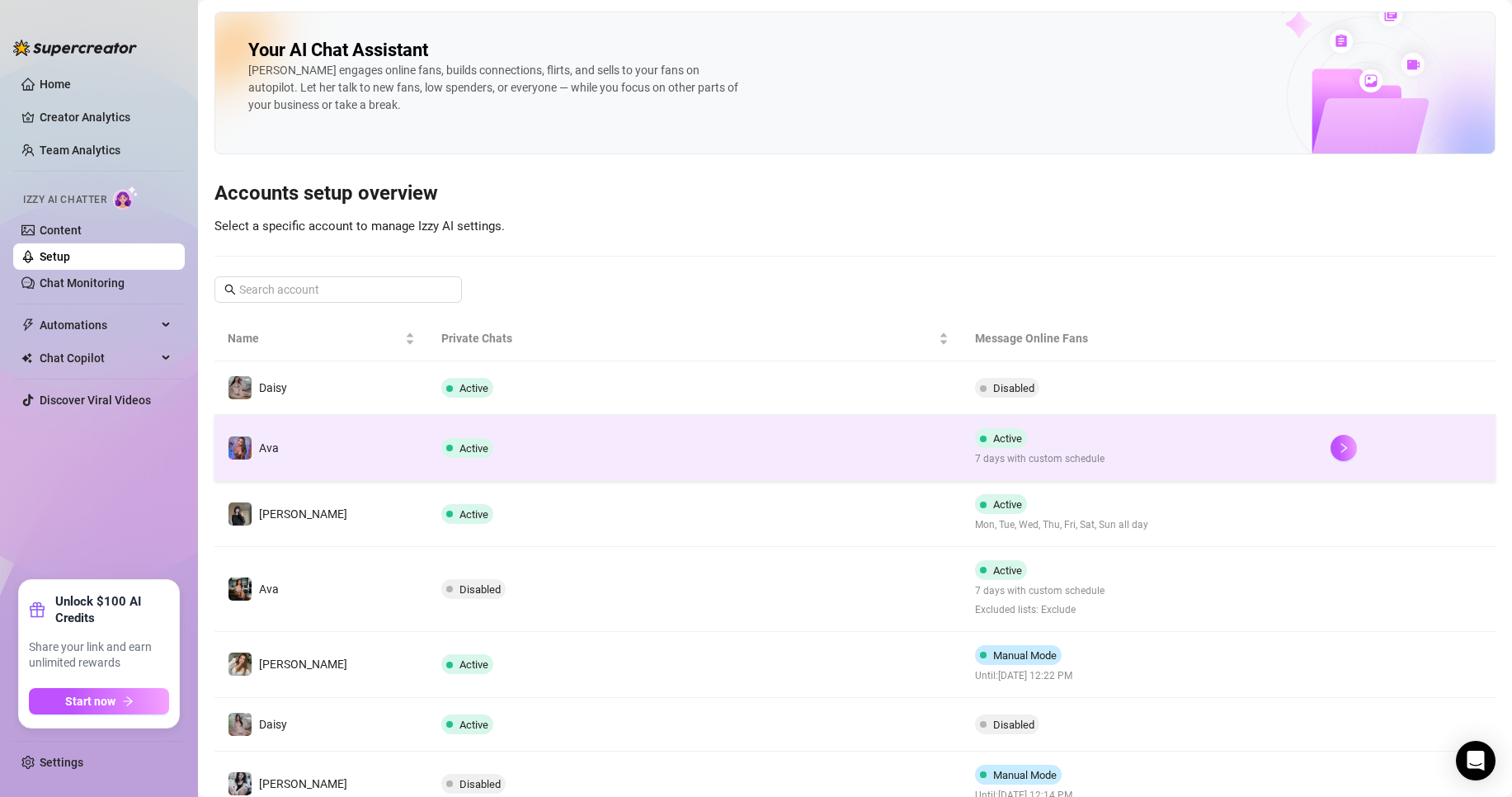
click at [1060, 462] on span "7 days with custom schedule" at bounding box center [1040, 459] width 130 height 16
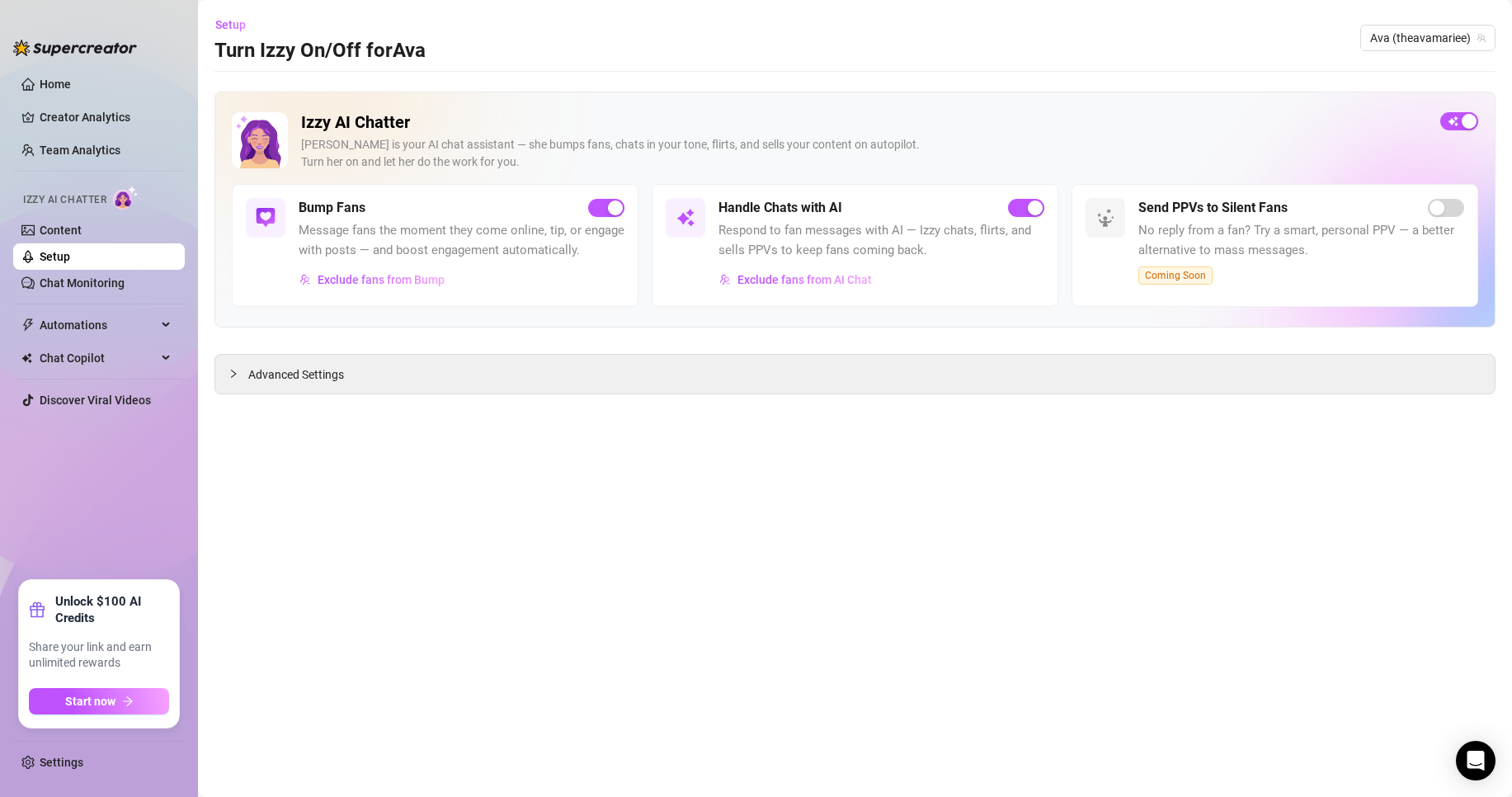
click at [70, 263] on link "Setup" at bounding box center [55, 257] width 31 height 13
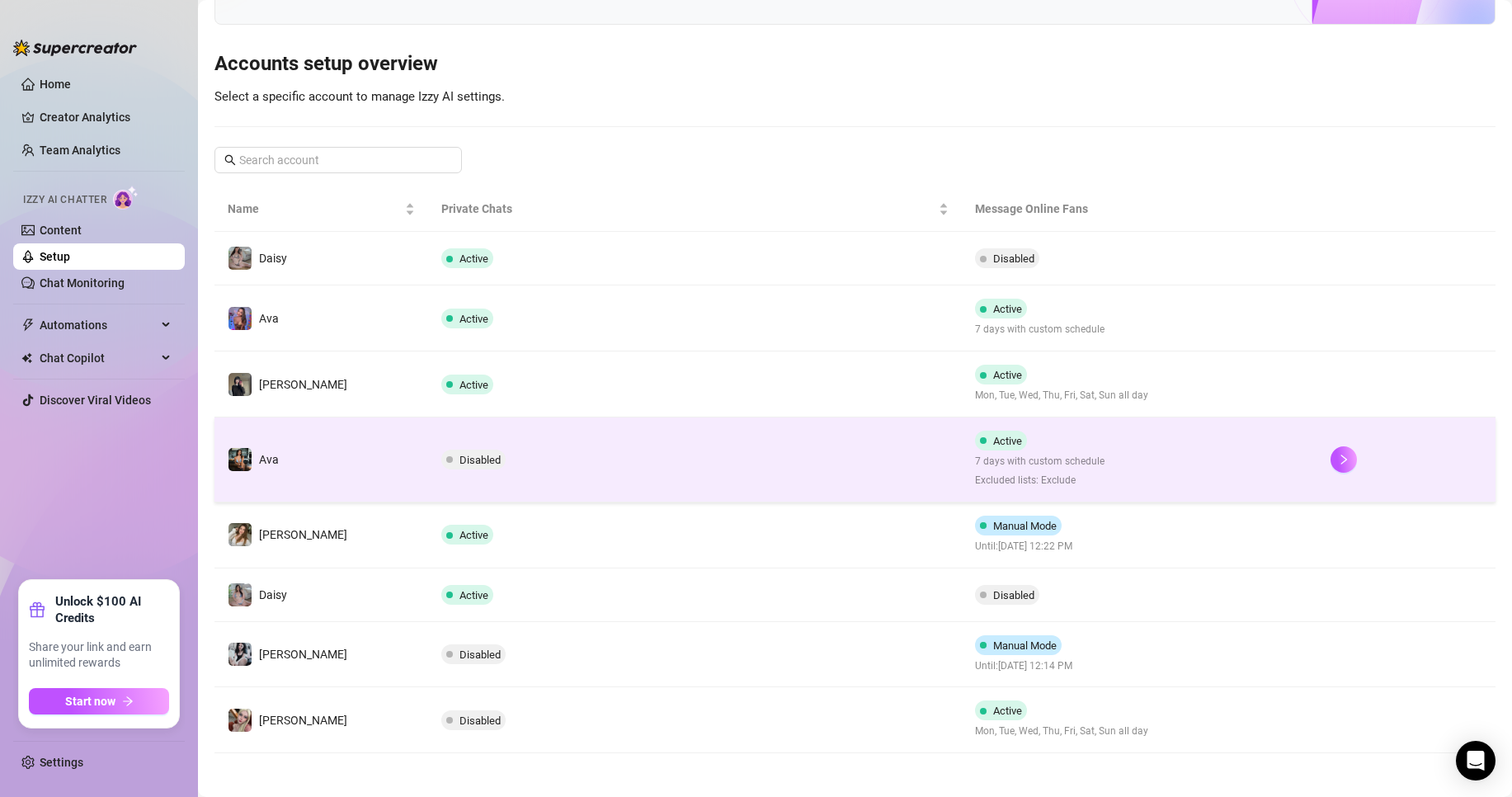
scroll to position [136, 0]
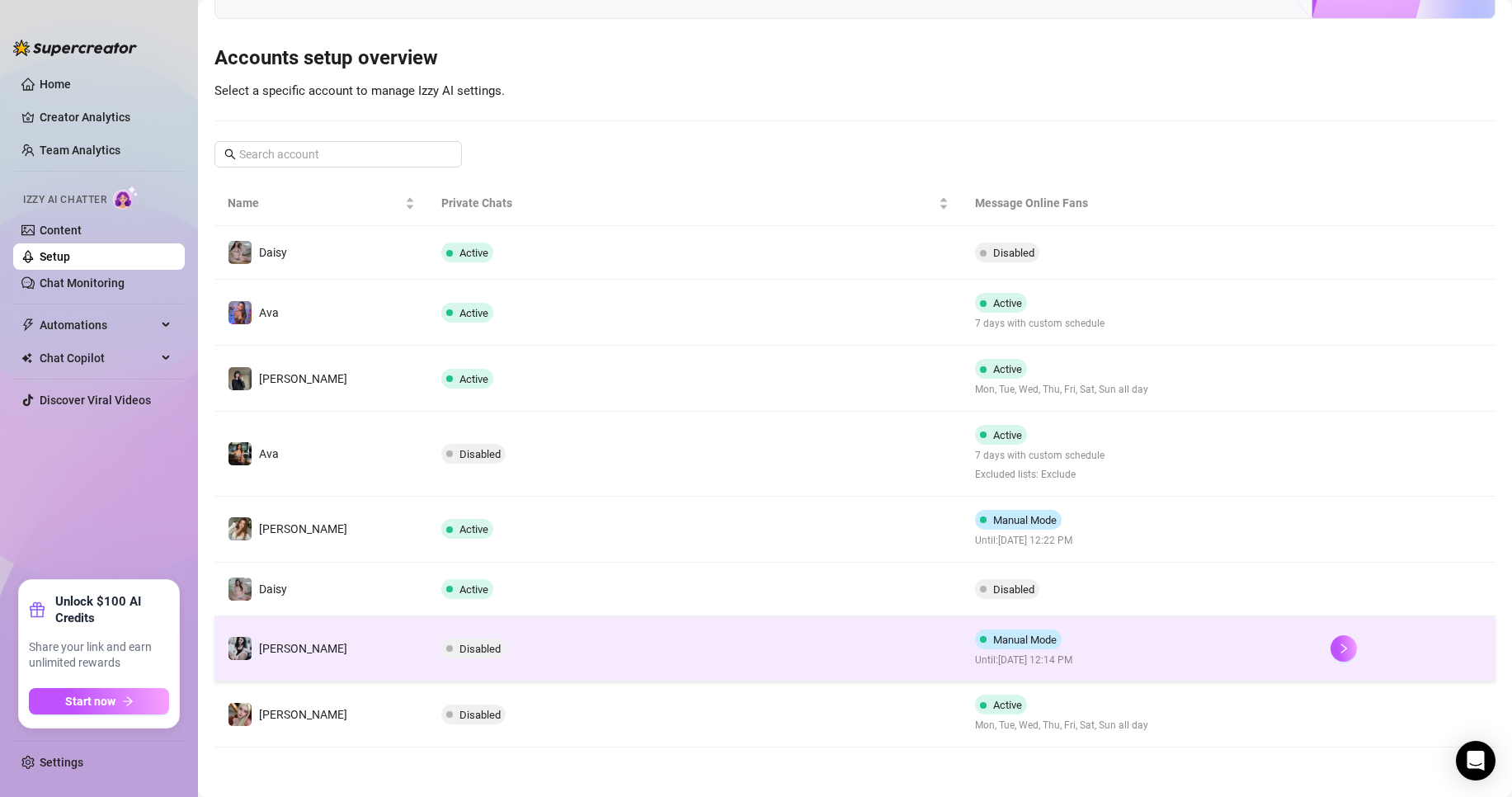
click at [942, 646] on td "Disabled" at bounding box center [695, 649] width 534 height 66
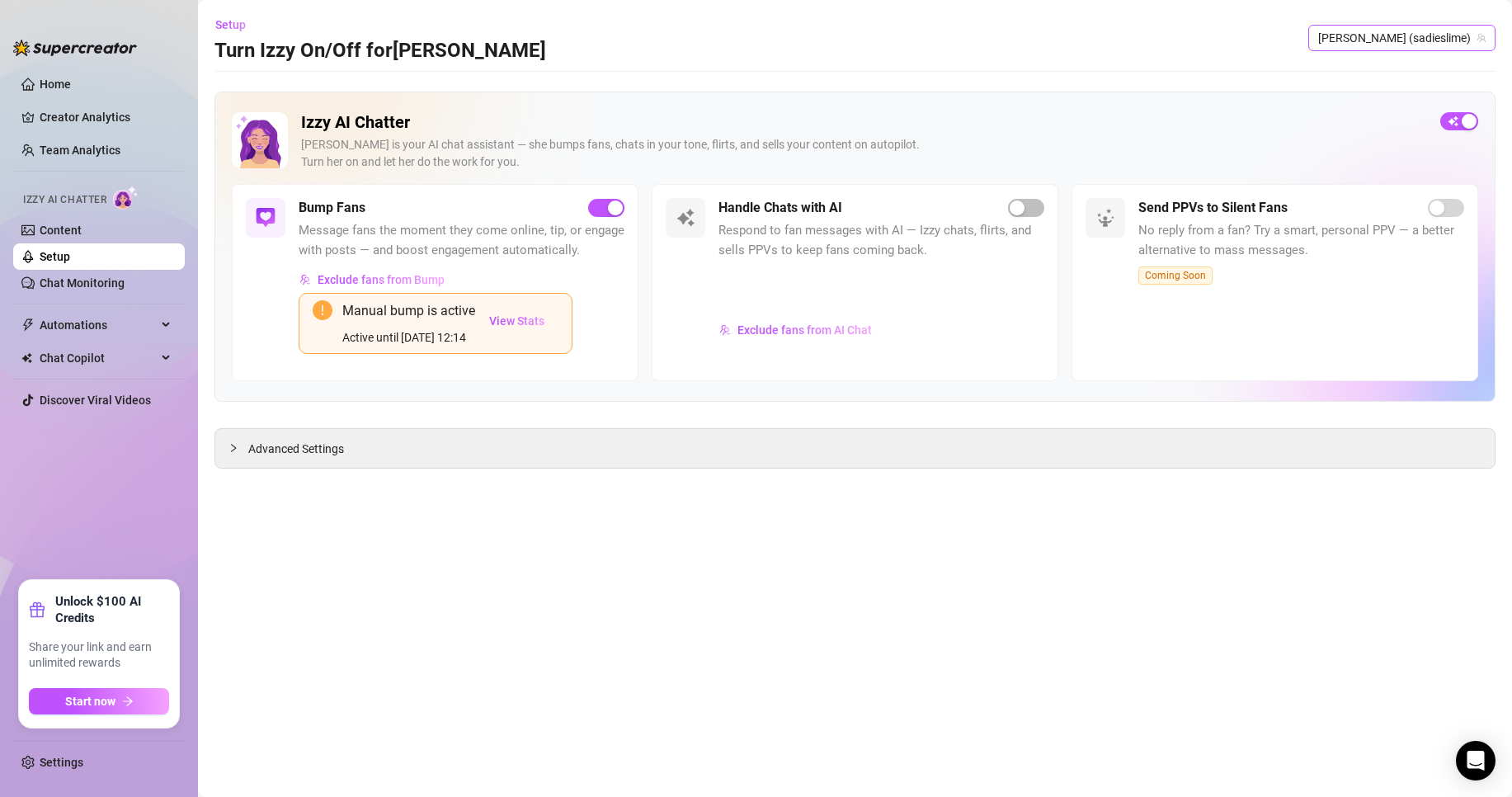
click at [1405, 36] on span "Sadie (sadieslime)" at bounding box center [1401, 38] width 167 height 25
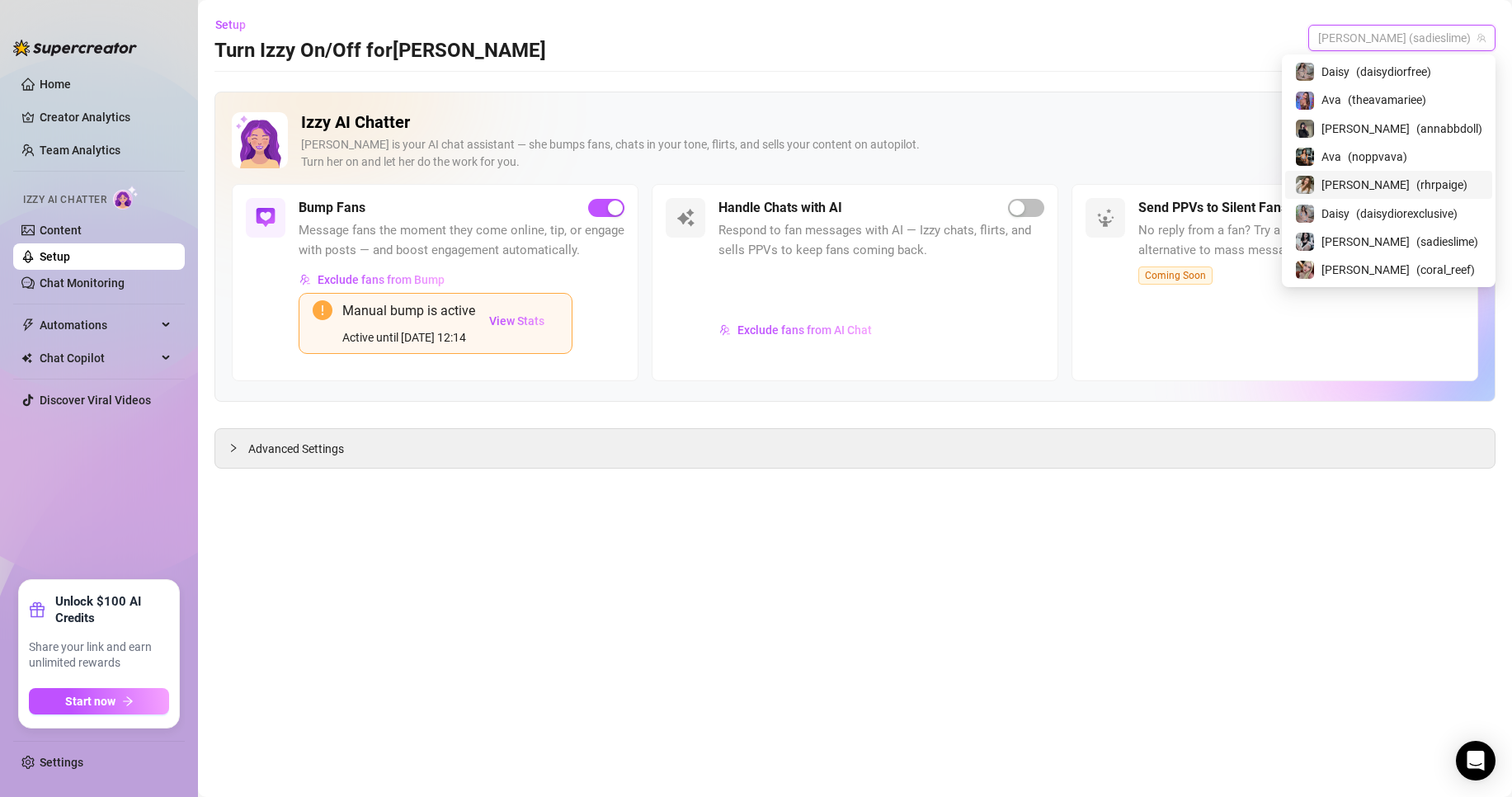
click at [1430, 181] on span "( rhrpaige )" at bounding box center [1441, 185] width 51 height 18
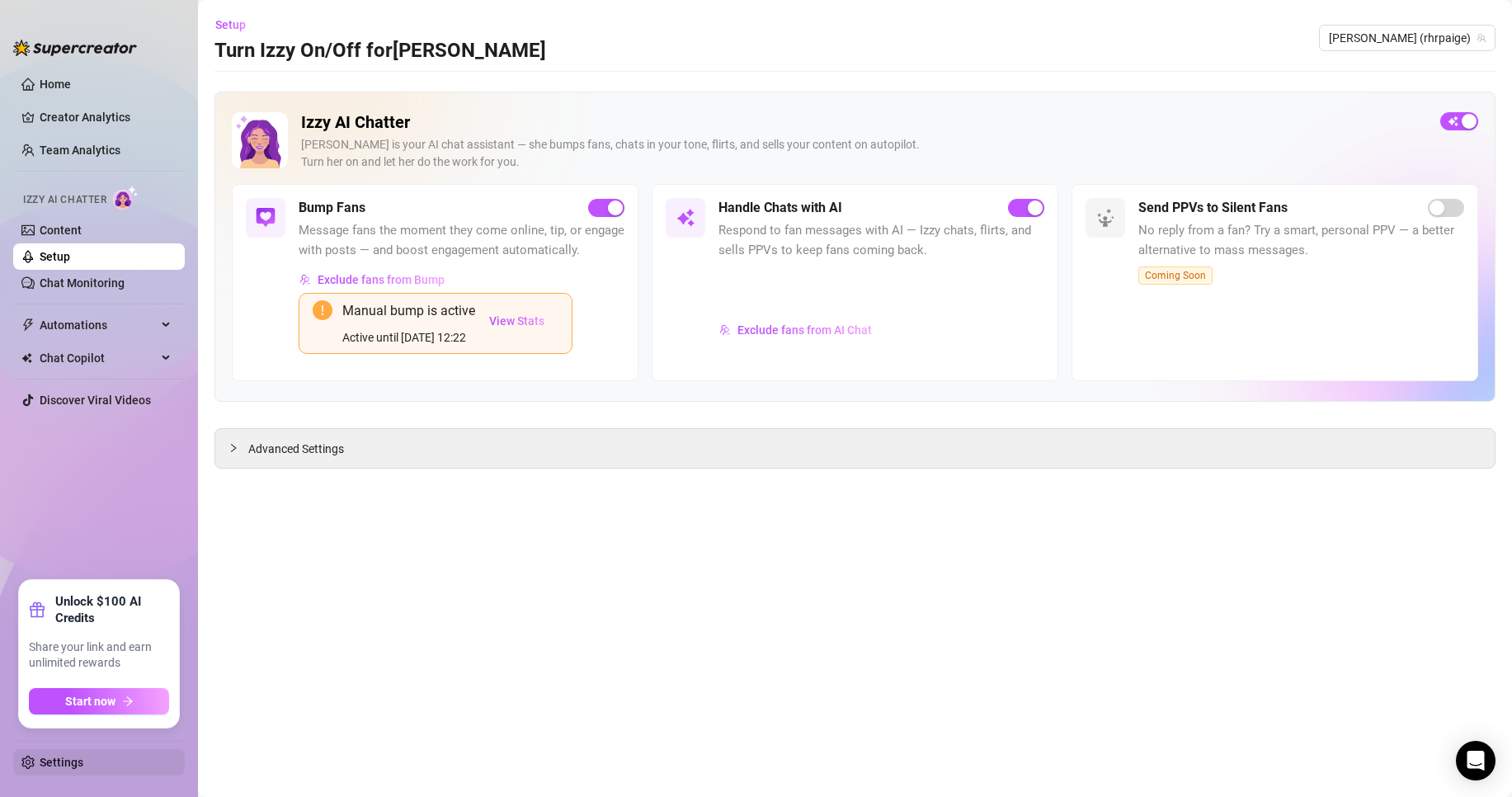
click at [83, 764] on link "Settings" at bounding box center [62, 763] width 44 height 13
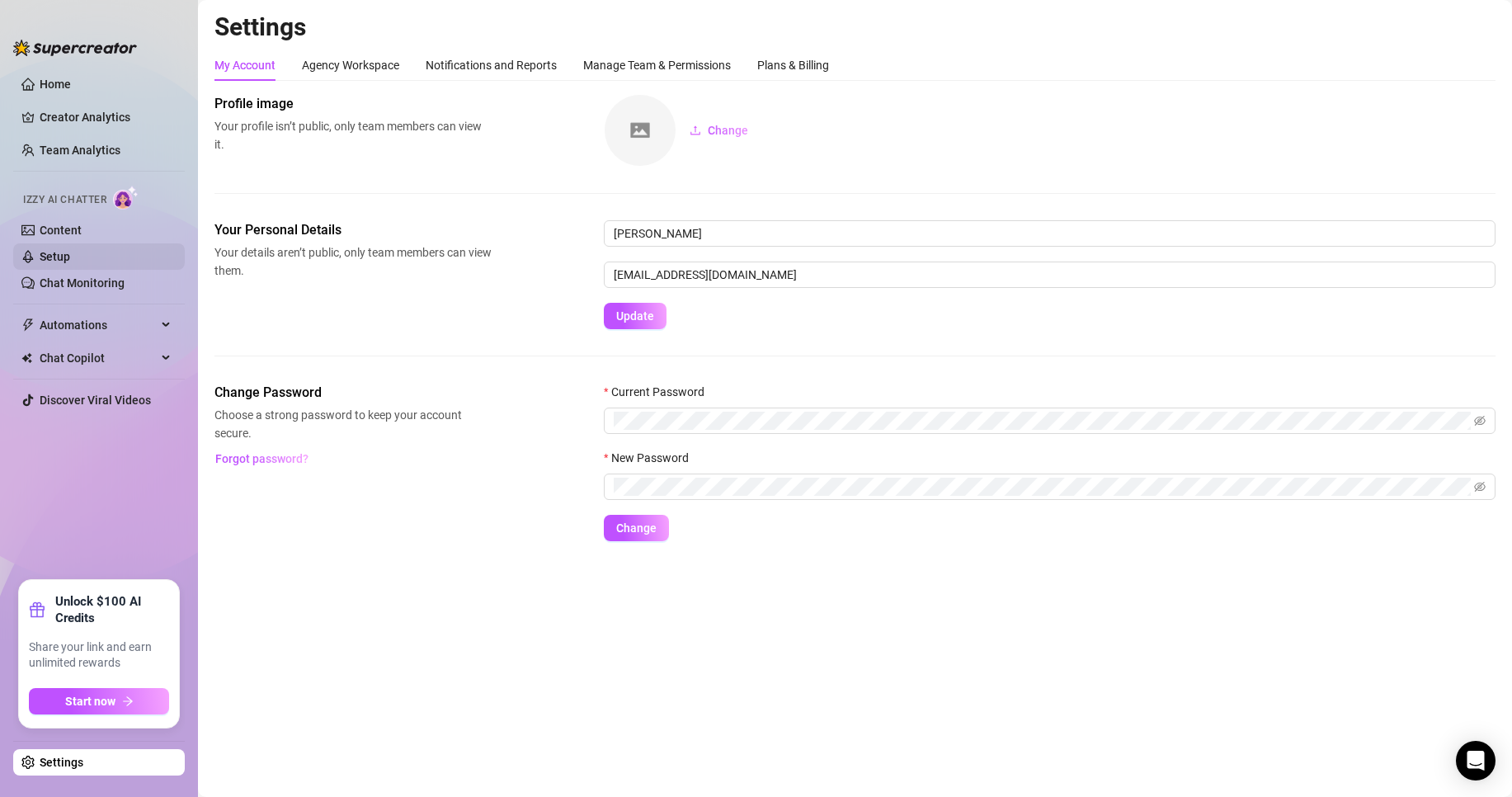
click at [70, 251] on link "Setup" at bounding box center [55, 257] width 31 height 13
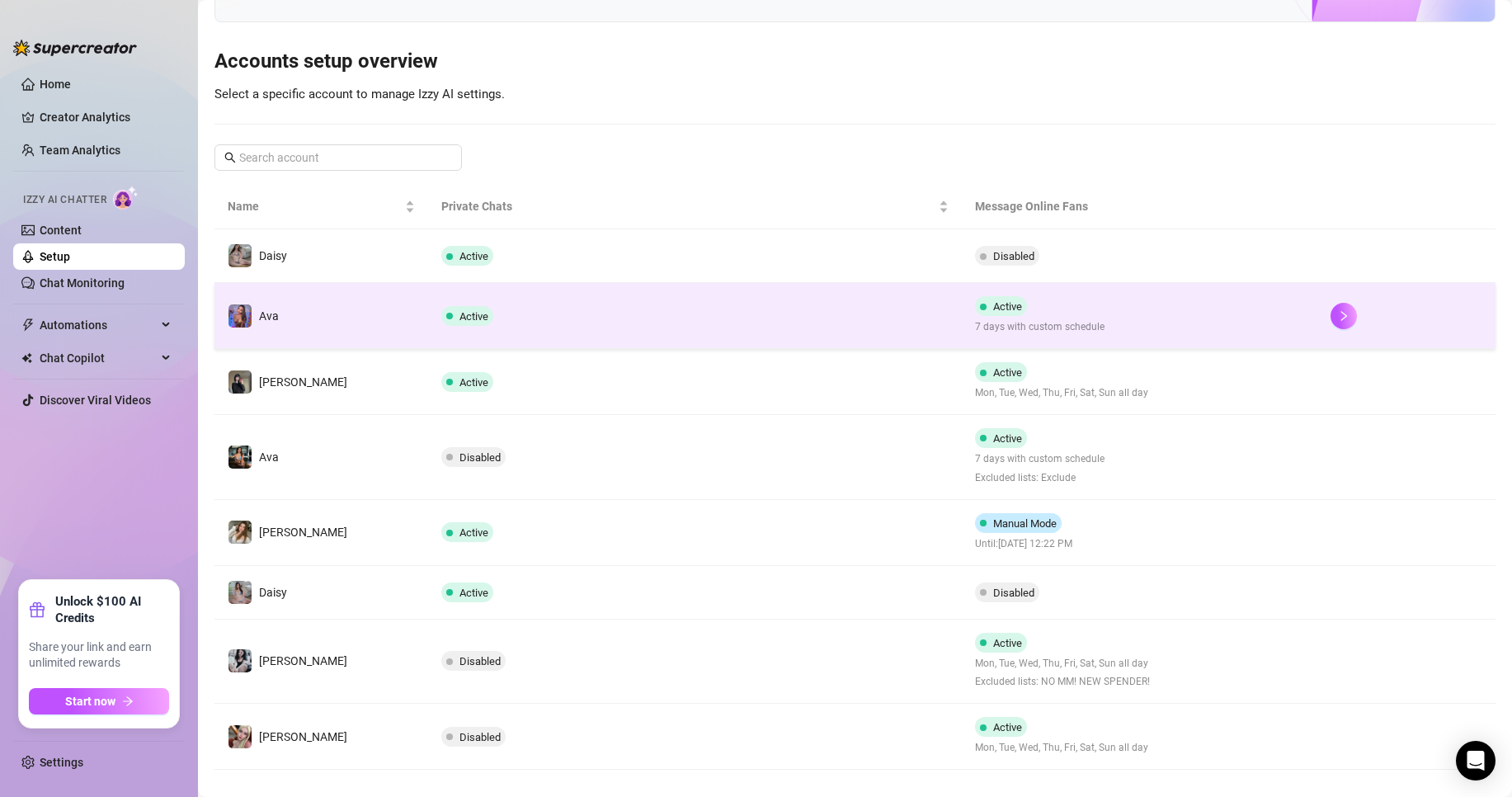
scroll to position [138, 0]
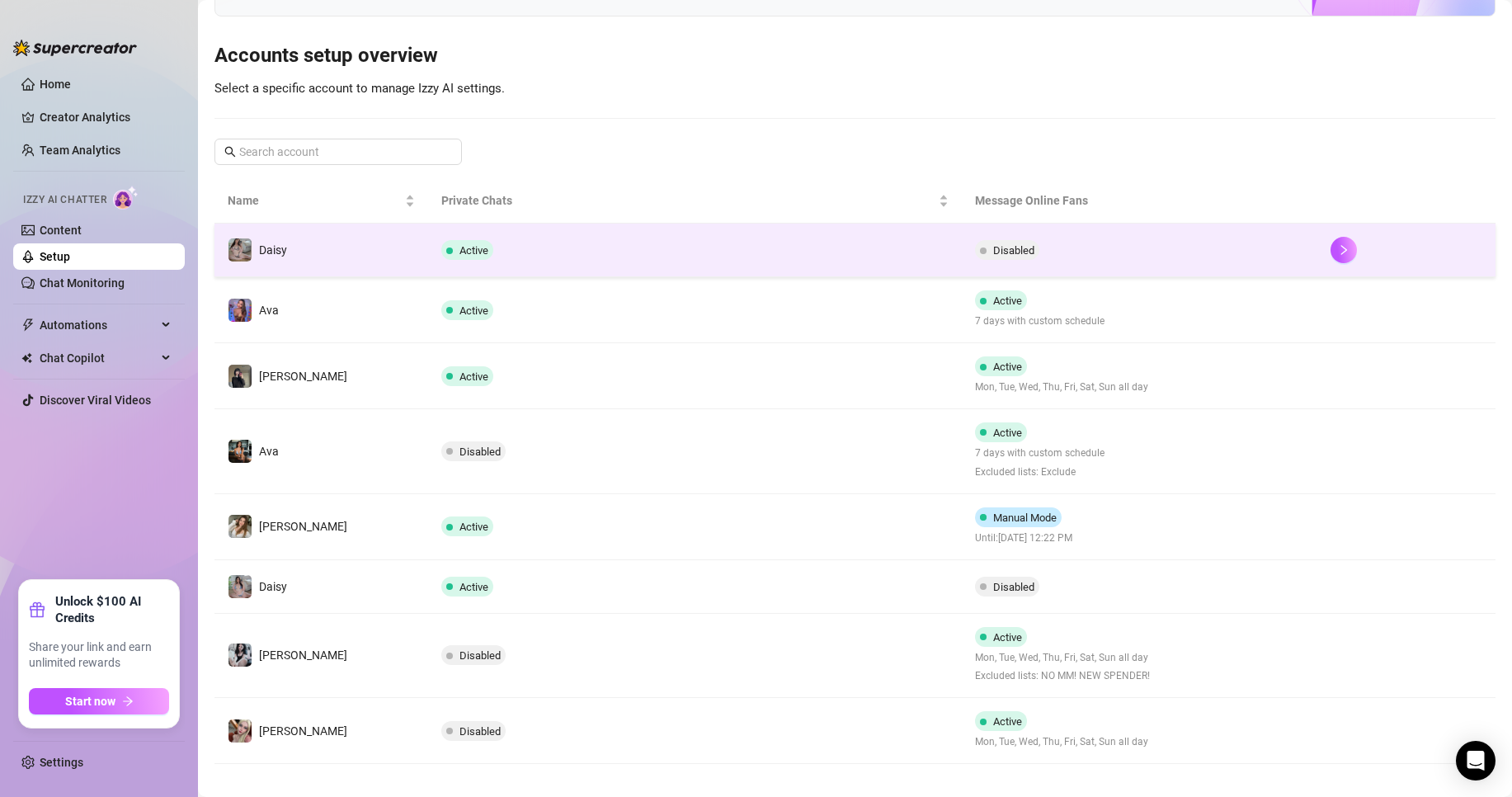
click at [721, 255] on td "Active" at bounding box center [695, 250] width 534 height 53
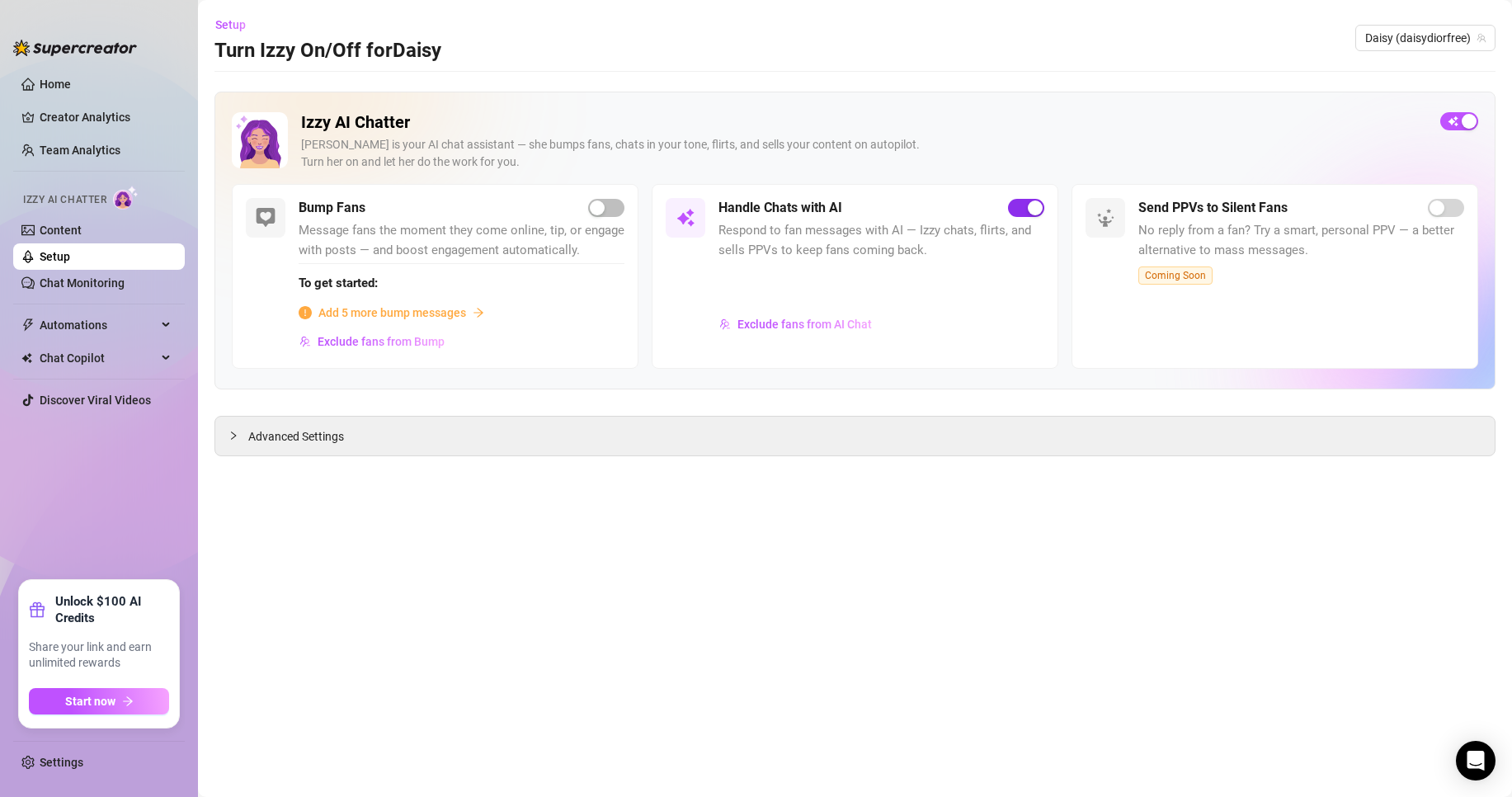
click at [1019, 201] on span "button" at bounding box center [1026, 208] width 37 height 18
click at [1436, 40] on span "Daisy (daisydiorfree)" at bounding box center [1426, 38] width 121 height 25
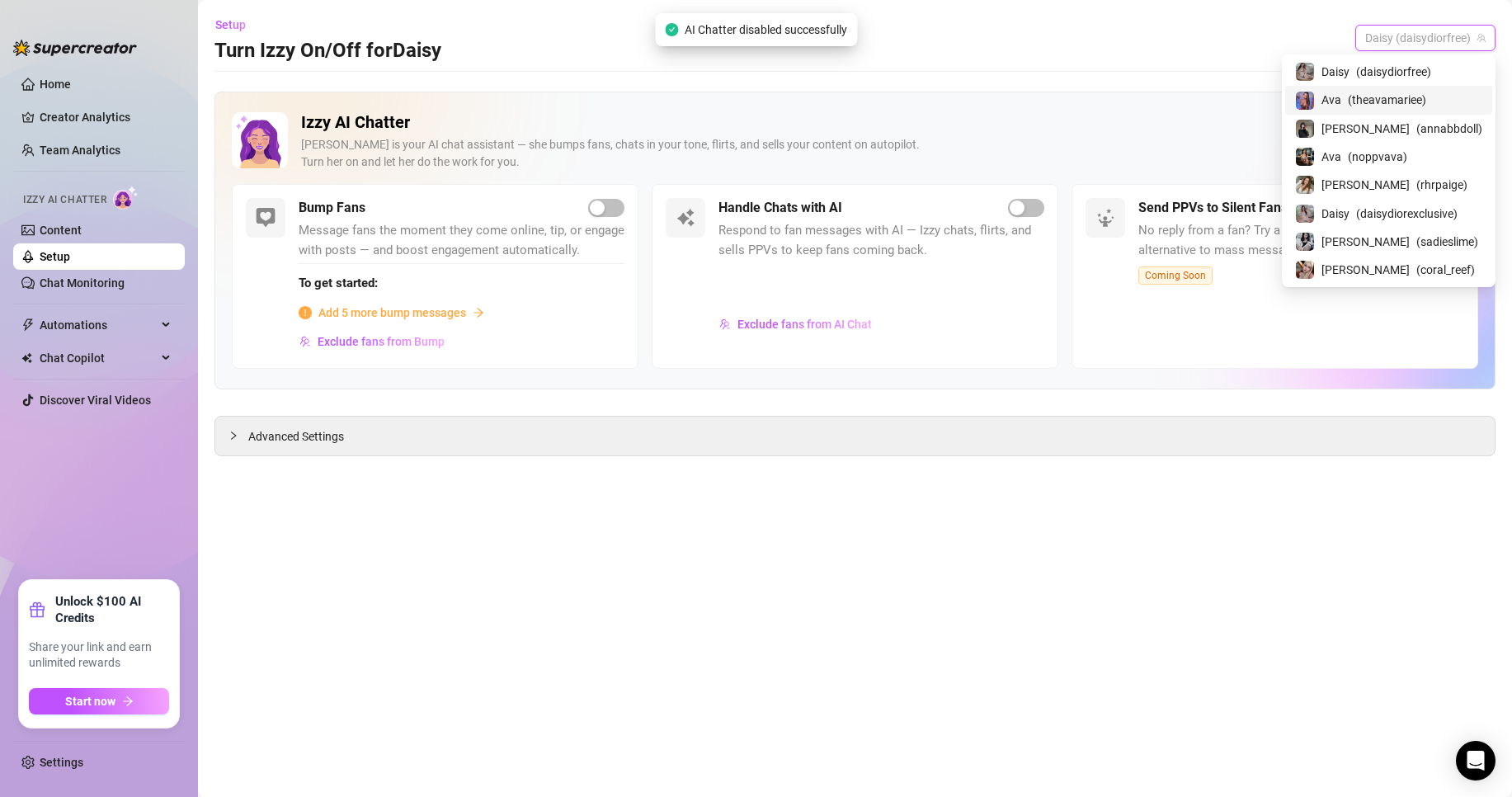
click at [1425, 102] on span "( theavamariee )" at bounding box center [1387, 100] width 78 height 18
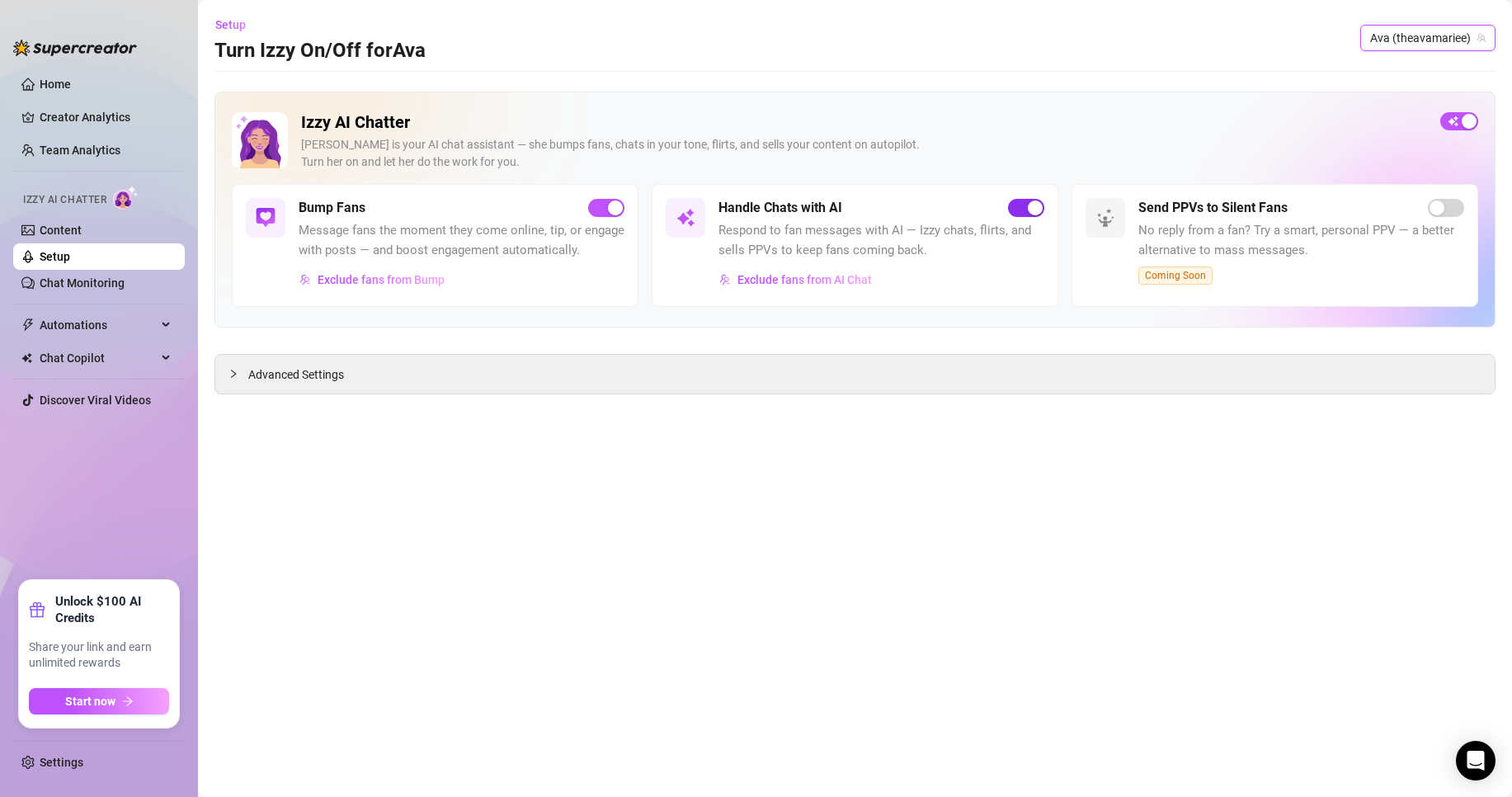
click at [1030, 205] on div "button" at bounding box center [1035, 208] width 15 height 15
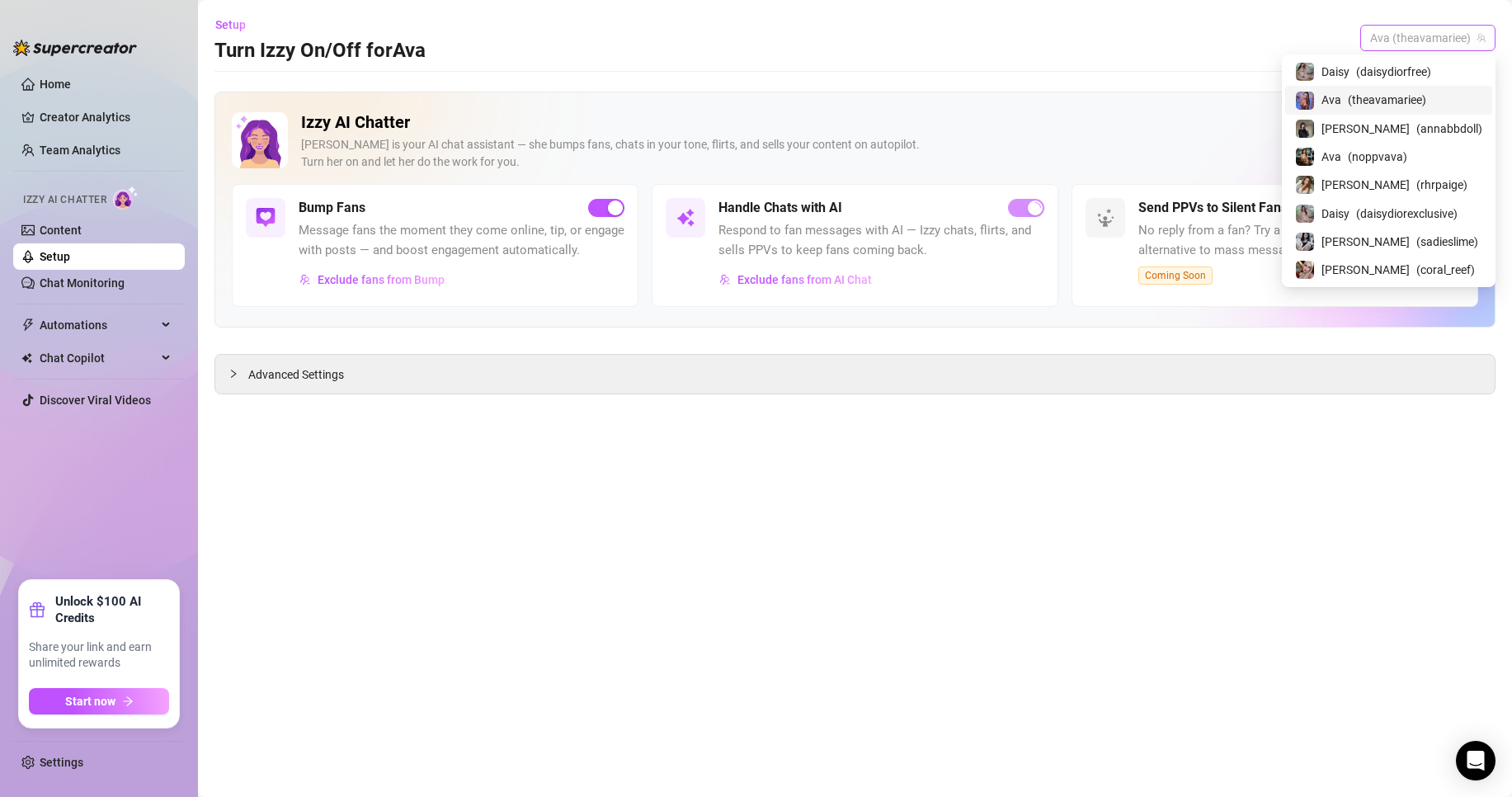
click at [1430, 42] on span "Ava (theavamariee)" at bounding box center [1427, 38] width 116 height 25
click at [1456, 215] on span "( daisydiorexclusive )" at bounding box center [1407, 214] width 101 height 18
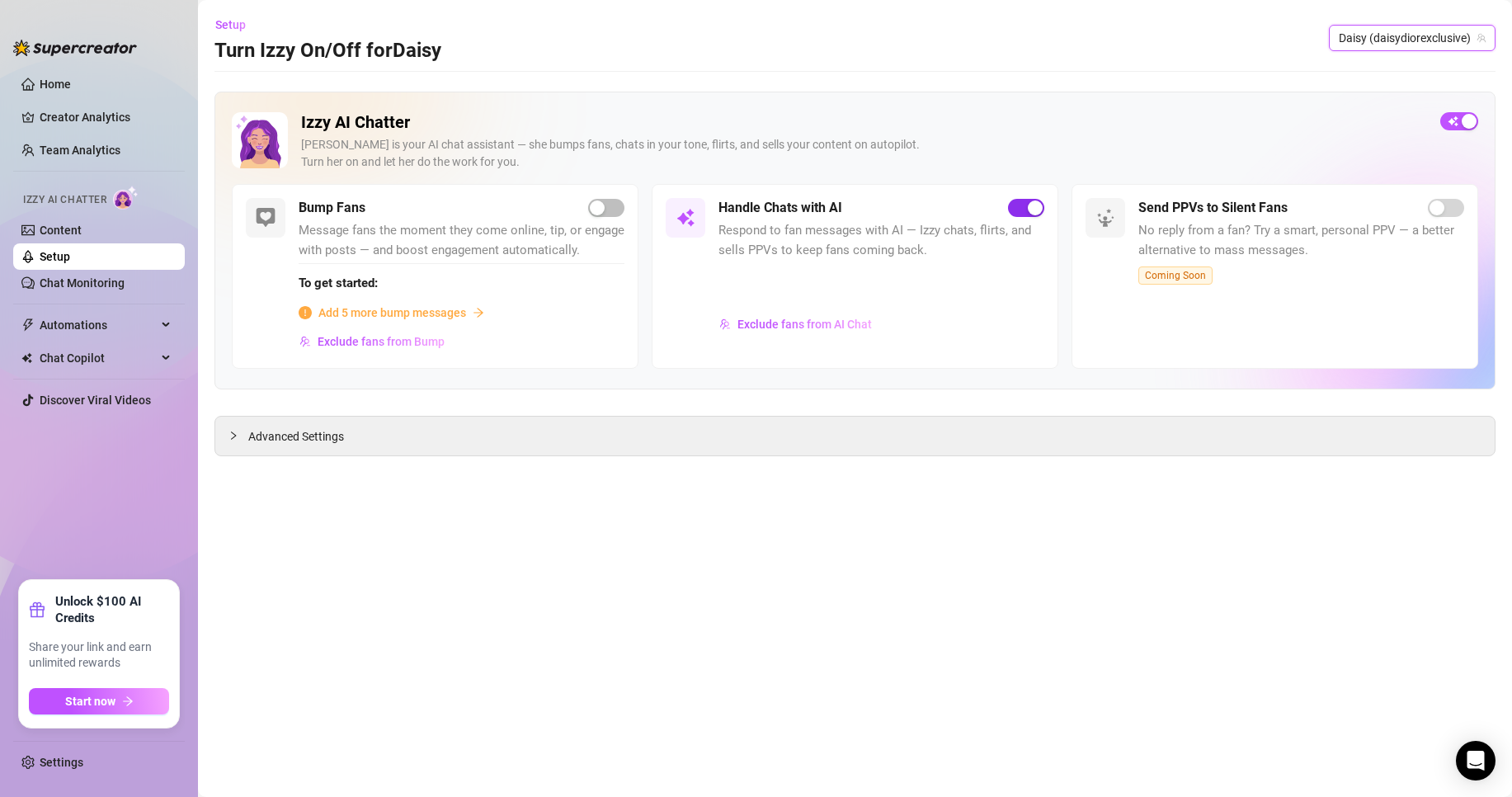
click at [1030, 212] on div "button" at bounding box center [1035, 208] width 15 height 15
click at [78, 151] on link "Team Analytics" at bounding box center [80, 151] width 81 height 13
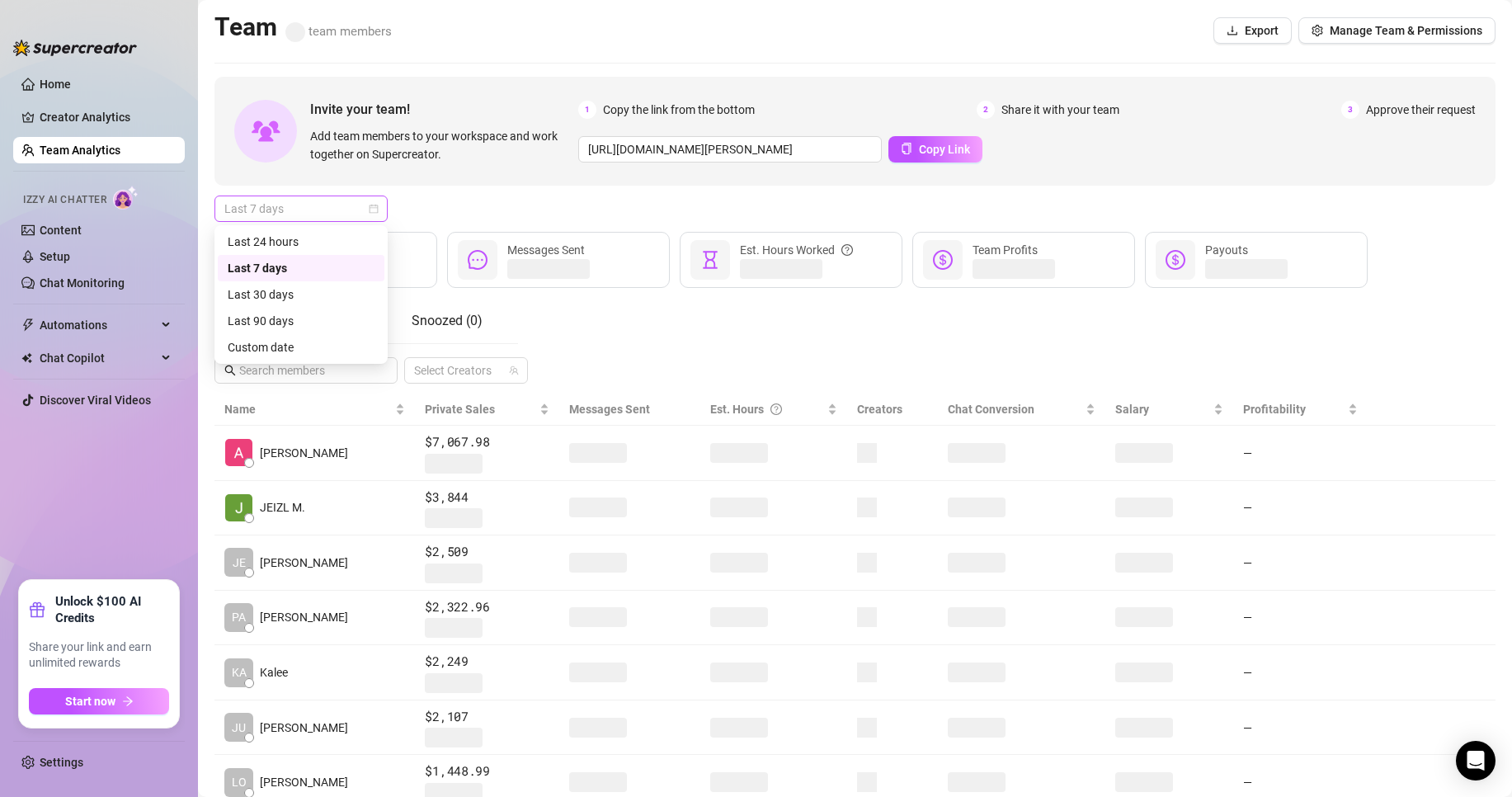
click at [347, 213] on span "Last 7 days" at bounding box center [301, 209] width 153 height 25
click at [378, 346] on div "Custom date" at bounding box center [301, 348] width 166 height 27
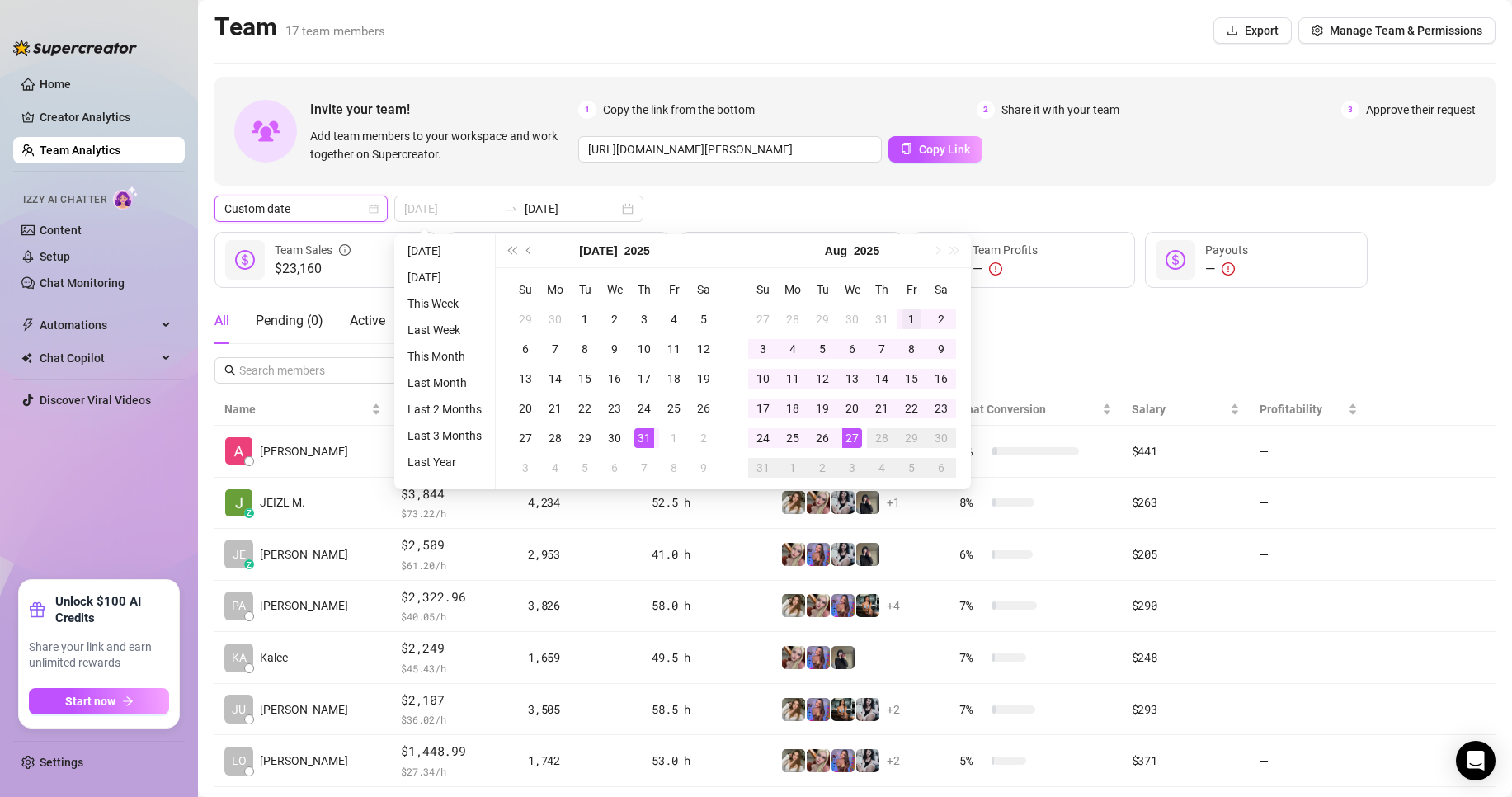
type input "2025-08-01"
click at [909, 313] on div "1" at bounding box center [912, 319] width 20 height 20
type input "2025-08-27"
click at [853, 438] on div "27" at bounding box center [852, 438] width 20 height 20
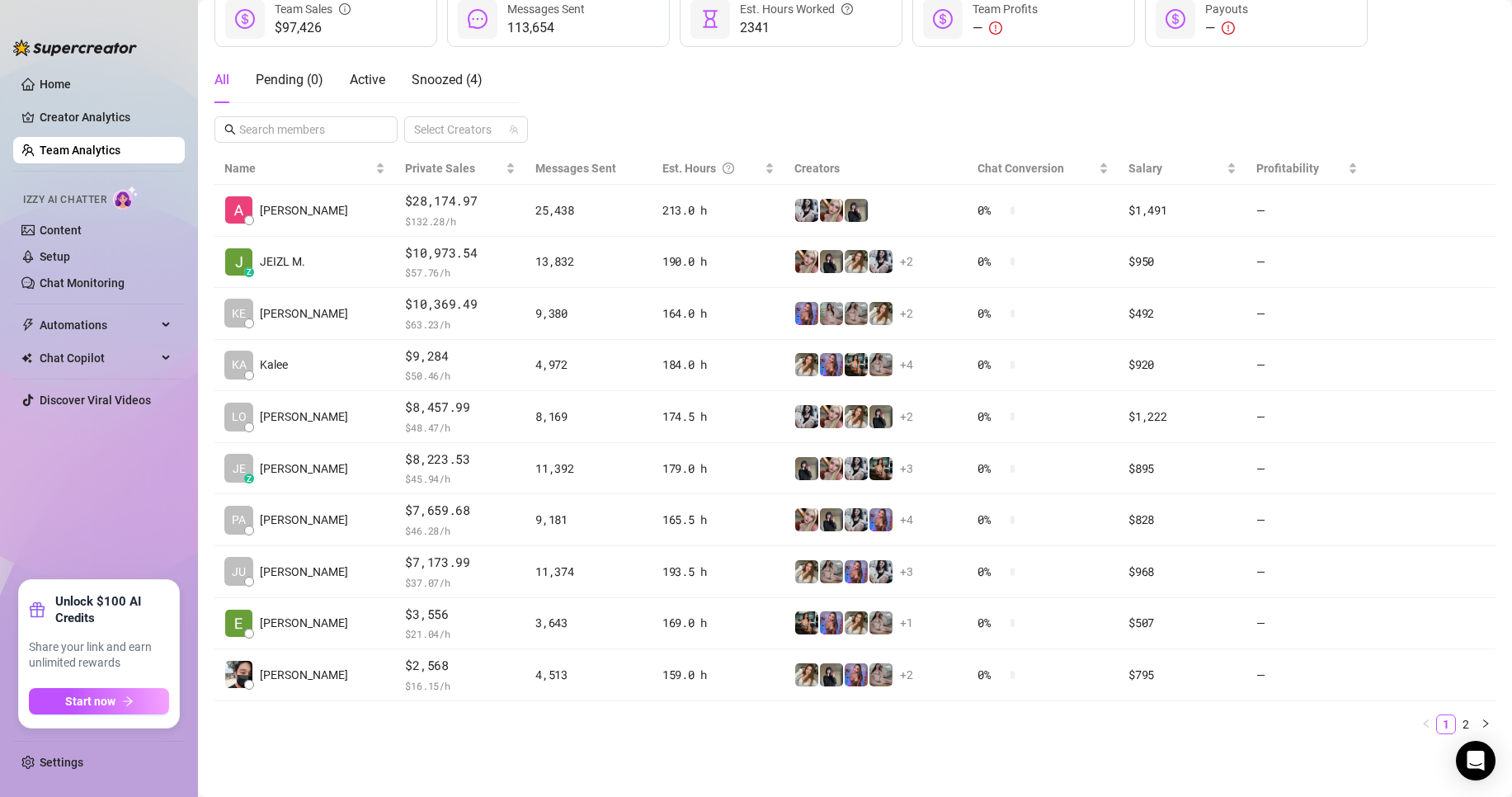
scroll to position [241, 0]
